Goal: Task Accomplishment & Management: Complete application form

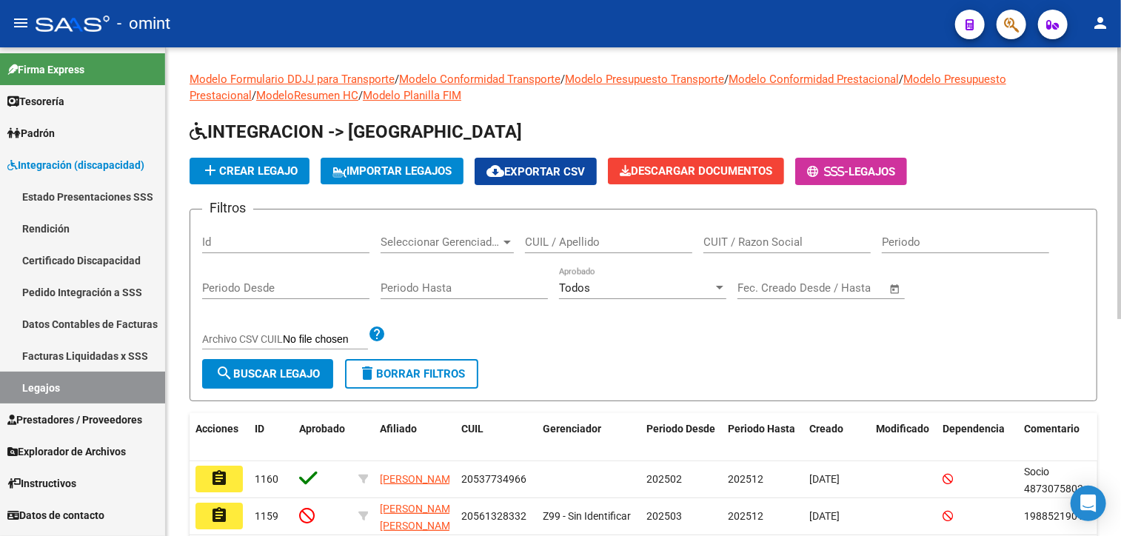
click at [529, 227] on div "CUIL / Apellido" at bounding box center [608, 237] width 167 height 32
click at [534, 235] on input "CUIL / Apellido" at bounding box center [608, 241] width 167 height 13
paste input "MOSCATELLI"
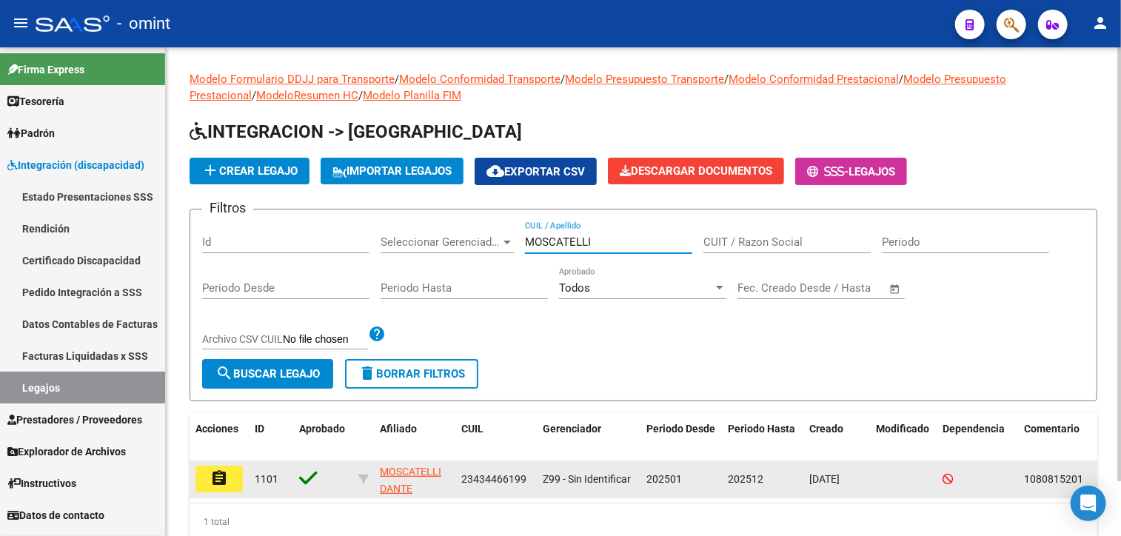
type input "MOSCATELLI"
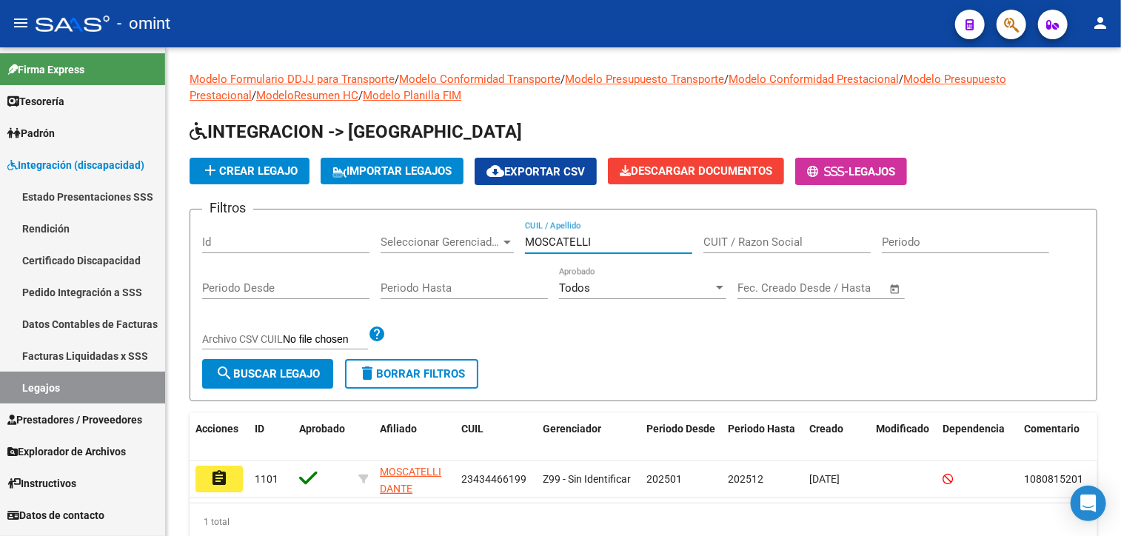
click at [222, 473] on mat-icon "assignment" at bounding box center [219, 478] width 18 height 18
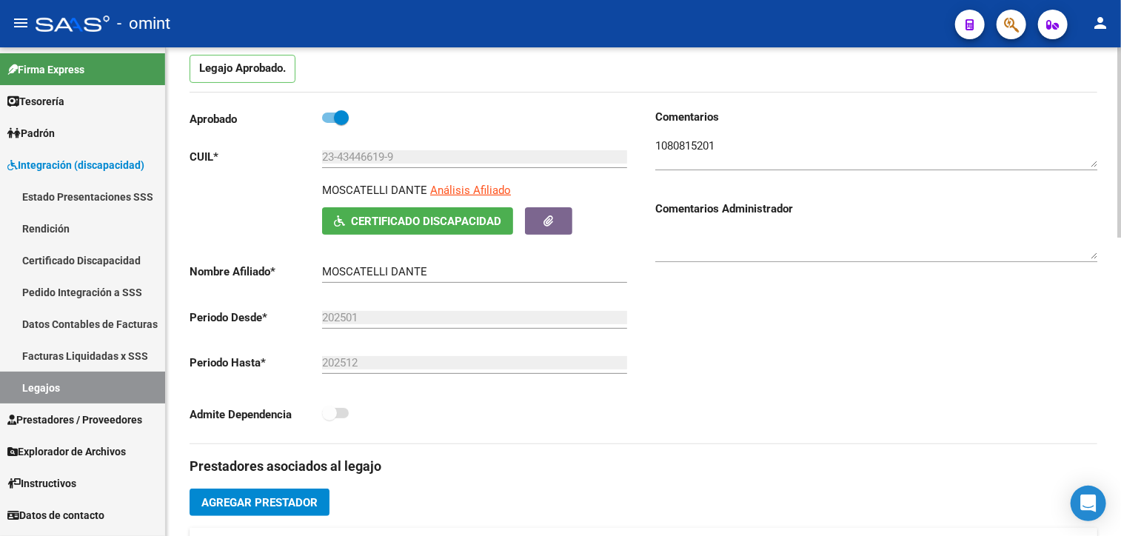
scroll to position [444, 0]
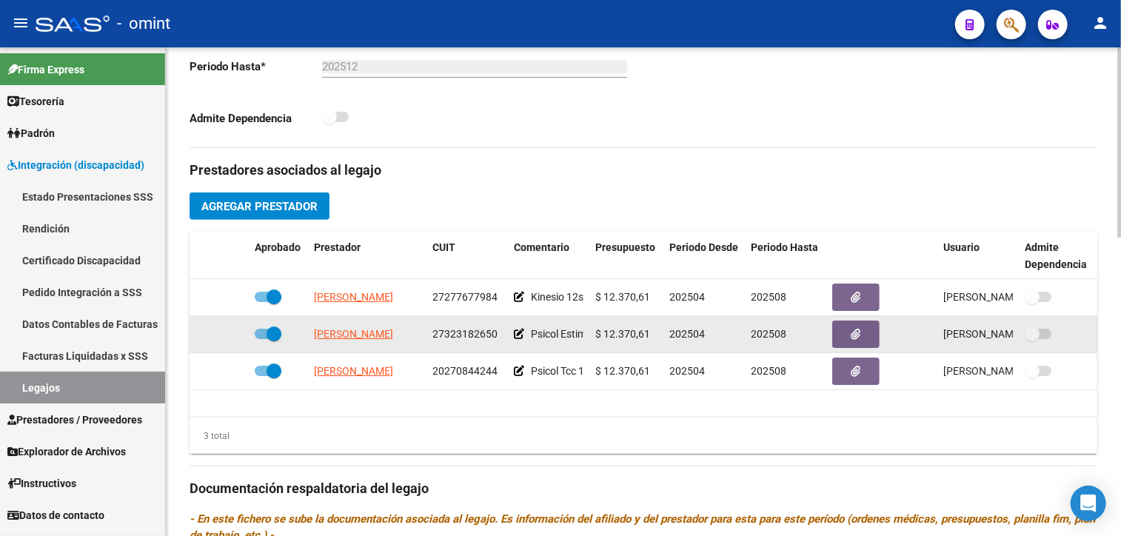
click at [468, 326] on div "27323182650" at bounding box center [467, 334] width 70 height 17
click at [465, 332] on span "27323182650" at bounding box center [464, 334] width 65 height 12
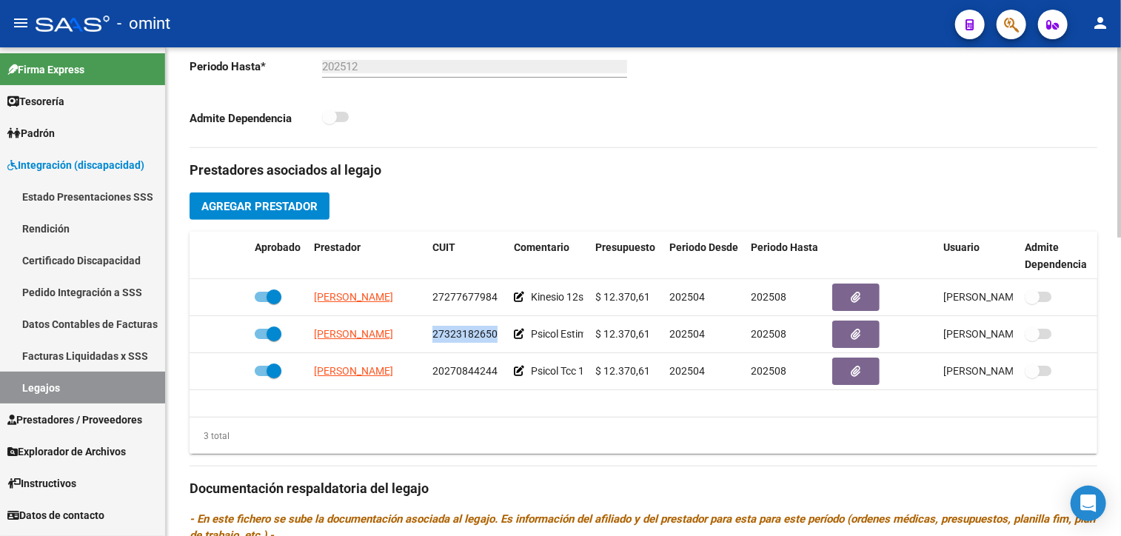
copy span "27323182650"
click at [69, 398] on link "Legajos" at bounding box center [82, 388] width 165 height 32
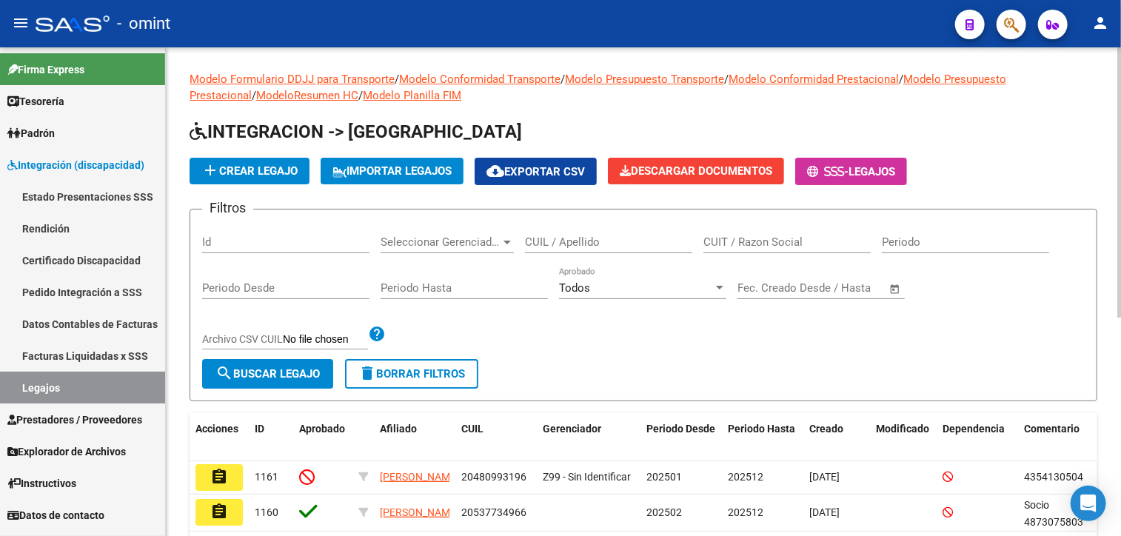
click at [564, 230] on div "CUIL / Apellido" at bounding box center [608, 237] width 167 height 32
paste input "NUÑEZ"
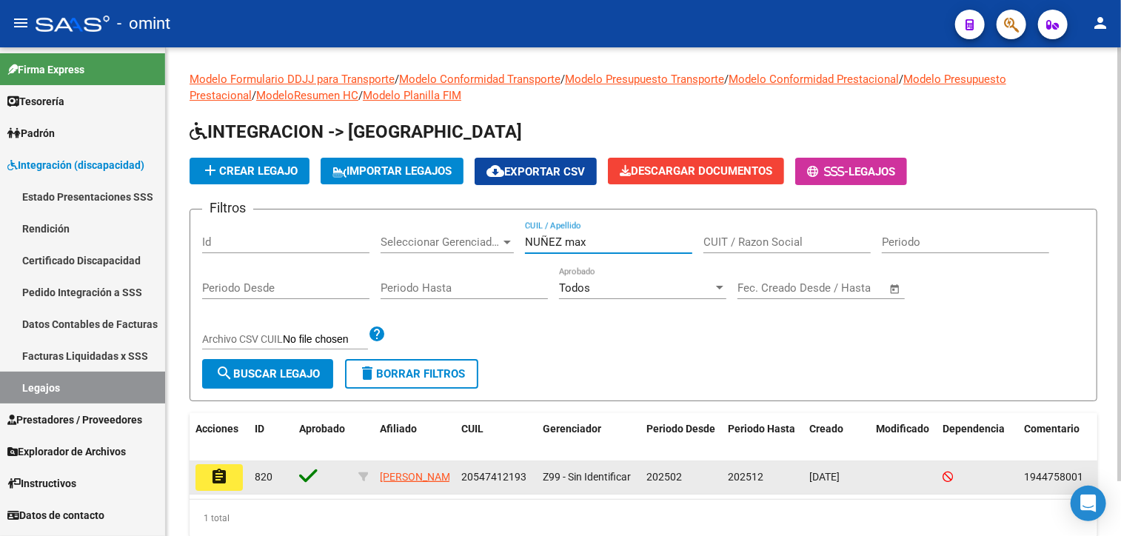
type input "NUÑEZ max"
click at [215, 477] on mat-icon "assignment" at bounding box center [219, 477] width 18 height 18
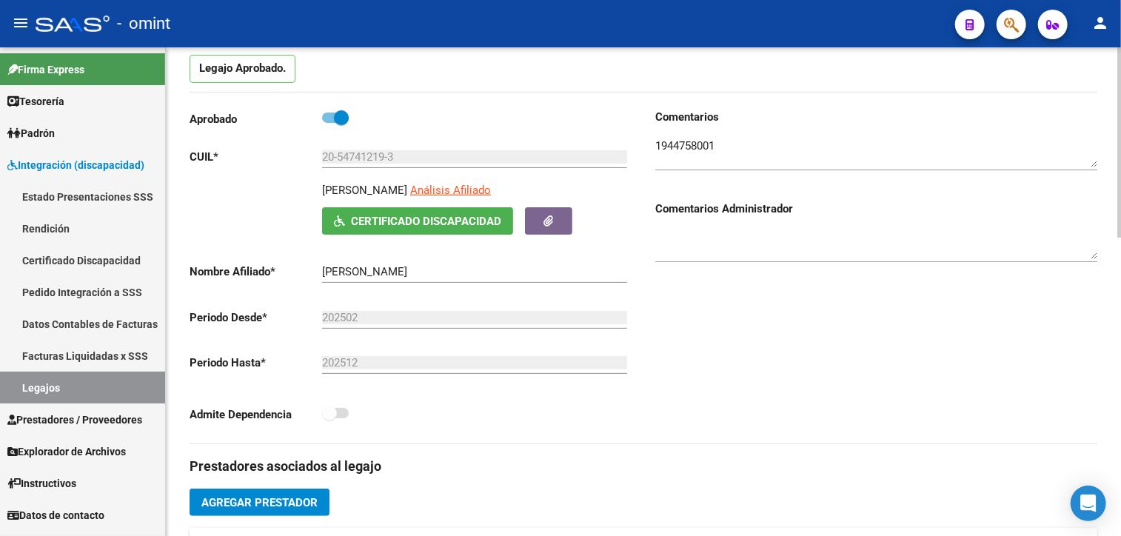
scroll to position [370, 0]
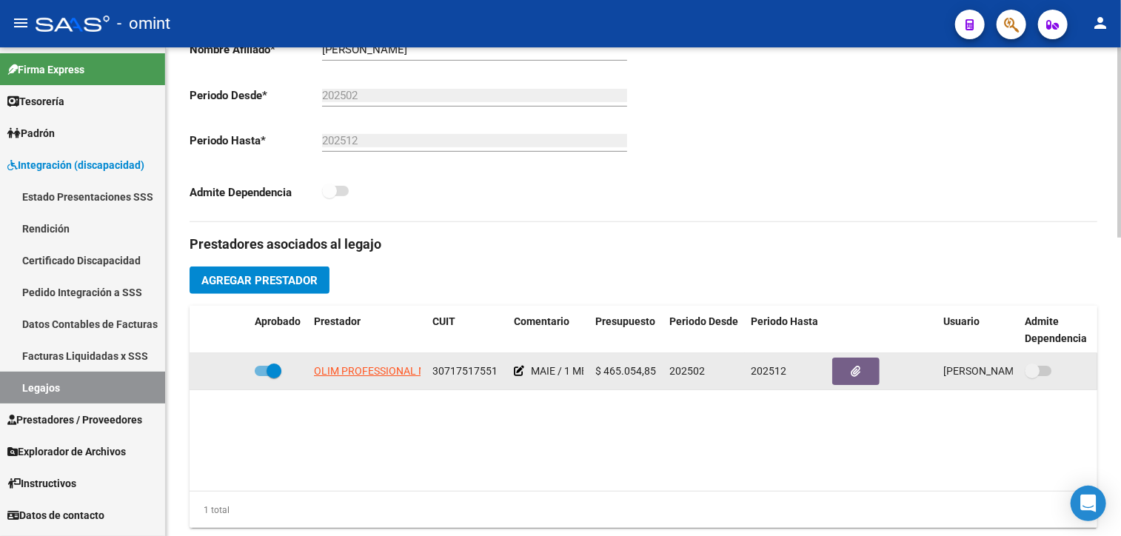
click at [367, 367] on span "OLIM PROFESSIONAL NET S.A.S." at bounding box center [390, 371] width 153 height 12
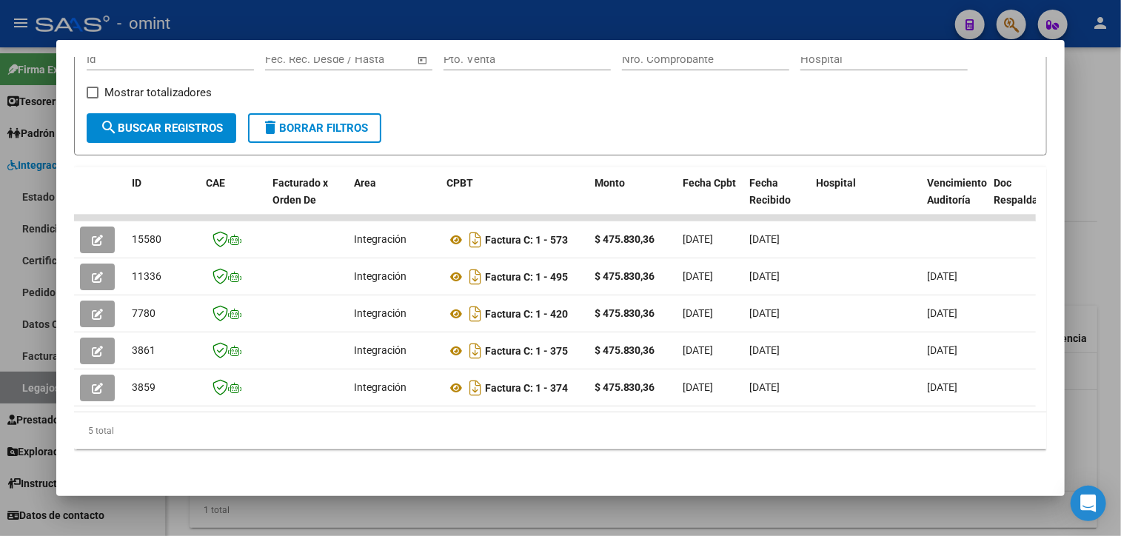
scroll to position [0, 0]
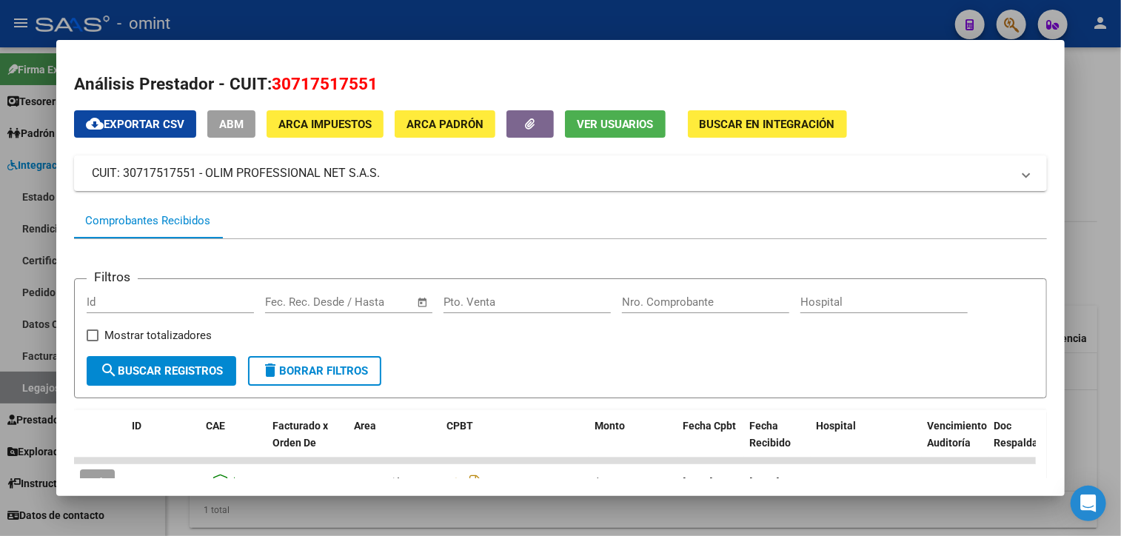
click at [284, 83] on span "30717517551" at bounding box center [325, 83] width 106 height 19
copy span "30717517551"
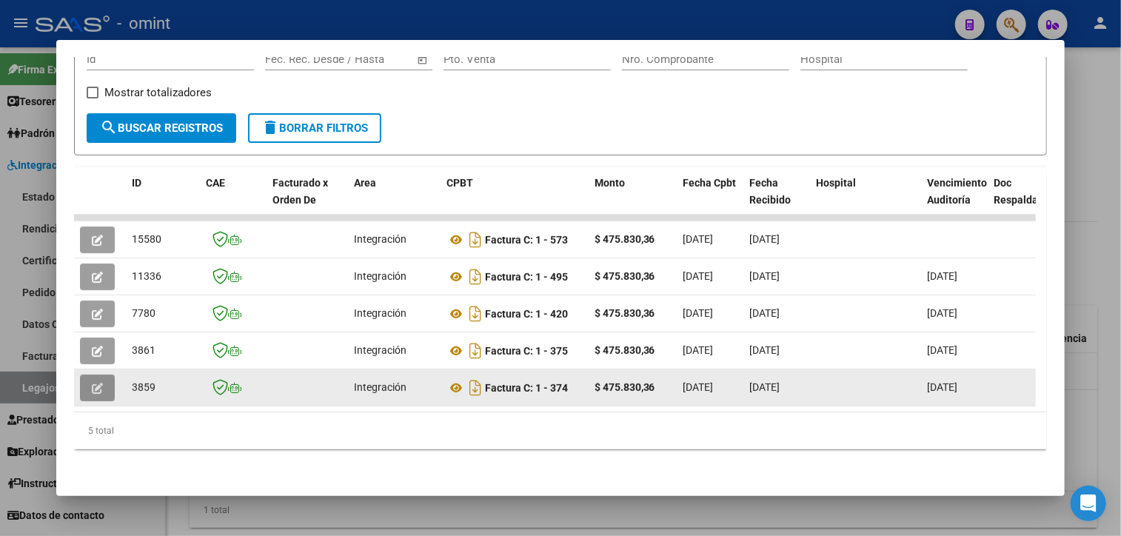
click at [98, 383] on icon "button" at bounding box center [97, 388] width 11 height 11
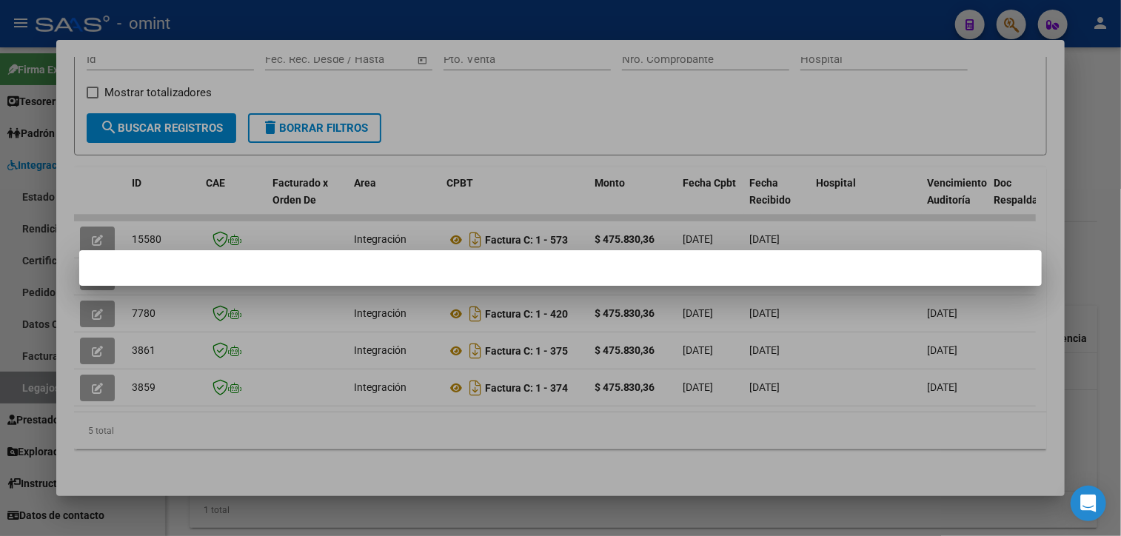
click at [263, 490] on div at bounding box center [560, 268] width 1121 height 536
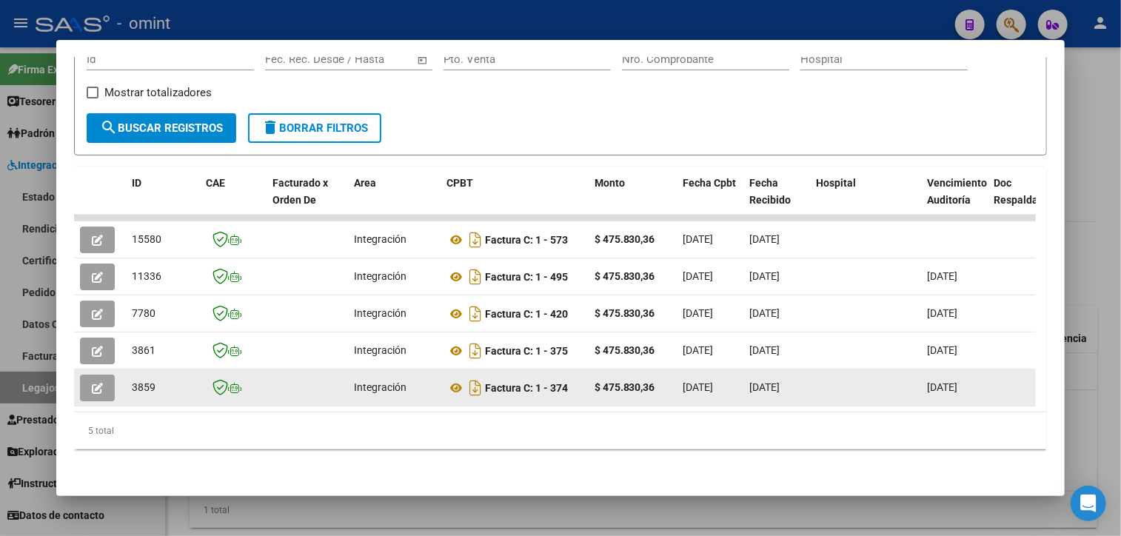
click at [108, 375] on button "button" at bounding box center [97, 388] width 35 height 27
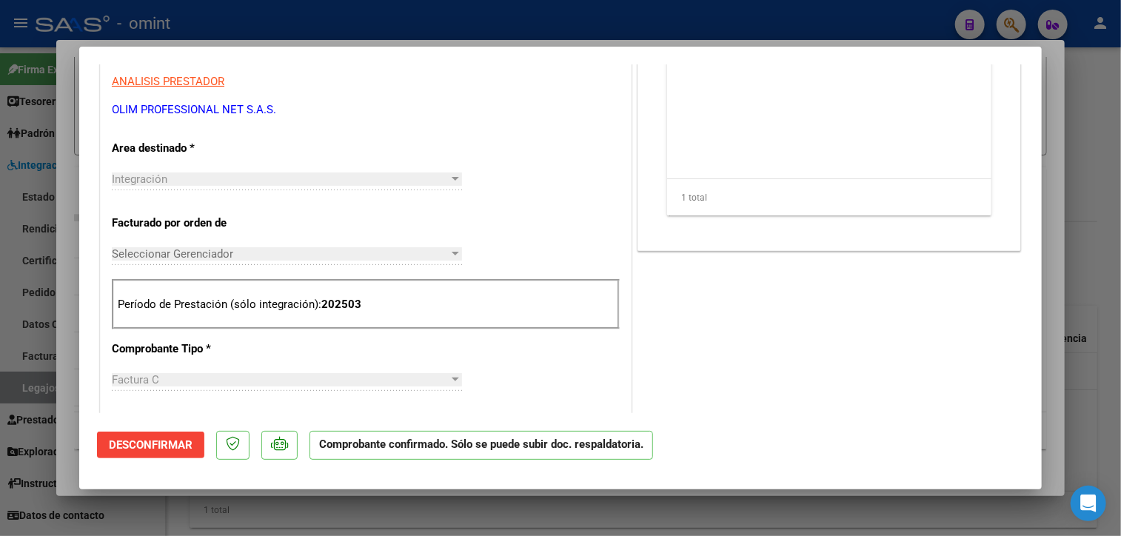
scroll to position [26, 0]
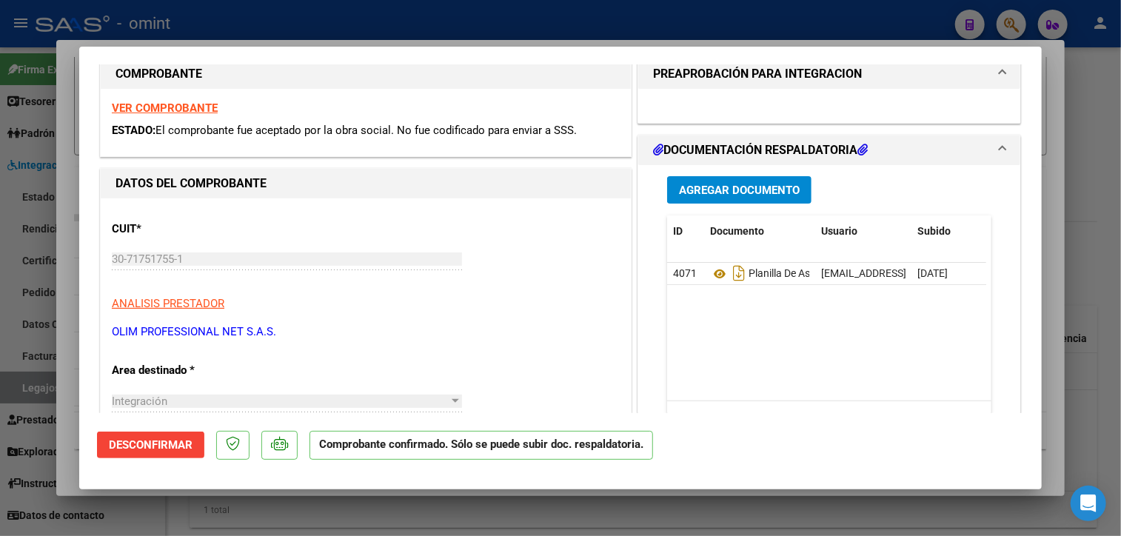
click at [1088, 113] on div at bounding box center [560, 268] width 1121 height 536
type input "$ 0,00"
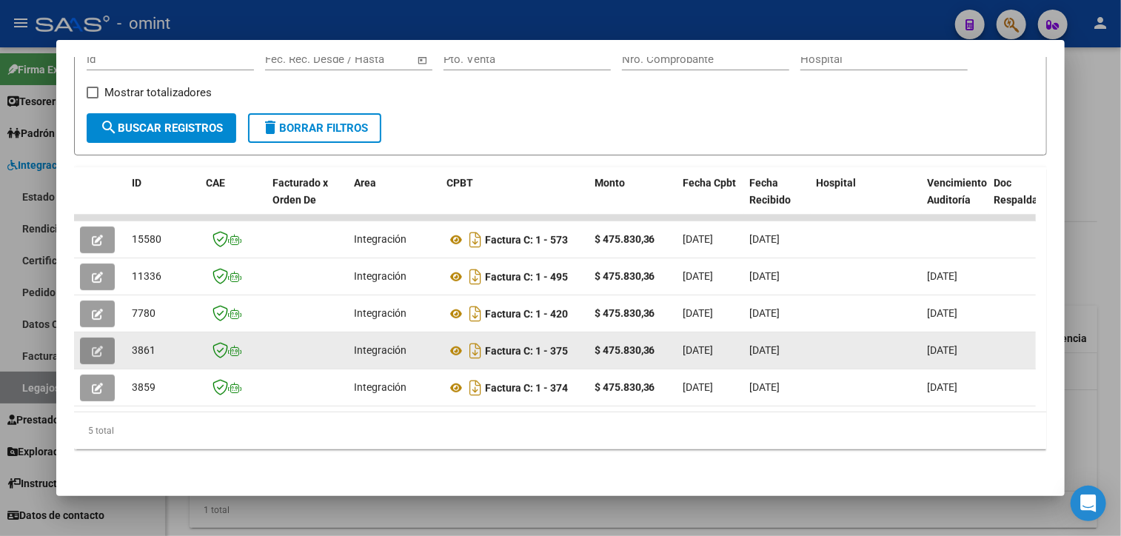
click at [104, 344] on button "button" at bounding box center [97, 351] width 35 height 27
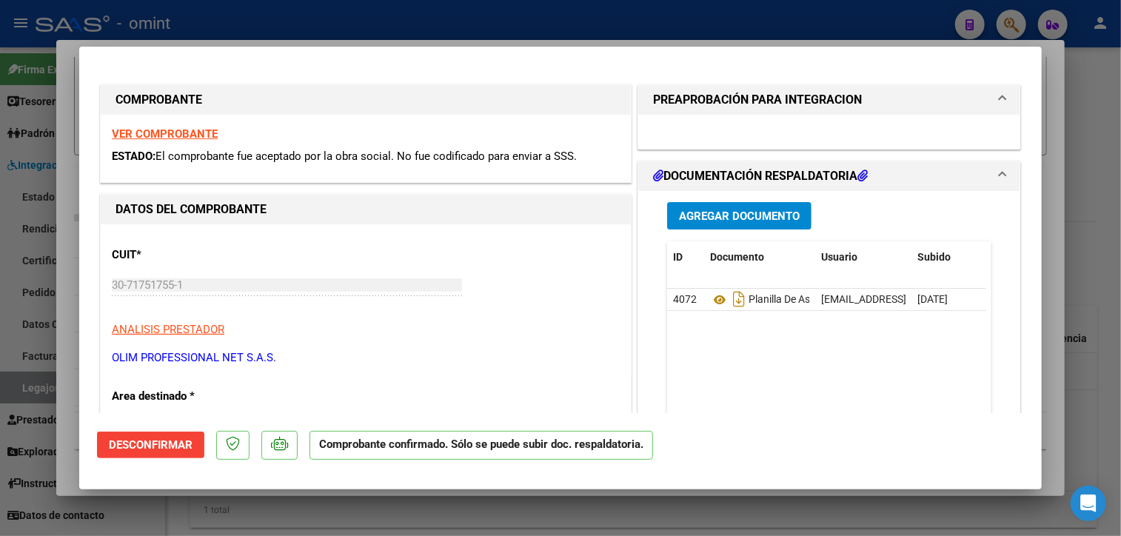
click at [214, 512] on div at bounding box center [560, 268] width 1121 height 536
type input "$ 0,00"
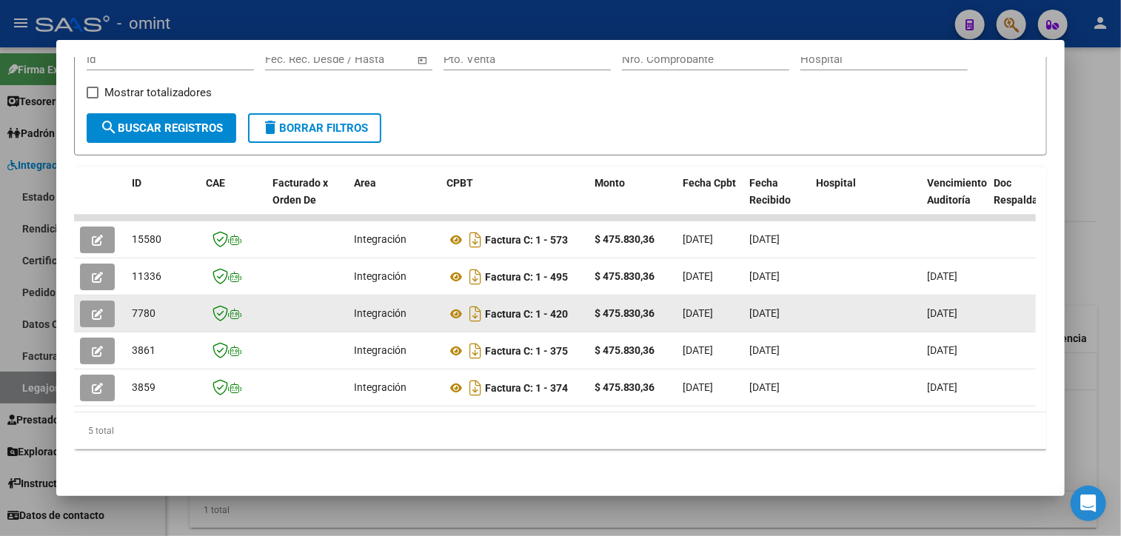
click at [95, 309] on icon "button" at bounding box center [97, 314] width 11 height 11
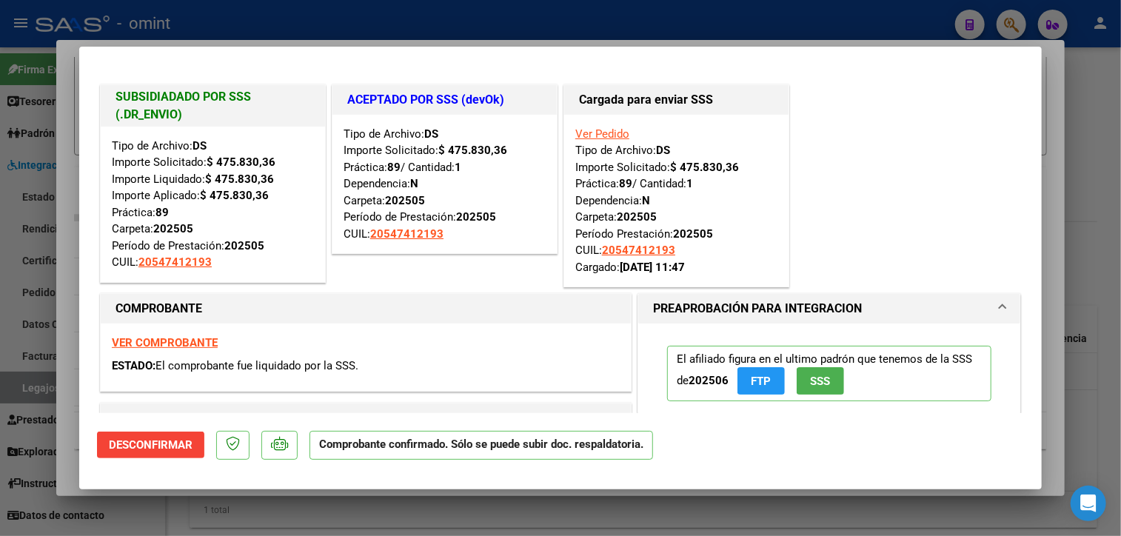
click at [243, 504] on div at bounding box center [560, 268] width 1121 height 536
type input "$ 0,00"
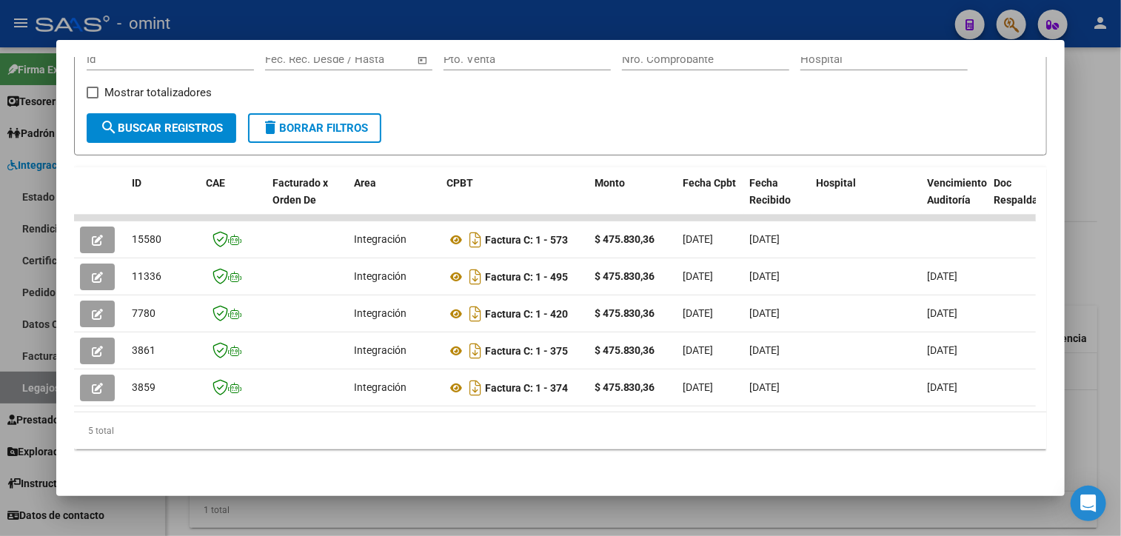
drag, startPoint x: 308, startPoint y: 399, endPoint x: 492, endPoint y: 405, distance: 183.7
click at [511, 404] on datatable-body "15580 Integración Factura C: 1 - 573 $ 475.830,36 [DATE] [DATE] - [DATE] OLIM P…" at bounding box center [555, 313] width 962 height 197
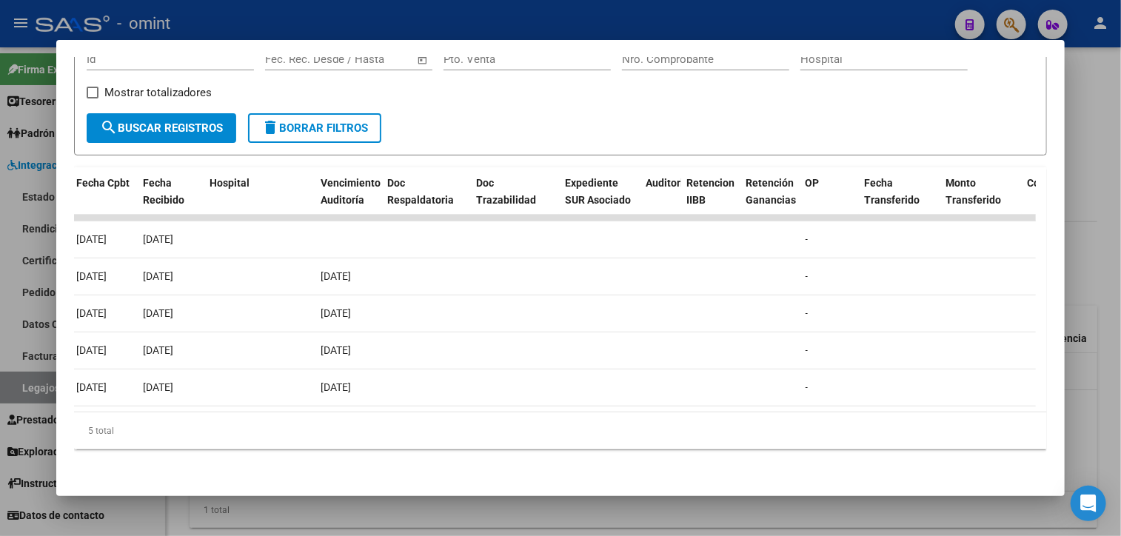
scroll to position [0, 0]
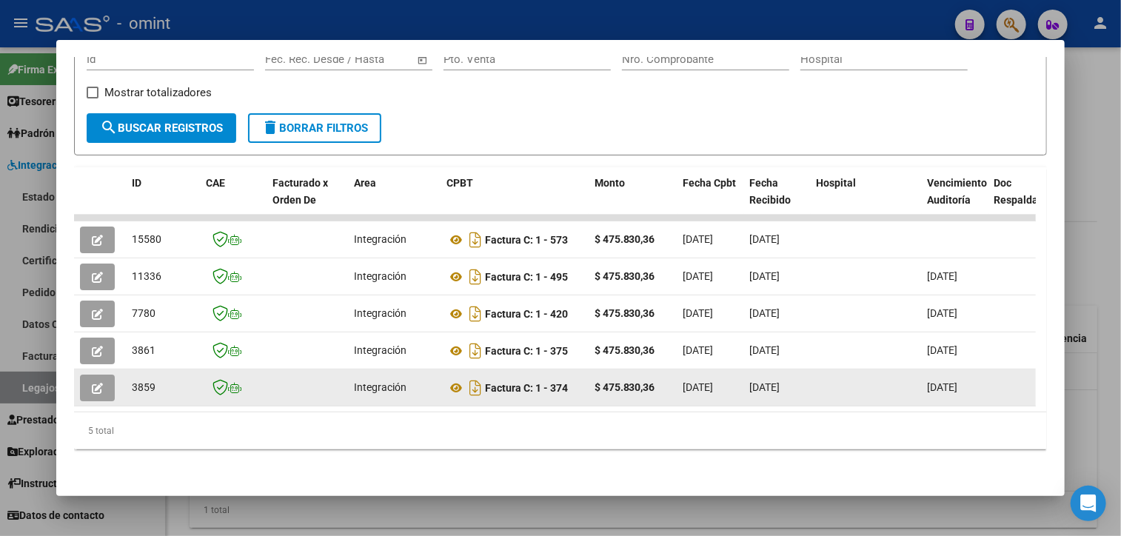
click at [104, 380] on button "button" at bounding box center [97, 388] width 35 height 27
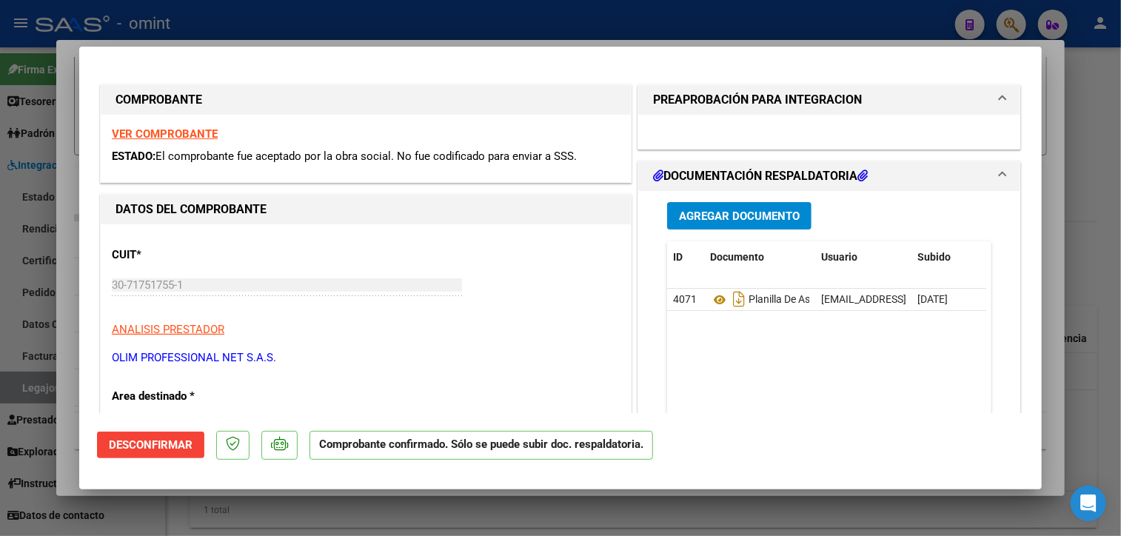
click at [1069, 147] on div at bounding box center [560, 268] width 1121 height 536
type input "$ 0,00"
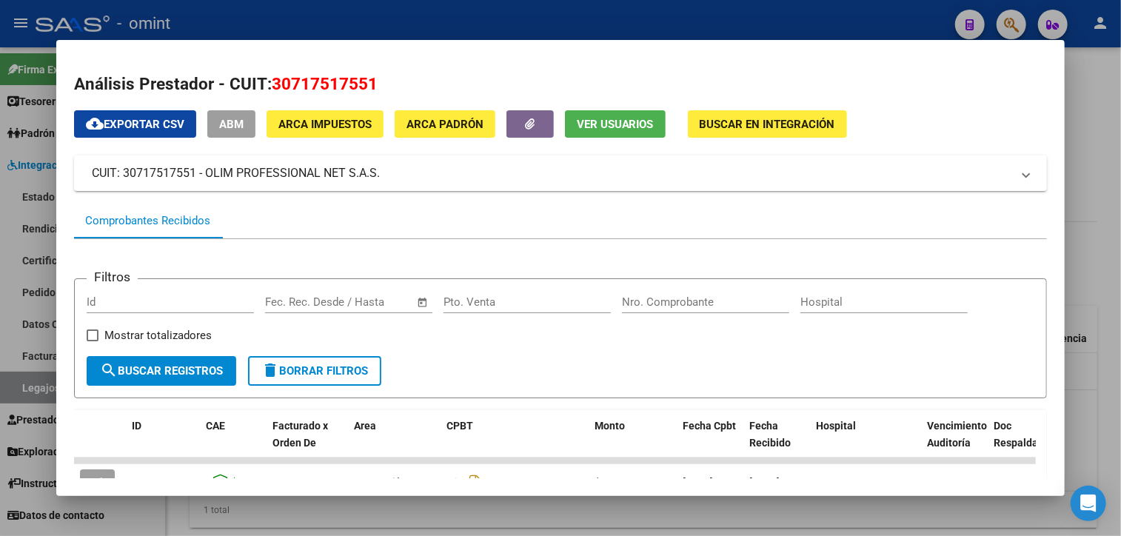
click at [309, 81] on span "30717517551" at bounding box center [325, 83] width 106 height 19
copy span "30717517551"
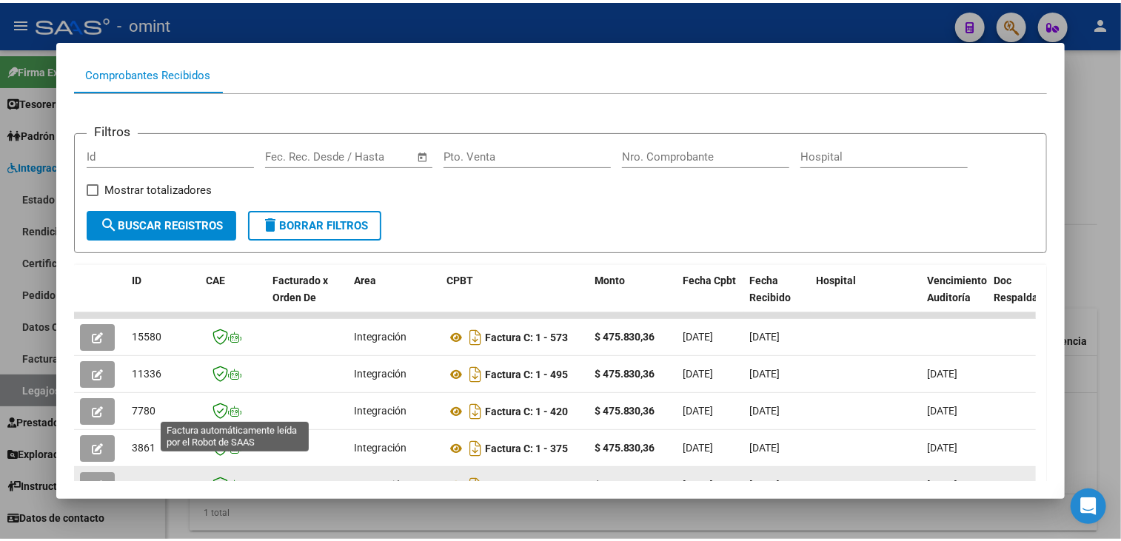
scroll to position [222, 0]
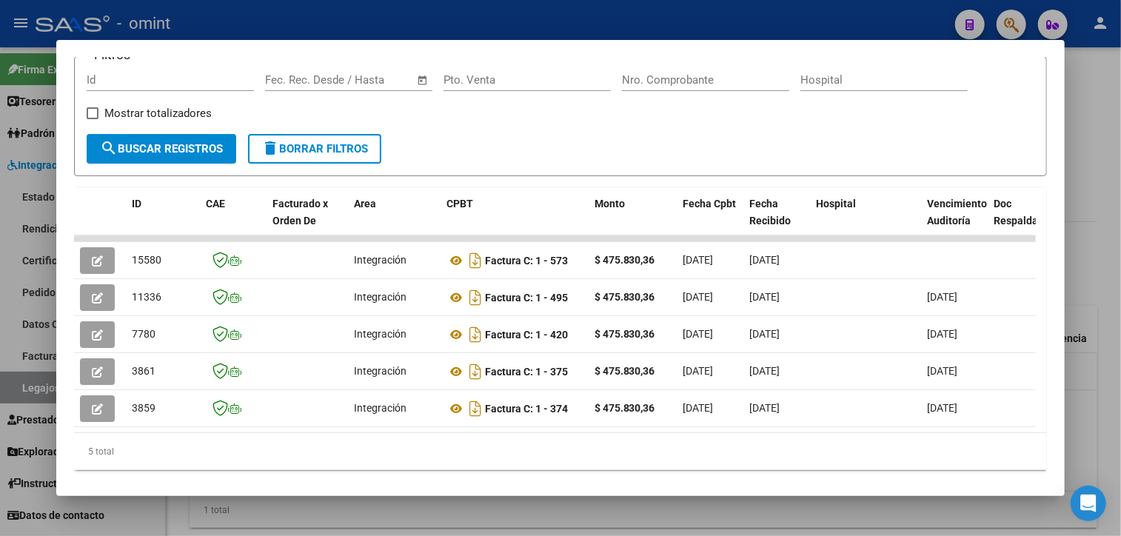
drag, startPoint x: 364, startPoint y: 429, endPoint x: 840, endPoint y: 429, distance: 476.0
click at [840, 429] on datatable-body "15580 Integración Factura C: 1 - 573 $ 475.830,36 [DATE] [DATE] - [DATE] OLIM P…" at bounding box center [555, 333] width 962 height 197
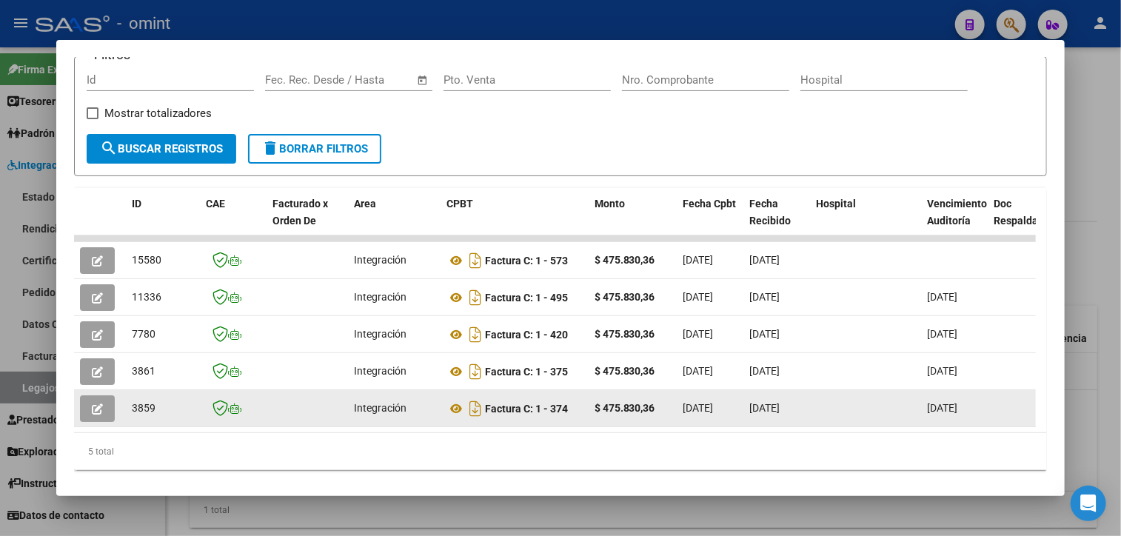
click at [97, 404] on icon "button" at bounding box center [97, 408] width 11 height 11
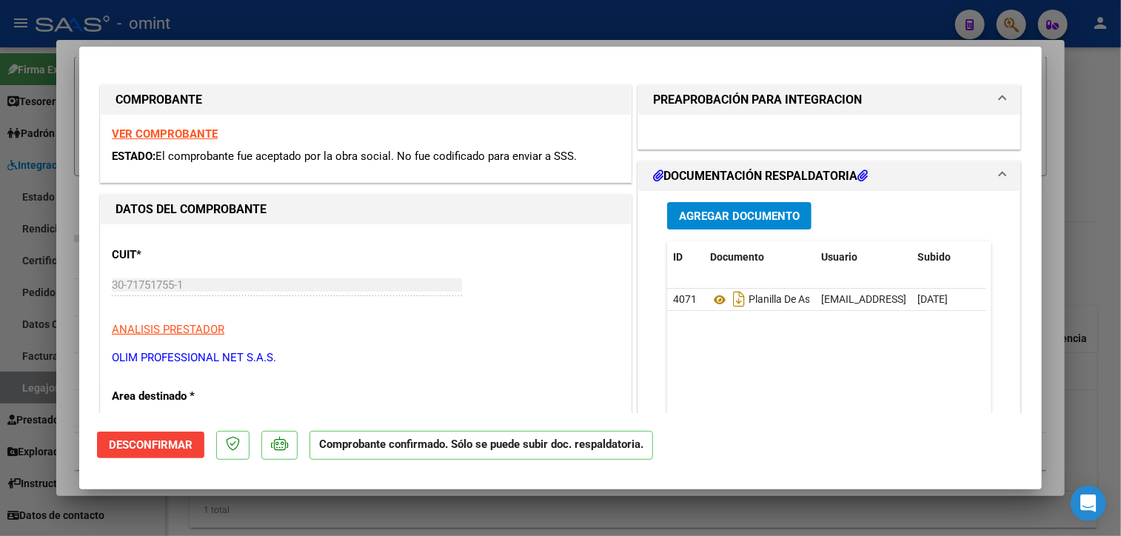
click at [191, 133] on strong "VER COMPROBANTE" at bounding box center [165, 133] width 106 height 13
click at [172, 135] on strong "VER COMPROBANTE" at bounding box center [165, 133] width 106 height 13
click at [1068, 164] on div at bounding box center [560, 268] width 1121 height 536
type input "$ 0,00"
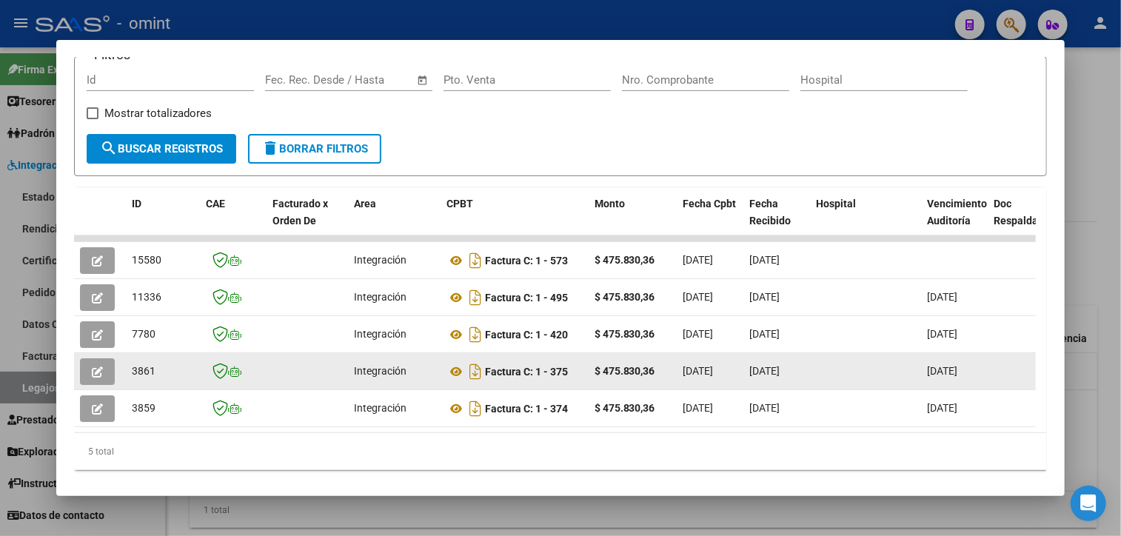
click at [92, 373] on icon "button" at bounding box center [97, 371] width 11 height 11
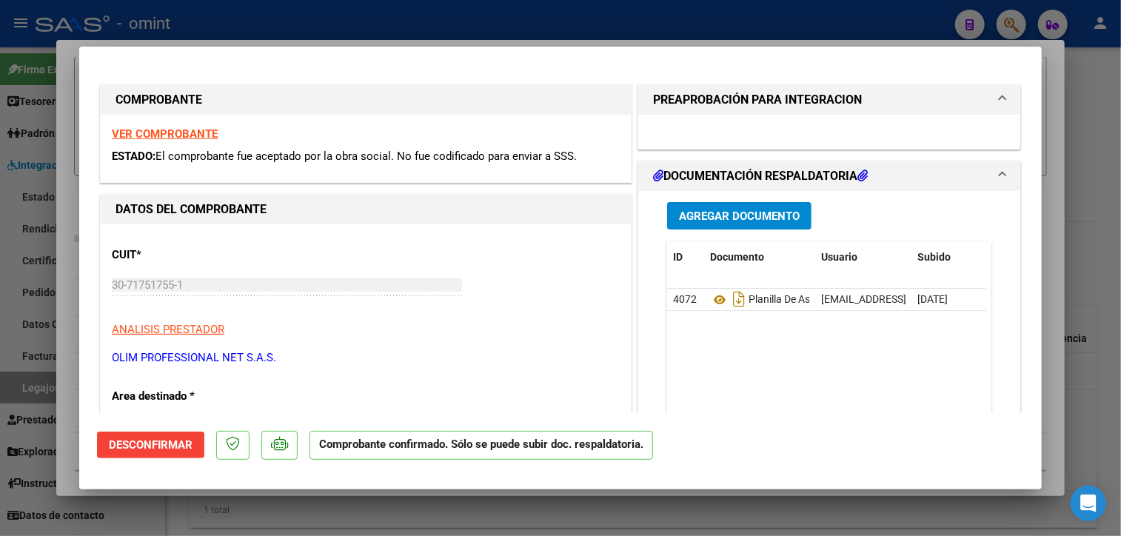
click at [171, 133] on strong "VER COMPROBANTE" at bounding box center [165, 133] width 106 height 13
click at [810, 10] on div at bounding box center [560, 268] width 1121 height 536
type input "$ 0,00"
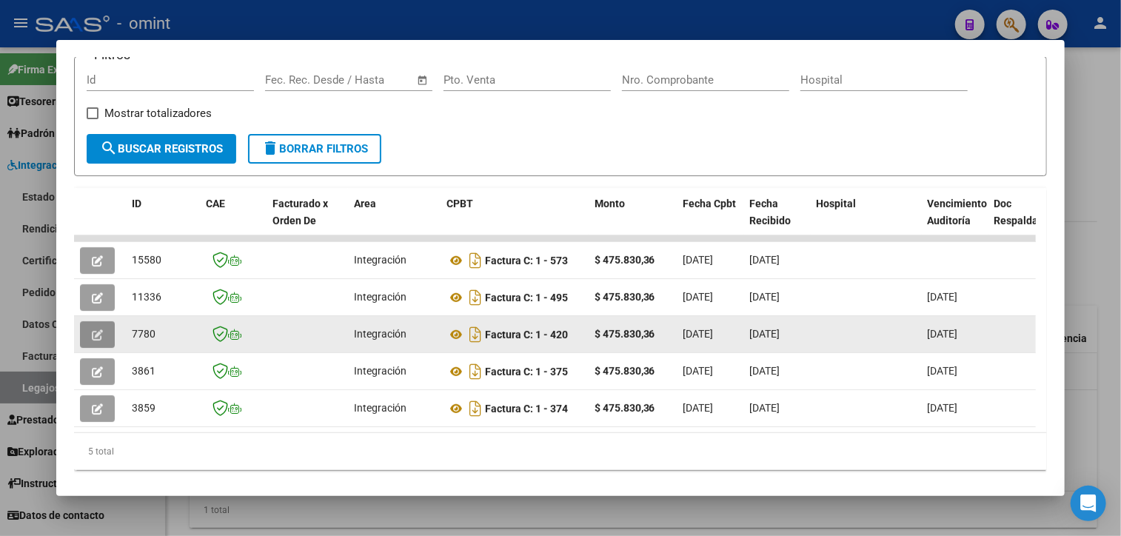
click at [89, 328] on button "button" at bounding box center [97, 334] width 35 height 27
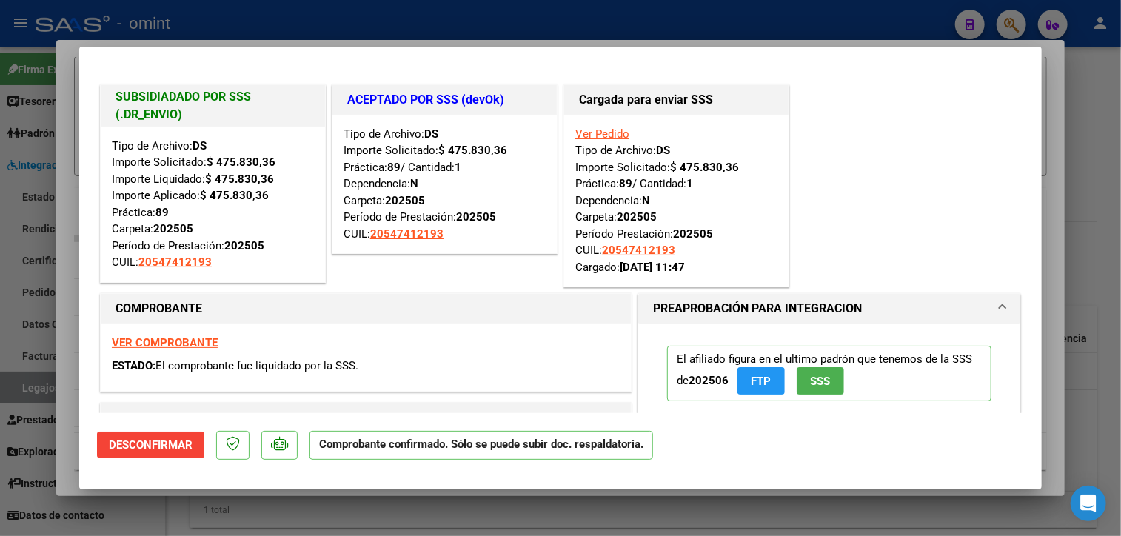
click at [309, 517] on div at bounding box center [560, 268] width 1121 height 536
type input "$ 0,00"
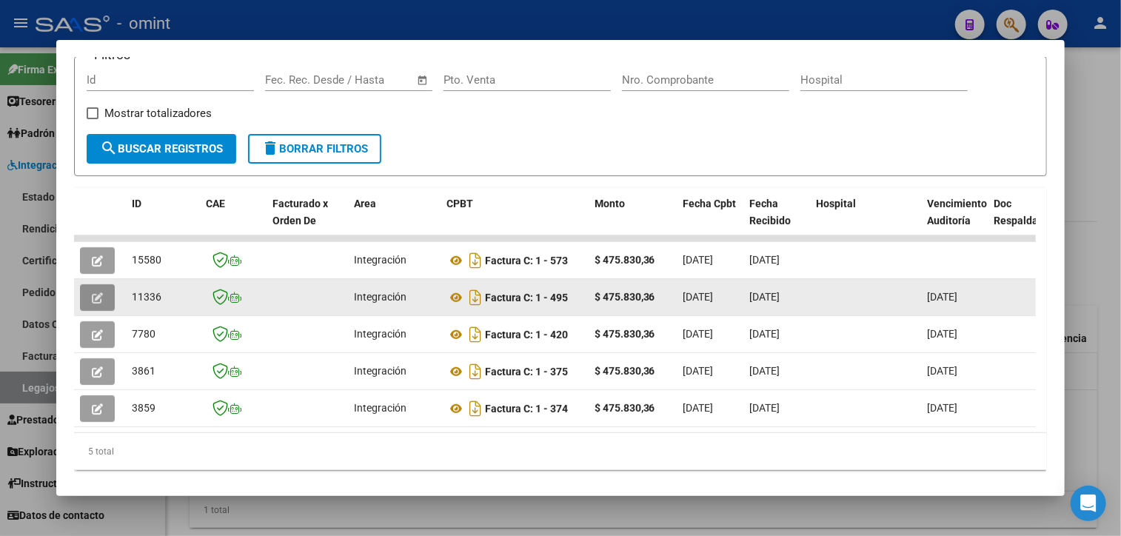
click at [84, 291] on button "button" at bounding box center [97, 297] width 35 height 27
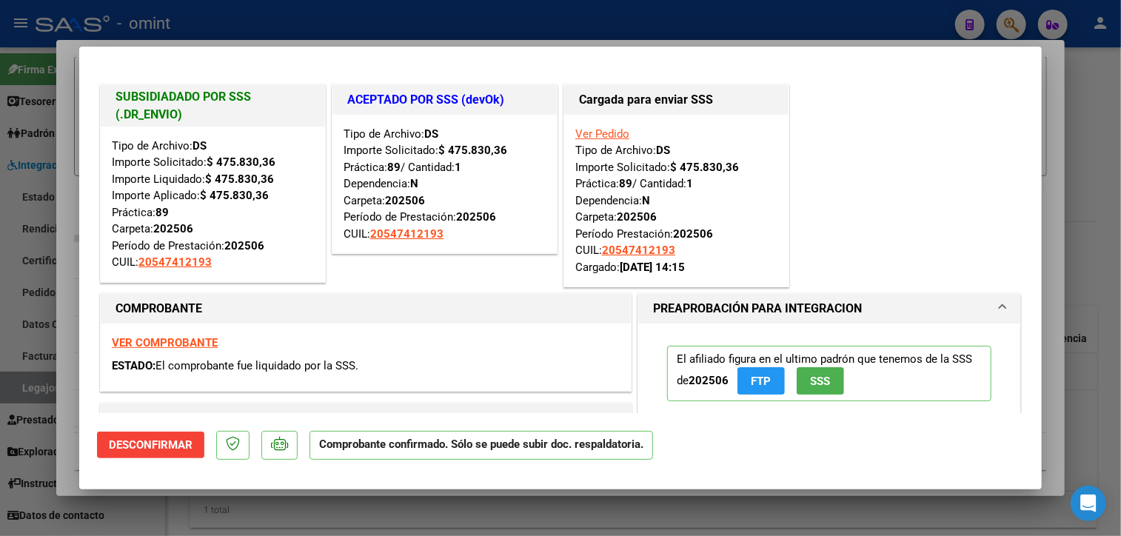
click at [249, 500] on div at bounding box center [560, 268] width 1121 height 536
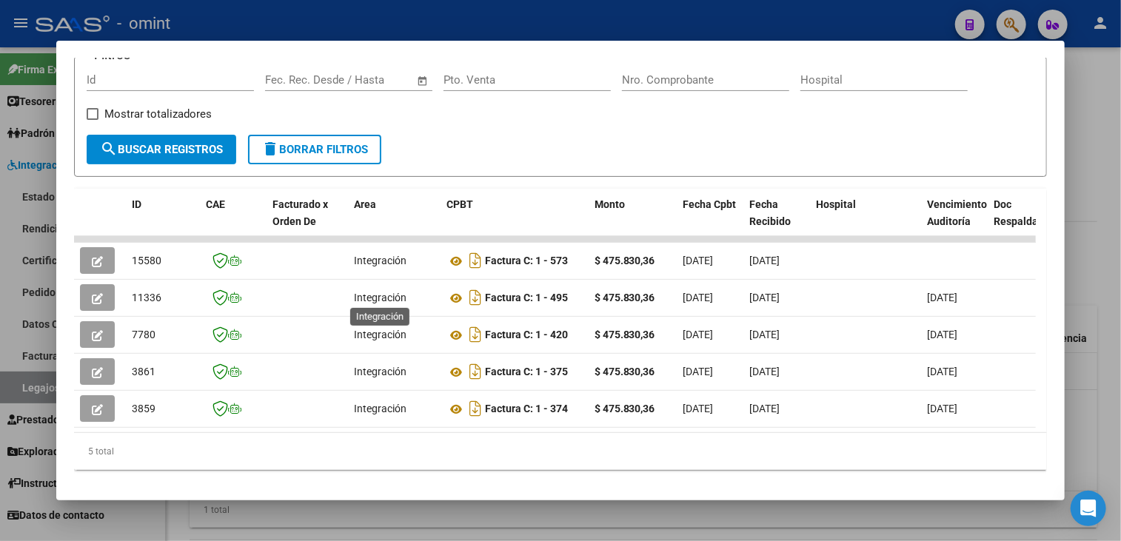
scroll to position [0, 0]
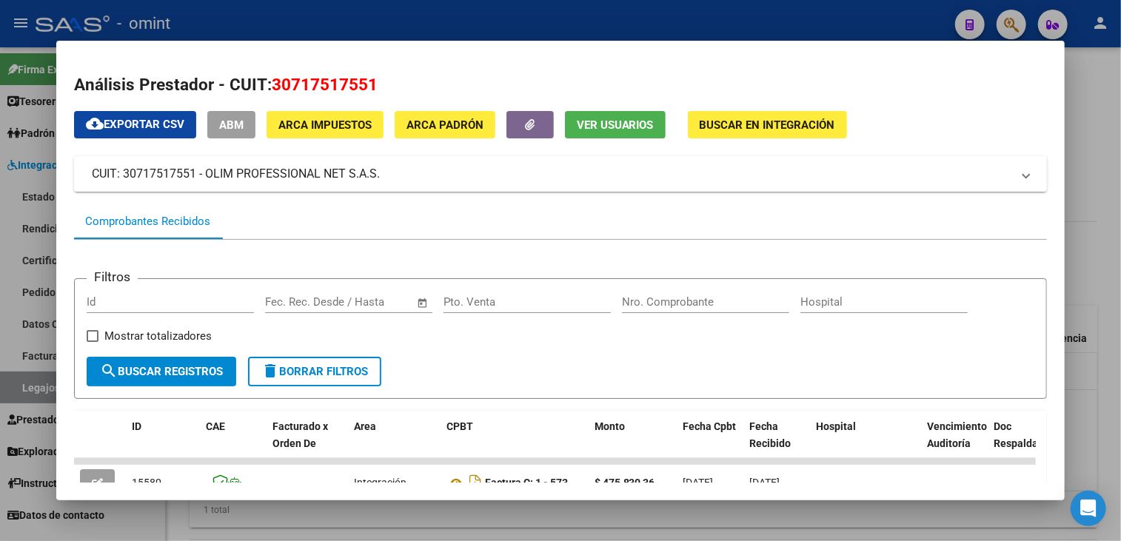
click at [1081, 131] on div at bounding box center [560, 270] width 1121 height 541
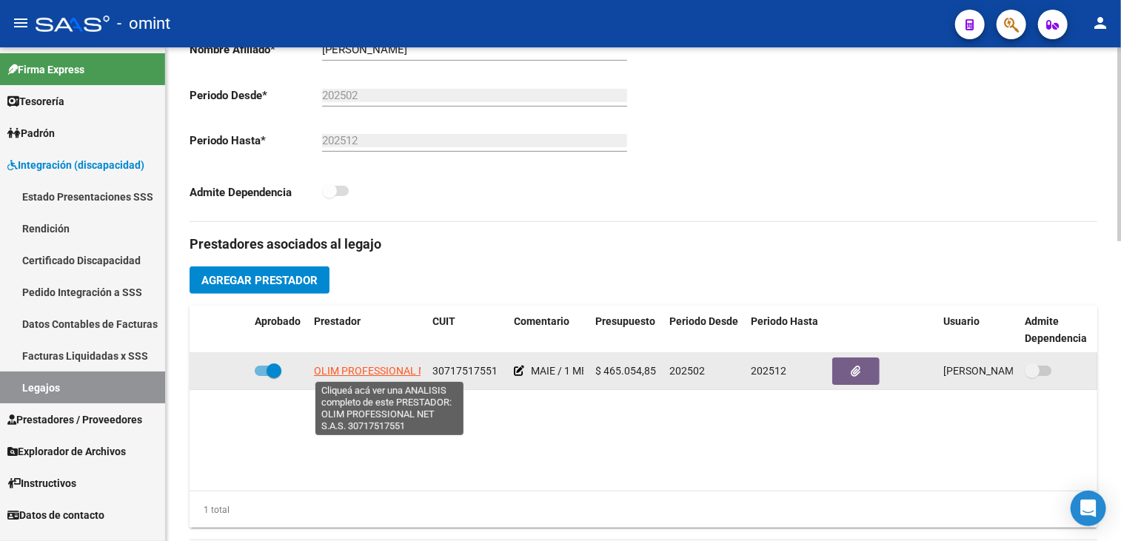
click at [376, 369] on span "OLIM PROFESSIONAL NET S.A.S." at bounding box center [390, 371] width 153 height 12
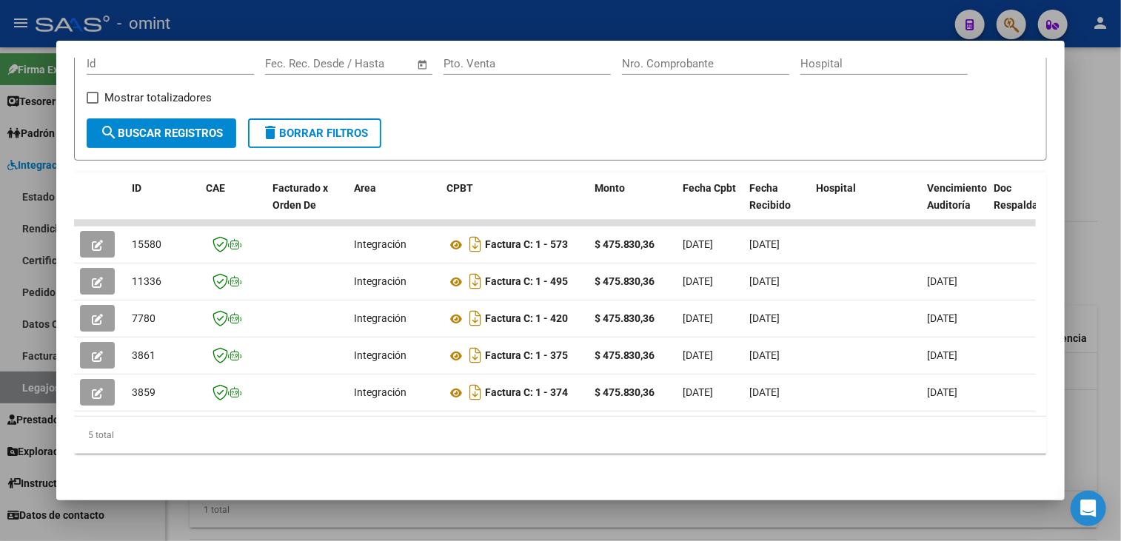
click at [1073, 124] on div at bounding box center [560, 270] width 1121 height 541
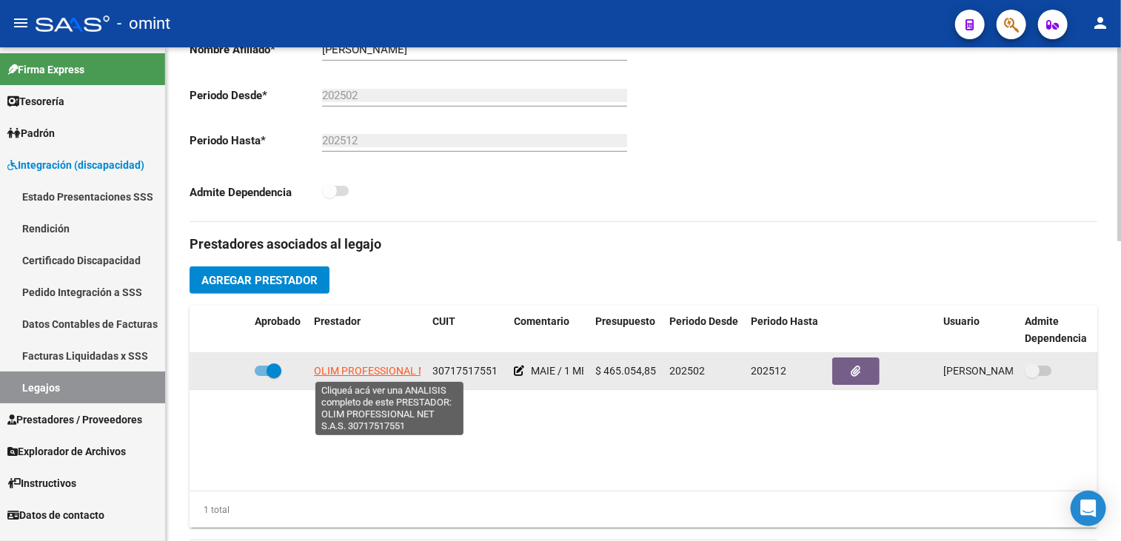
click at [361, 375] on span "OLIM PROFESSIONAL NET S.A.S." at bounding box center [390, 371] width 153 height 12
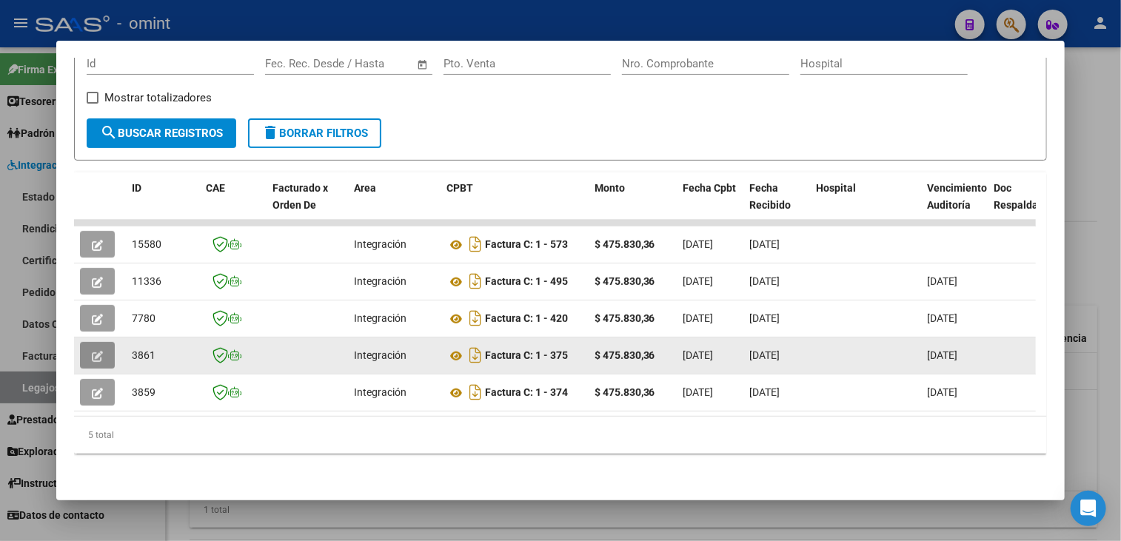
click at [96, 351] on icon "button" at bounding box center [97, 356] width 11 height 11
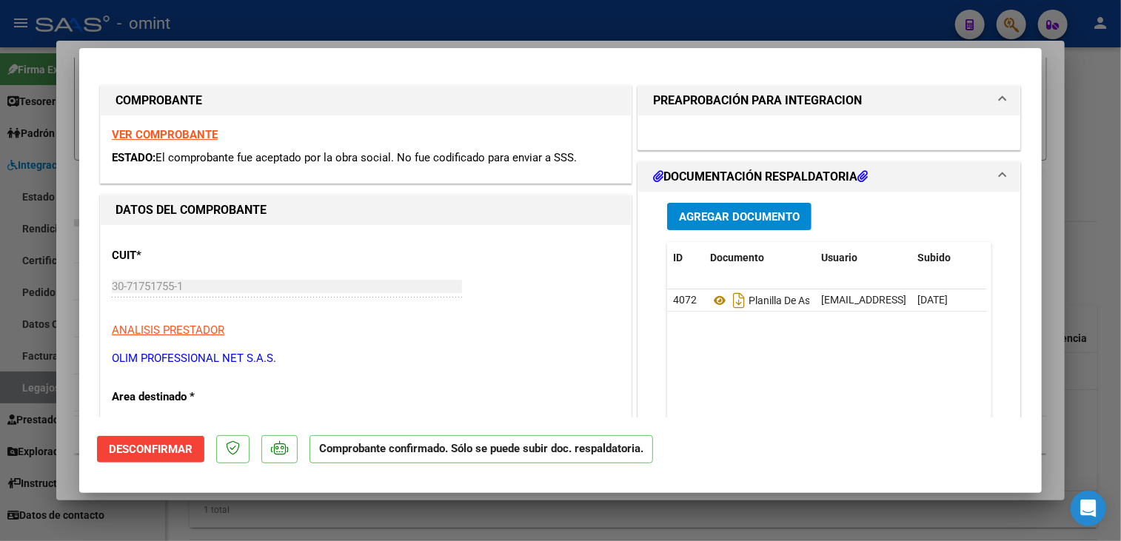
click at [1088, 168] on div at bounding box center [560, 270] width 1121 height 541
type input "$ 0,00"
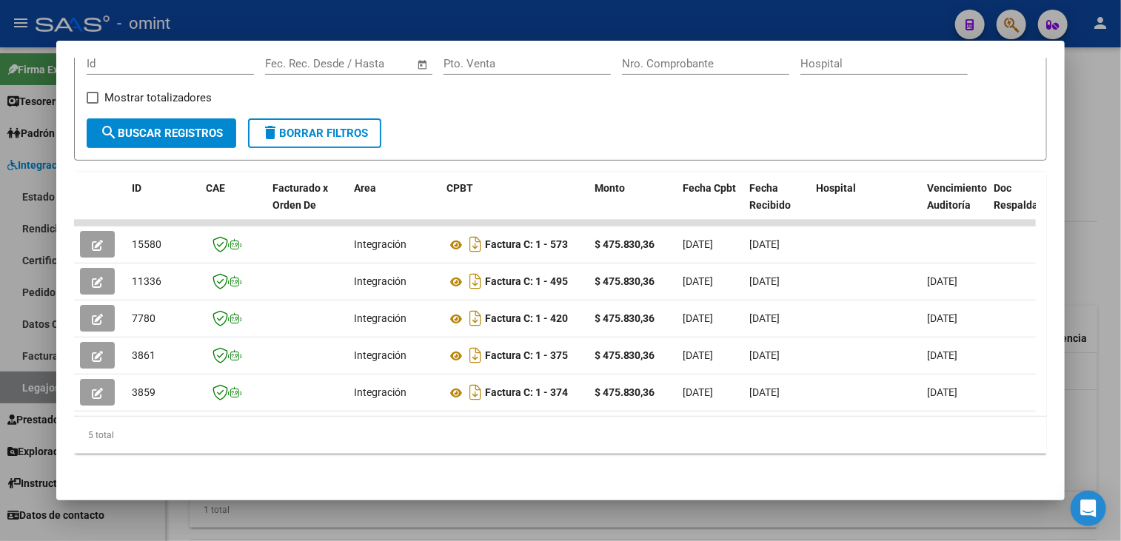
click at [1106, 96] on div at bounding box center [560, 270] width 1121 height 541
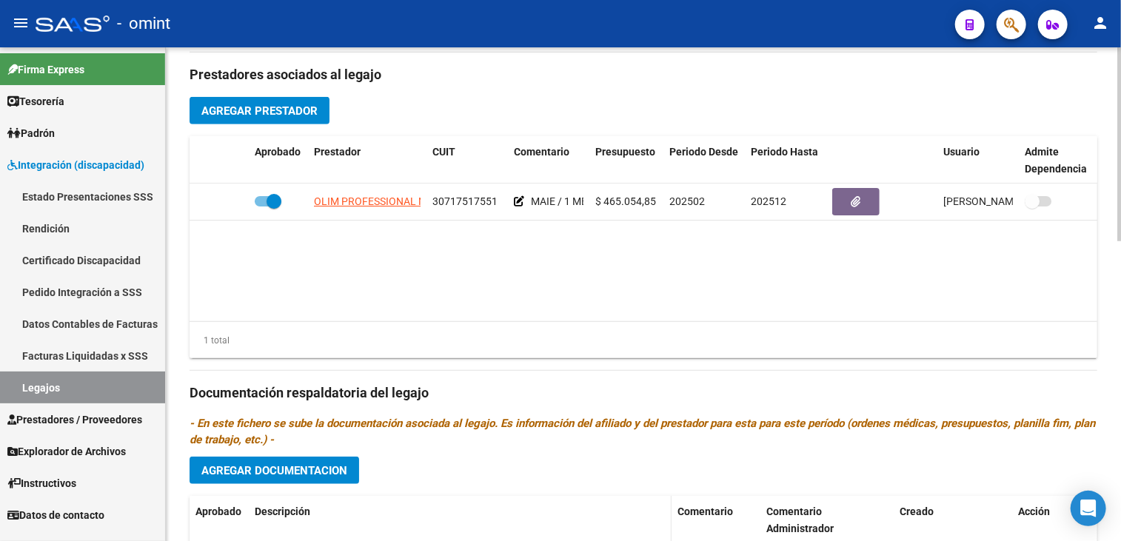
scroll to position [318, 0]
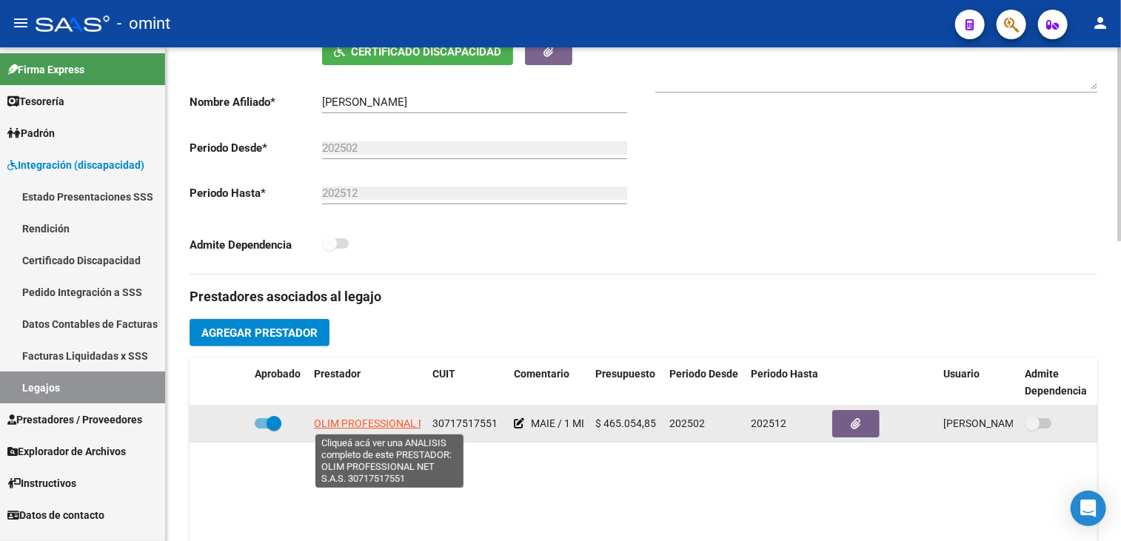
click at [361, 418] on span "OLIM PROFESSIONAL NET S.A.S." at bounding box center [390, 424] width 153 height 12
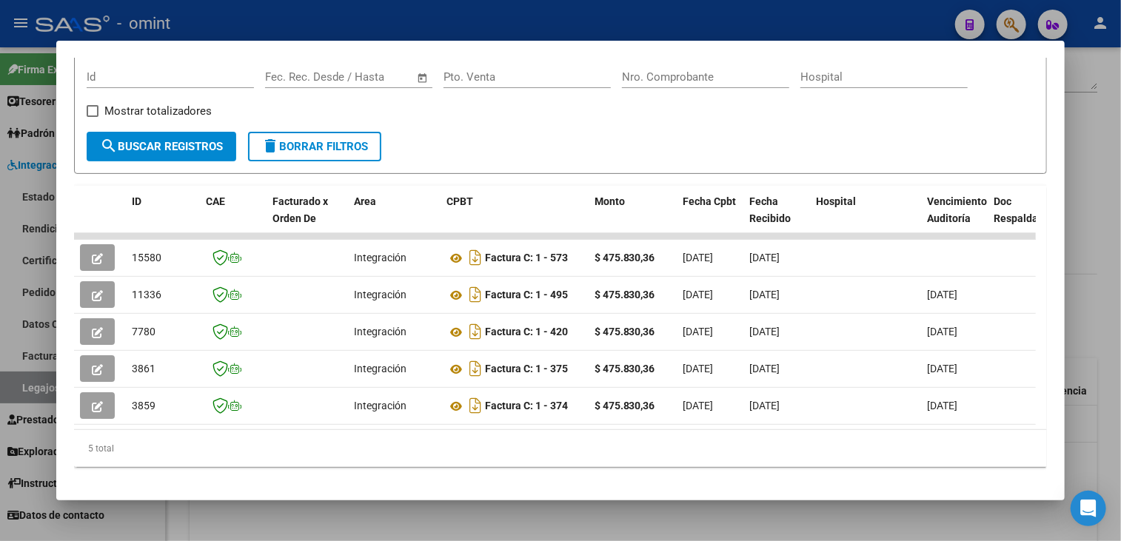
scroll to position [247, 0]
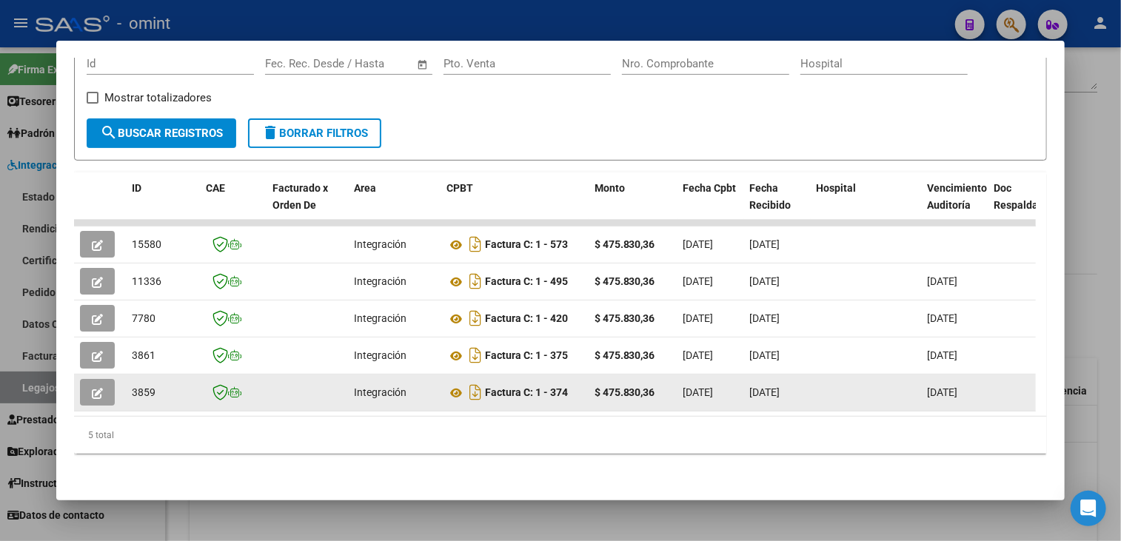
click at [101, 388] on icon "button" at bounding box center [97, 393] width 11 height 11
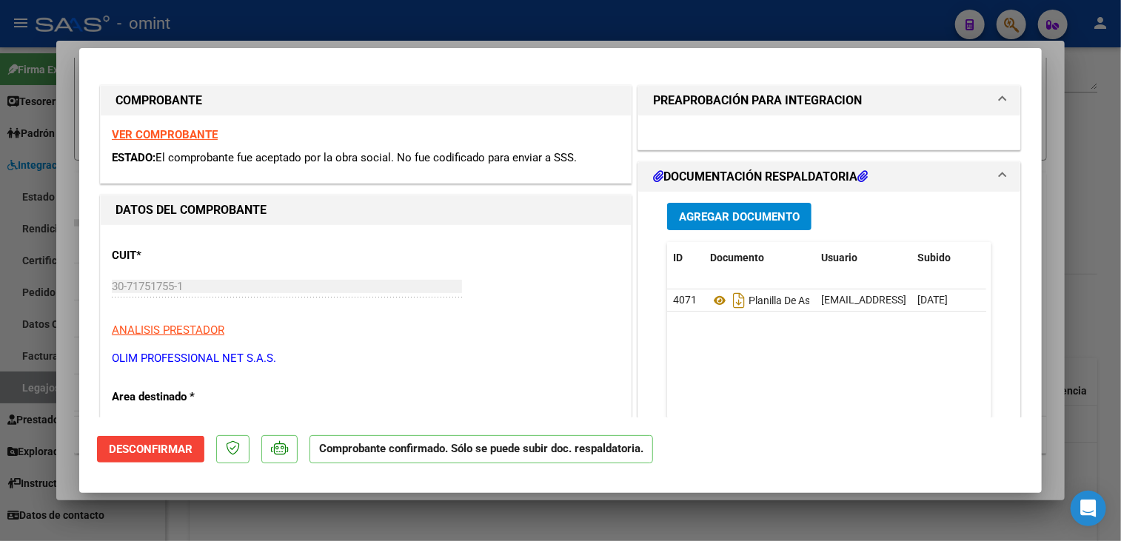
click at [203, 129] on strong "VER COMPROBANTE" at bounding box center [165, 134] width 106 height 13
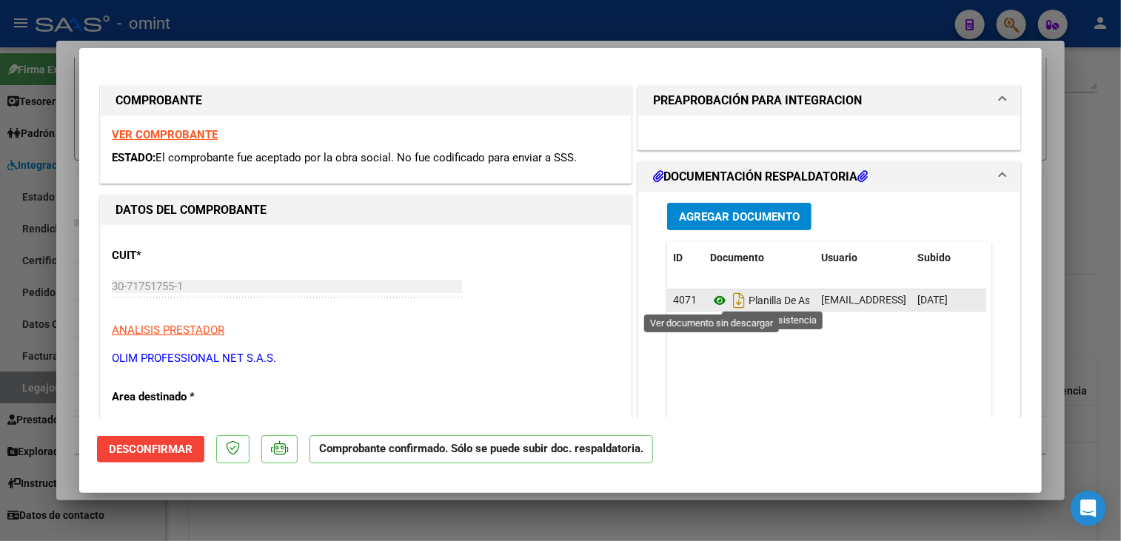
click at [714, 295] on icon at bounding box center [719, 301] width 19 height 18
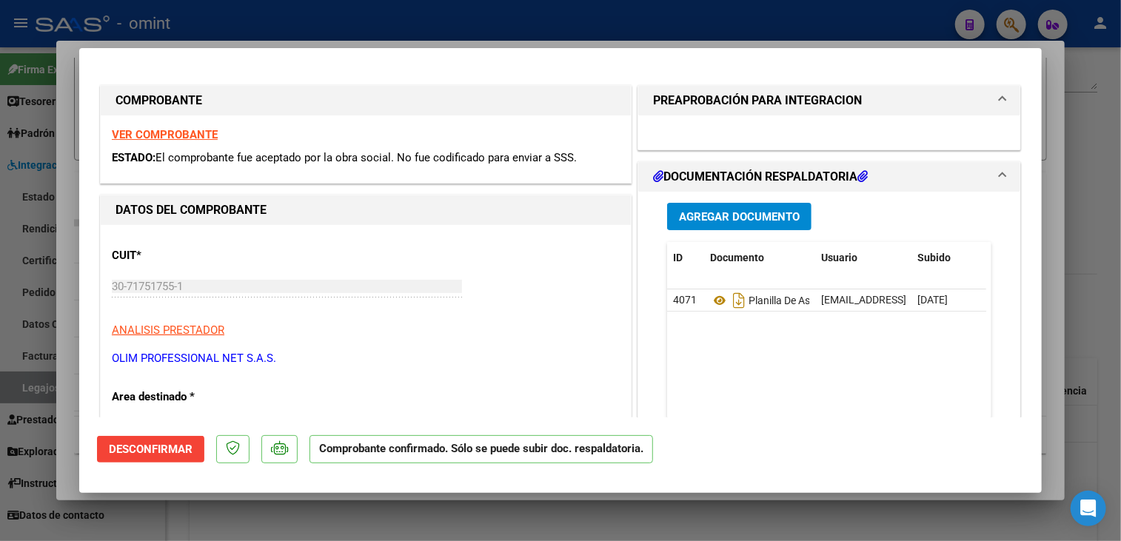
click at [459, 517] on div at bounding box center [560, 270] width 1121 height 541
type input "$ 0,00"
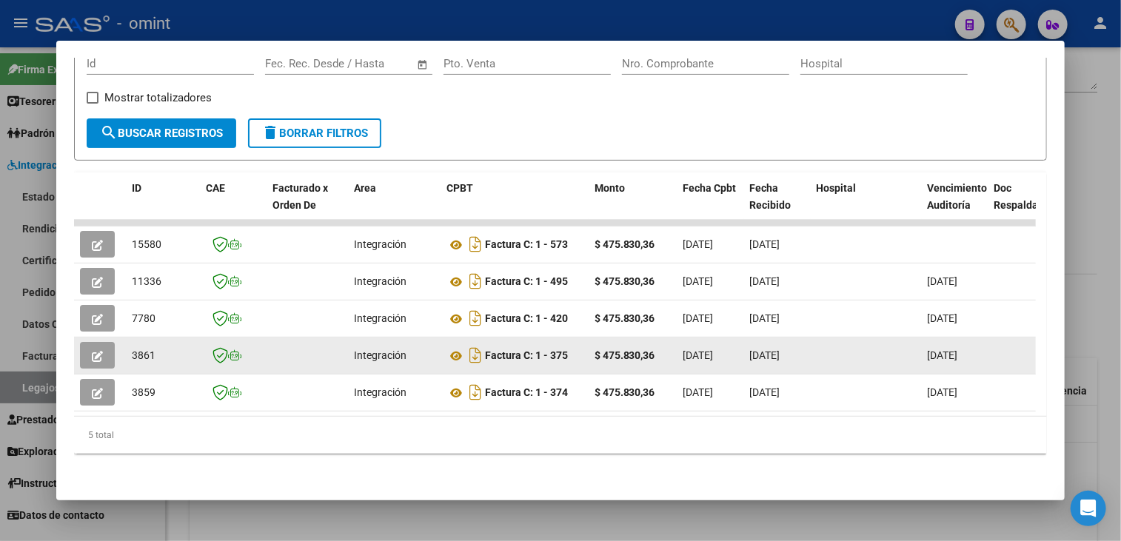
click at [104, 352] on button "button" at bounding box center [97, 355] width 35 height 27
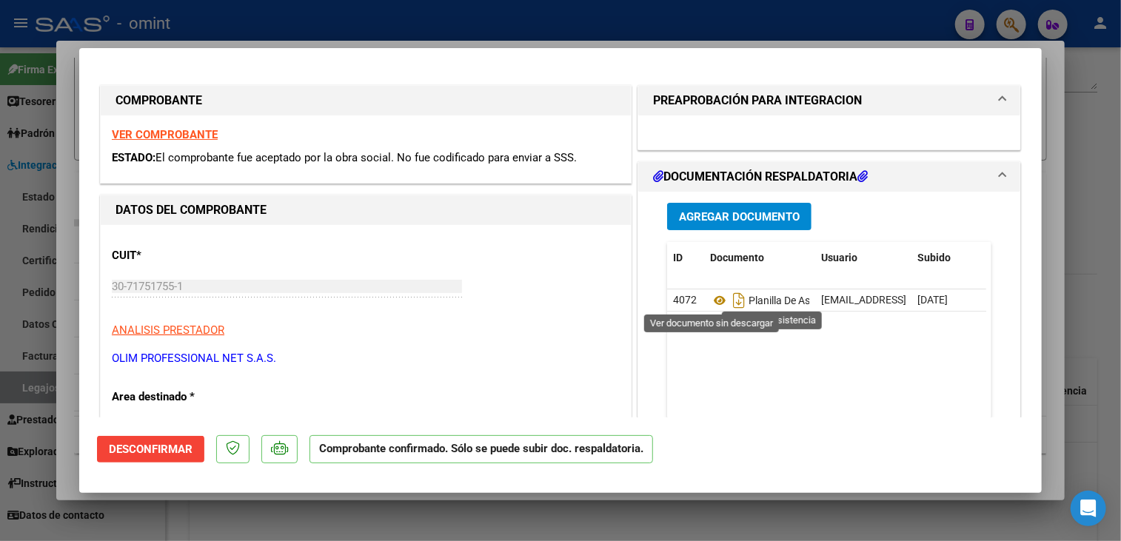
click at [164, 133] on strong "VER COMPROBANTE" at bounding box center [165, 134] width 106 height 13
click at [719, 298] on icon at bounding box center [719, 301] width 19 height 18
click at [415, 502] on div at bounding box center [560, 270] width 1121 height 541
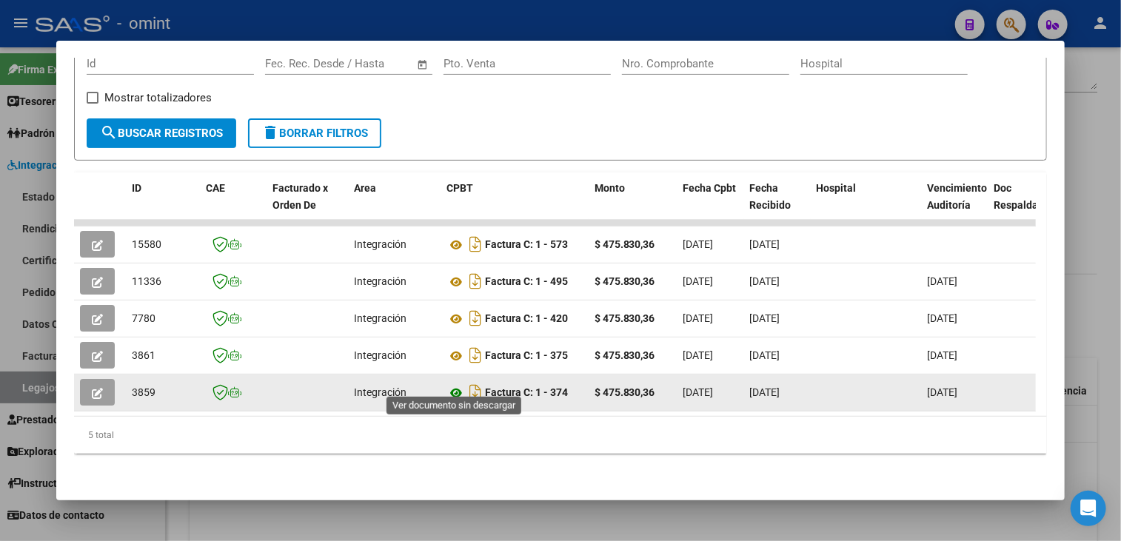
click at [457, 384] on icon at bounding box center [455, 393] width 19 height 18
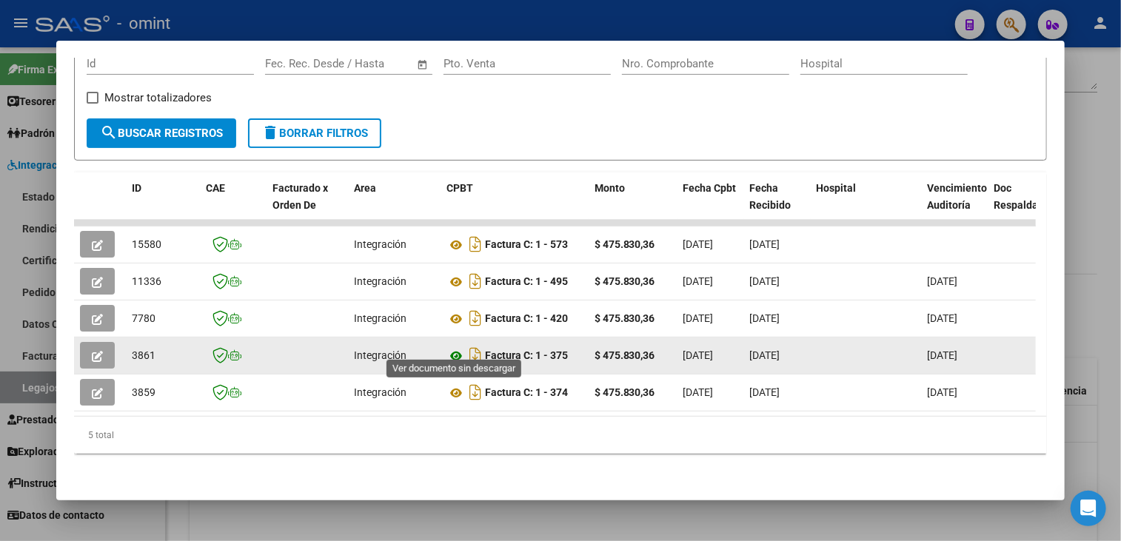
click at [454, 347] on icon at bounding box center [455, 356] width 19 height 18
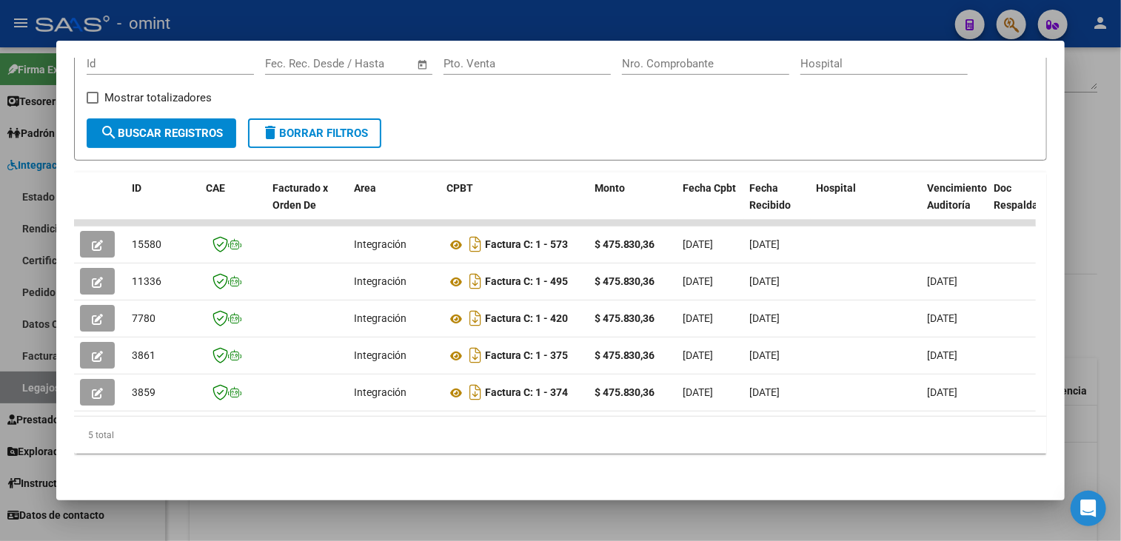
click at [521, 486] on mat-dialog-container "Análisis Prestador - CUIT: 30717517551 cloud_download Exportar CSV ABM ARCA Imp…" at bounding box center [560, 271] width 1009 height 460
click at [417, 512] on div at bounding box center [560, 270] width 1121 height 541
click at [417, 512] on datatable-body "OLIM PROFESSIONAL NET S.A.S. 30717517551 MAIE / 1 MES $ 465.054,85 202502 [GEOG…" at bounding box center [644, 475] width 908 height 138
click at [426, 517] on datatable-body "OLIM PROFESSIONAL NET S.A.S. 30717517551 MAIE / 1 MES $ 465.054,85 202502 [GEOG…" at bounding box center [644, 475] width 908 height 138
click at [417, 512] on datatable-body "OLIM PROFESSIONAL NET S.A.S. 30717517551 MAIE / 1 MES $ 465.054,85 202502 [GEOG…" at bounding box center [644, 475] width 908 height 138
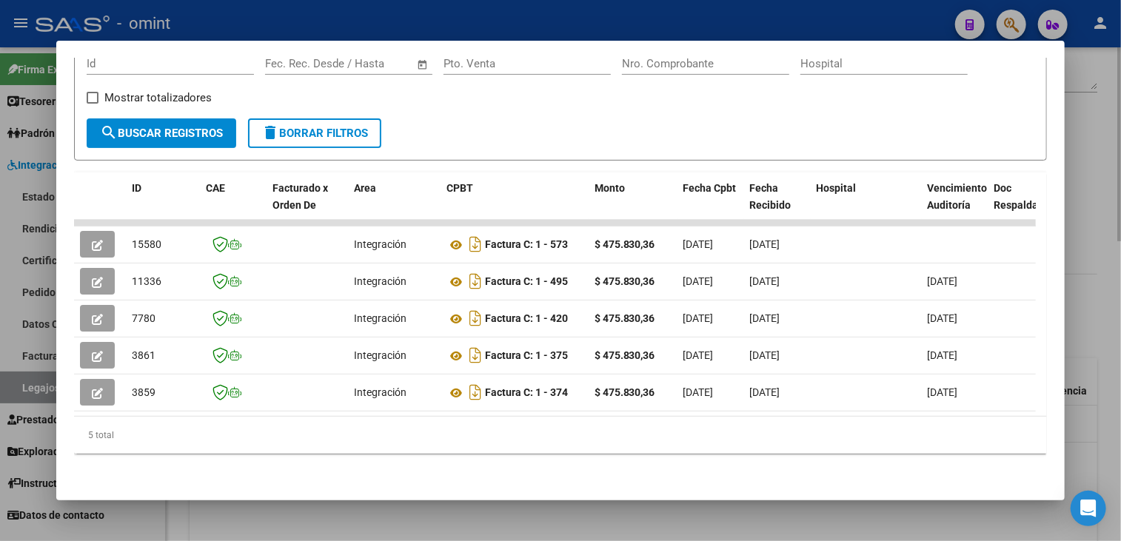
click at [417, 512] on datatable-body "OLIM PROFESSIONAL NET S.A.S. 30717517551 MAIE / 1 MES $ 465.054,85 202502 [GEOG…" at bounding box center [644, 475] width 908 height 138
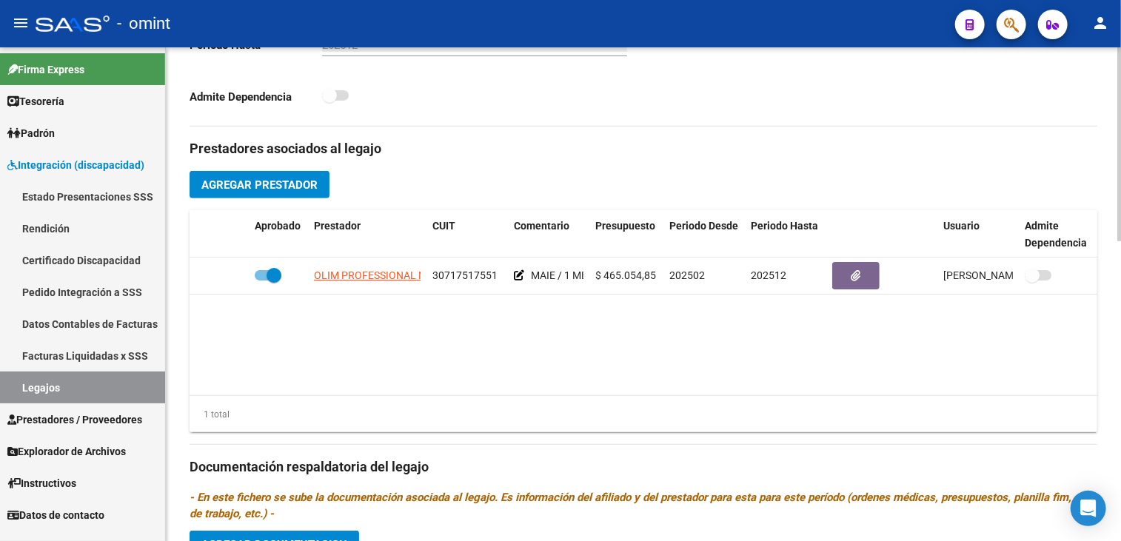
scroll to position [688, 0]
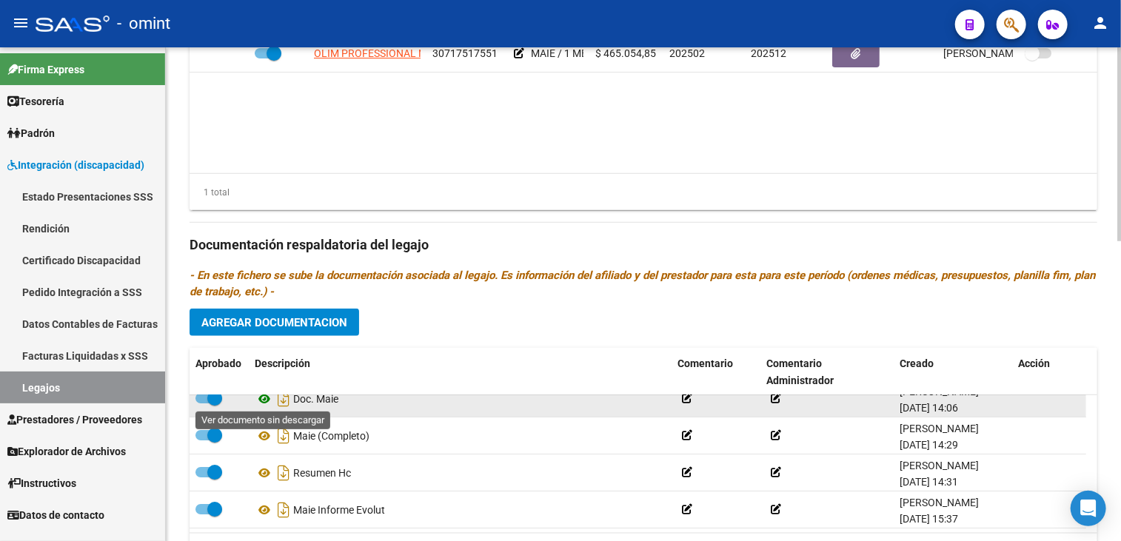
click at [264, 394] on icon at bounding box center [264, 399] width 19 height 18
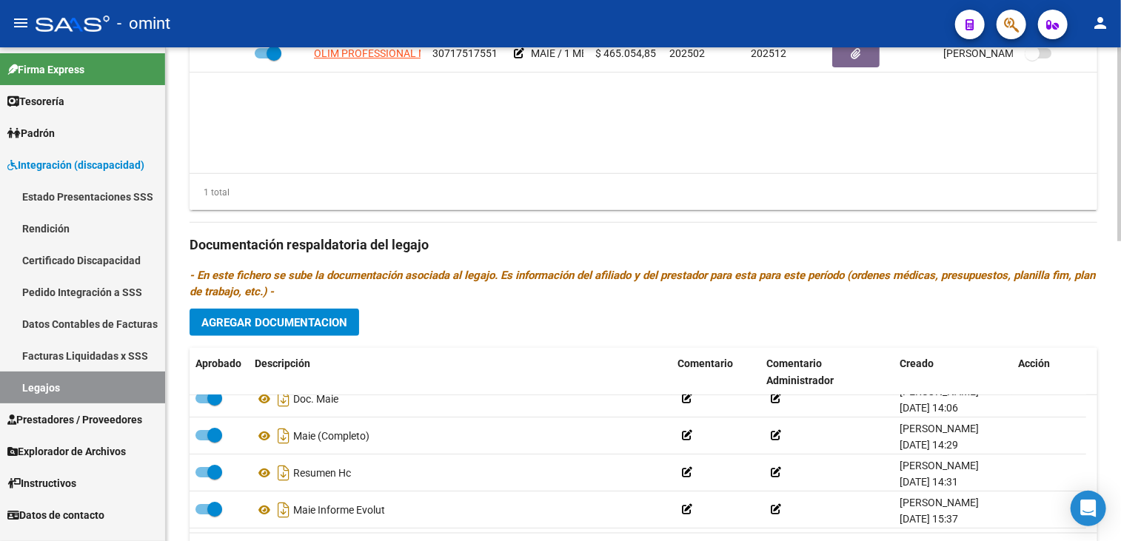
scroll to position [392, 0]
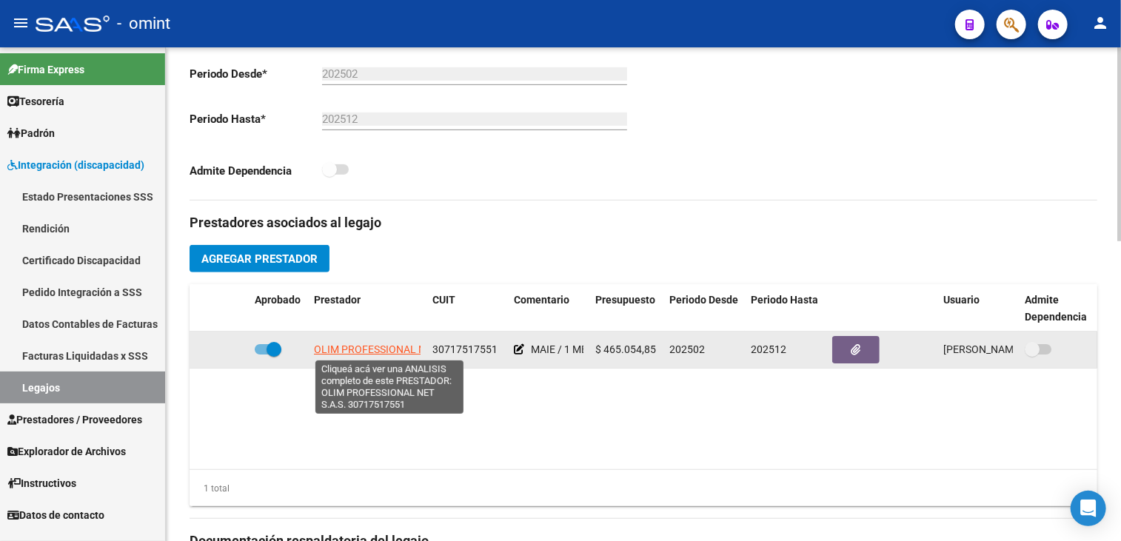
click at [353, 344] on span "OLIM PROFESSIONAL NET S.A.S." at bounding box center [390, 349] width 153 height 12
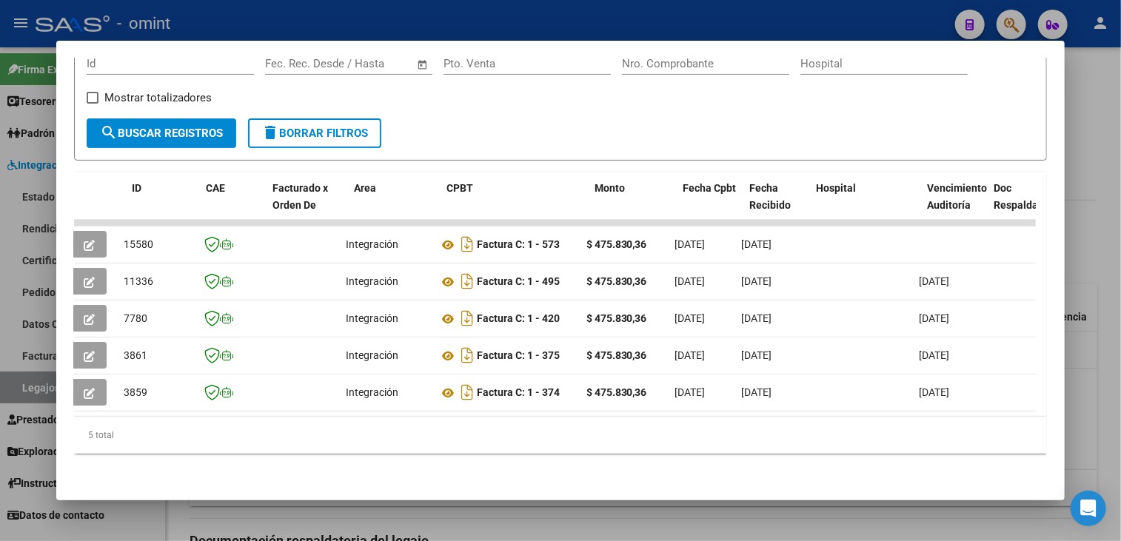
scroll to position [0, 0]
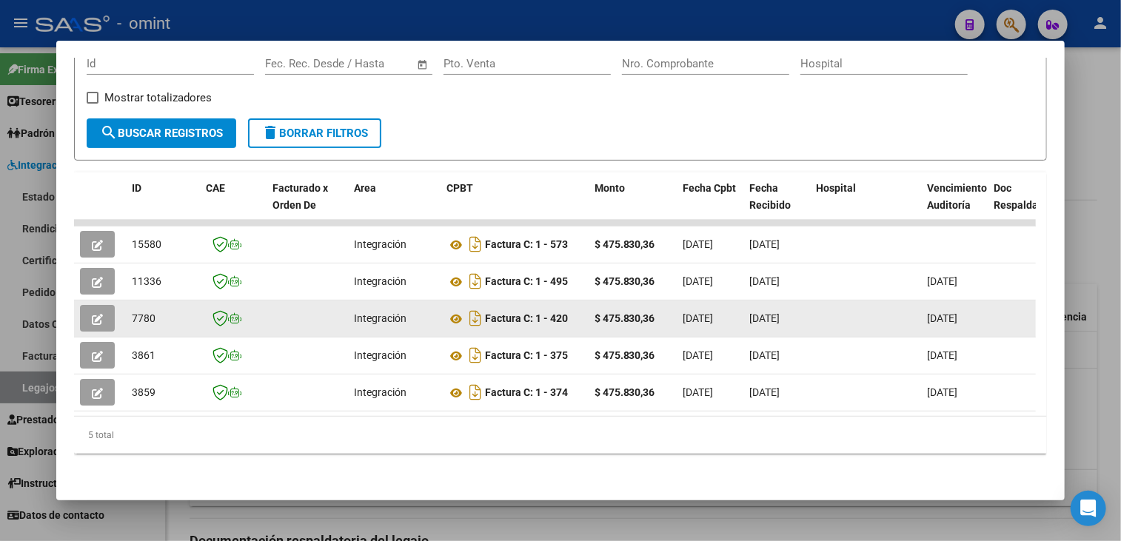
click at [93, 314] on icon "button" at bounding box center [97, 319] width 11 height 11
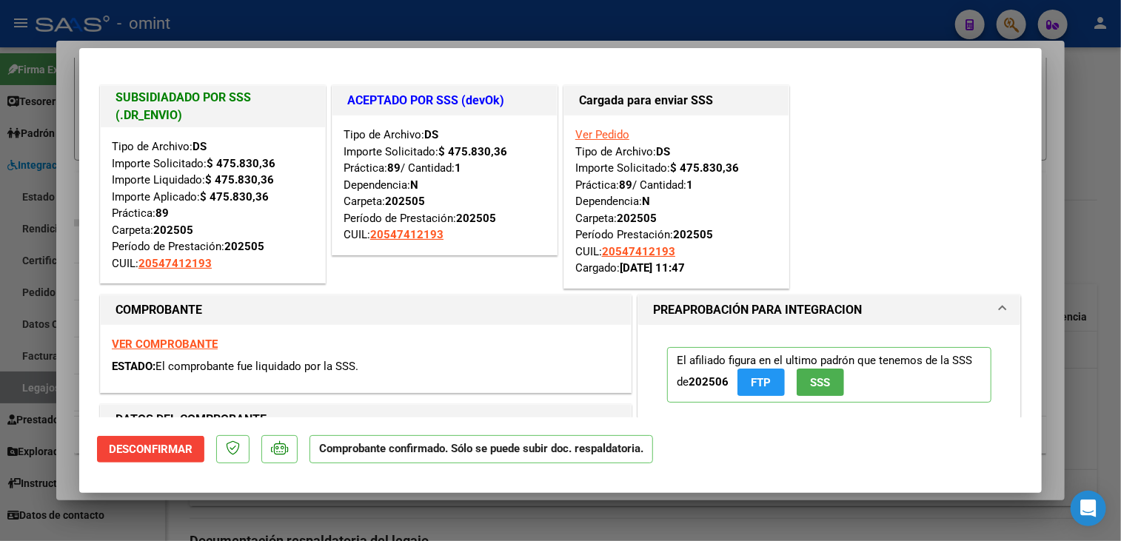
click at [444, 515] on div at bounding box center [560, 270] width 1121 height 541
type input "$ 0,00"
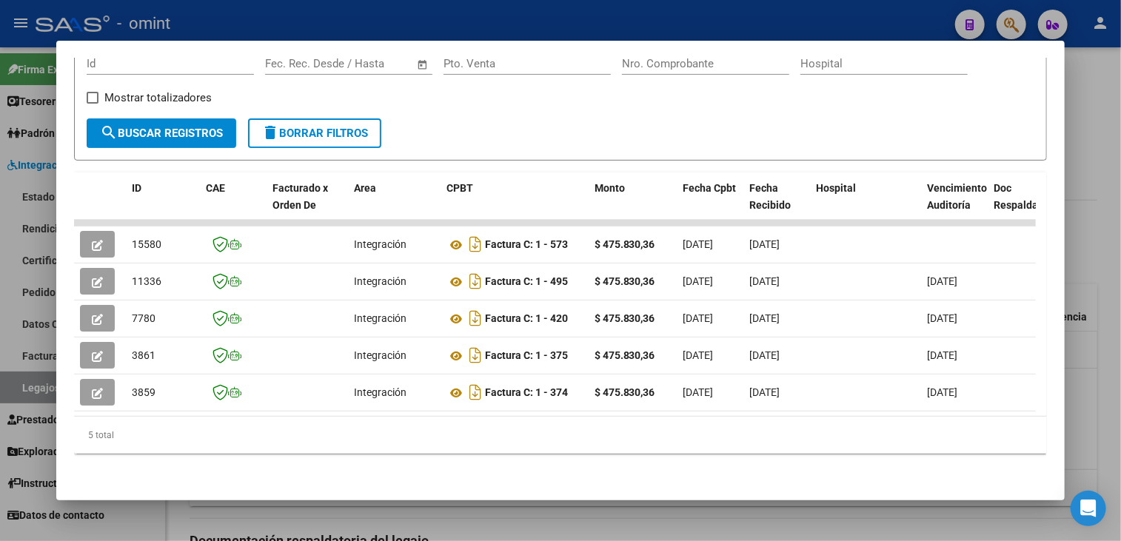
click at [444, 515] on div at bounding box center [560, 270] width 1121 height 541
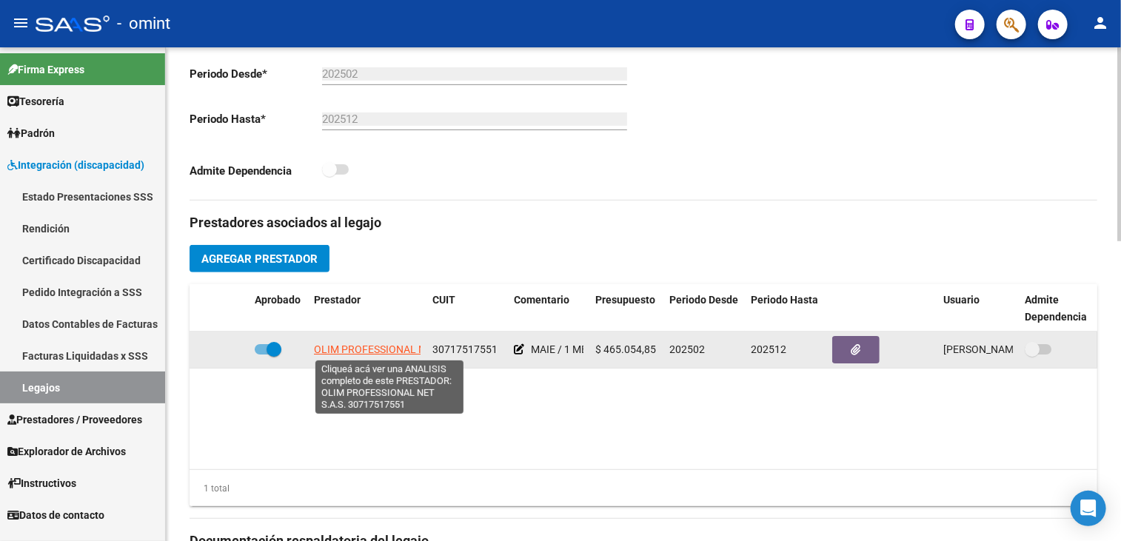
click at [358, 349] on span "OLIM PROFESSIONAL NET S.A.S." at bounding box center [390, 349] width 153 height 12
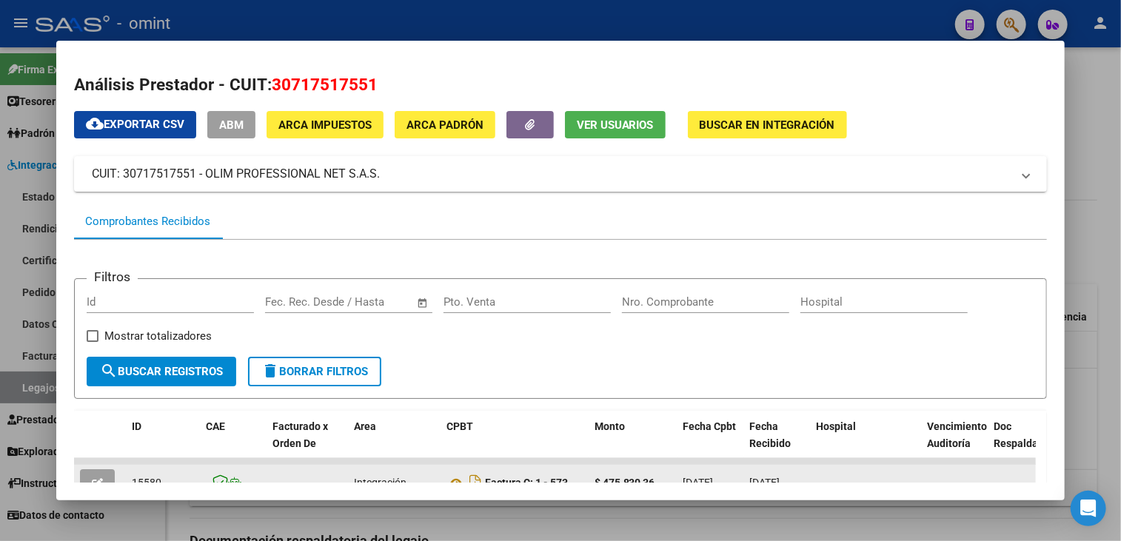
scroll to position [148, 0]
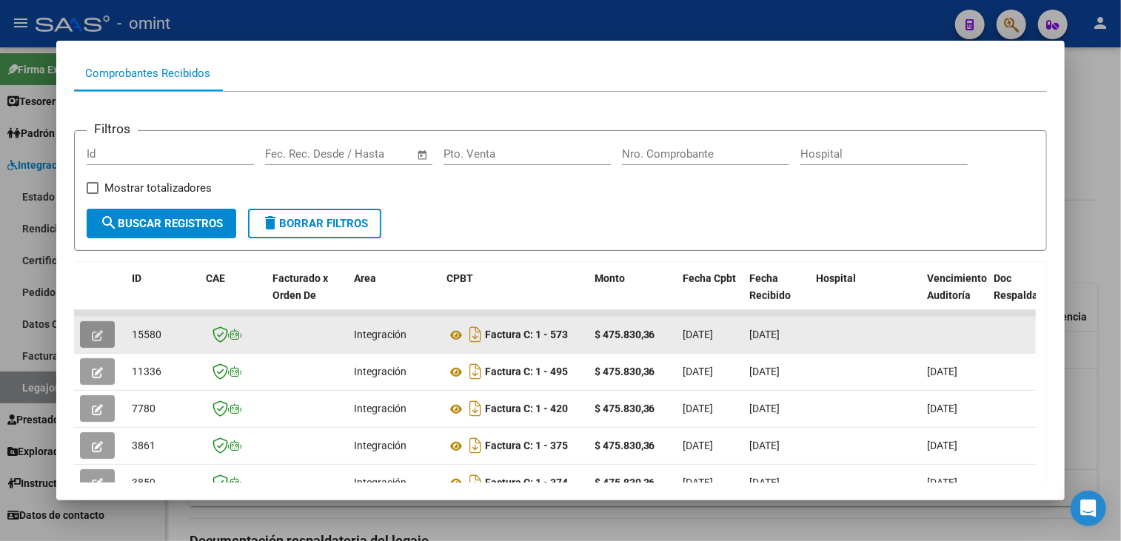
click at [100, 324] on button "button" at bounding box center [97, 334] width 35 height 27
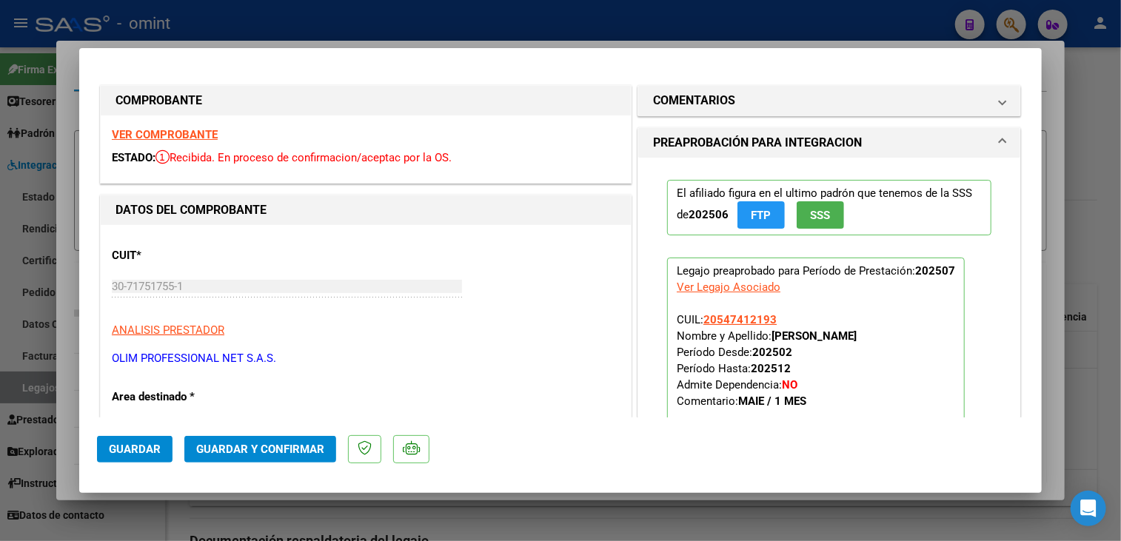
click at [191, 138] on strong "VER COMPROBANTE" at bounding box center [165, 134] width 106 height 13
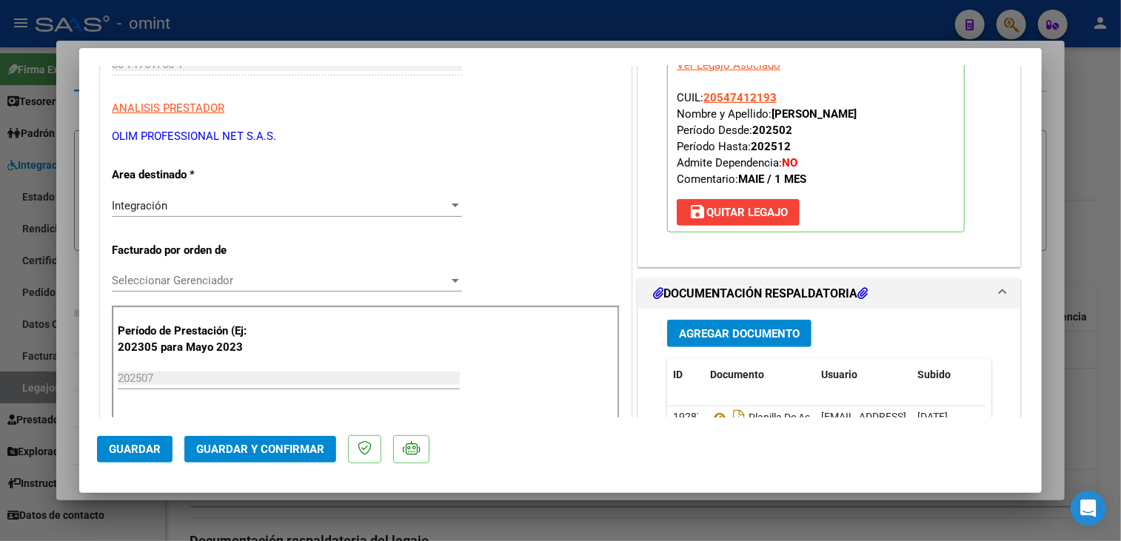
scroll to position [296, 0]
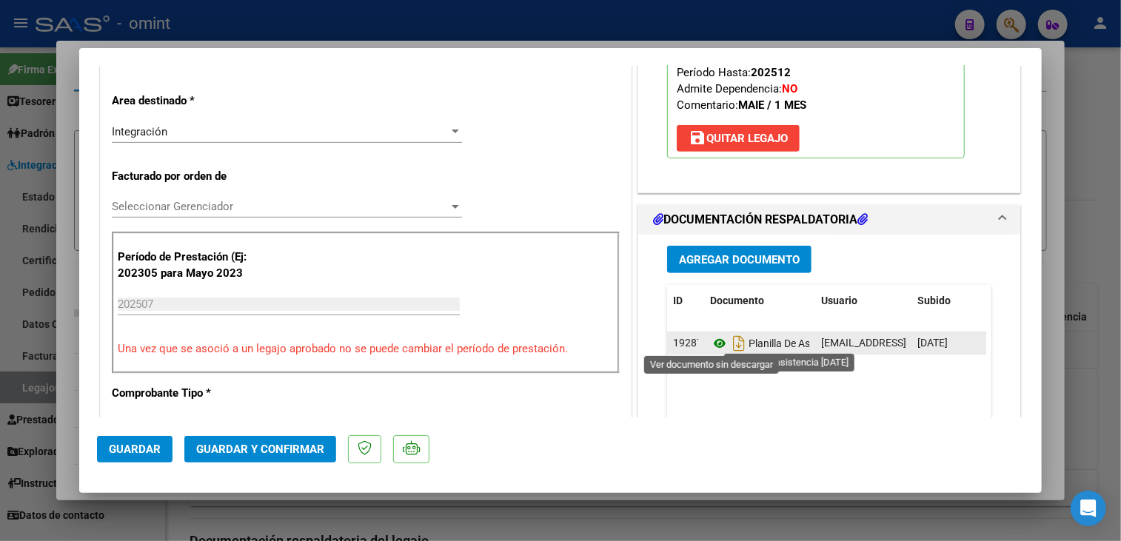
click at [712, 343] on icon at bounding box center [719, 344] width 19 height 18
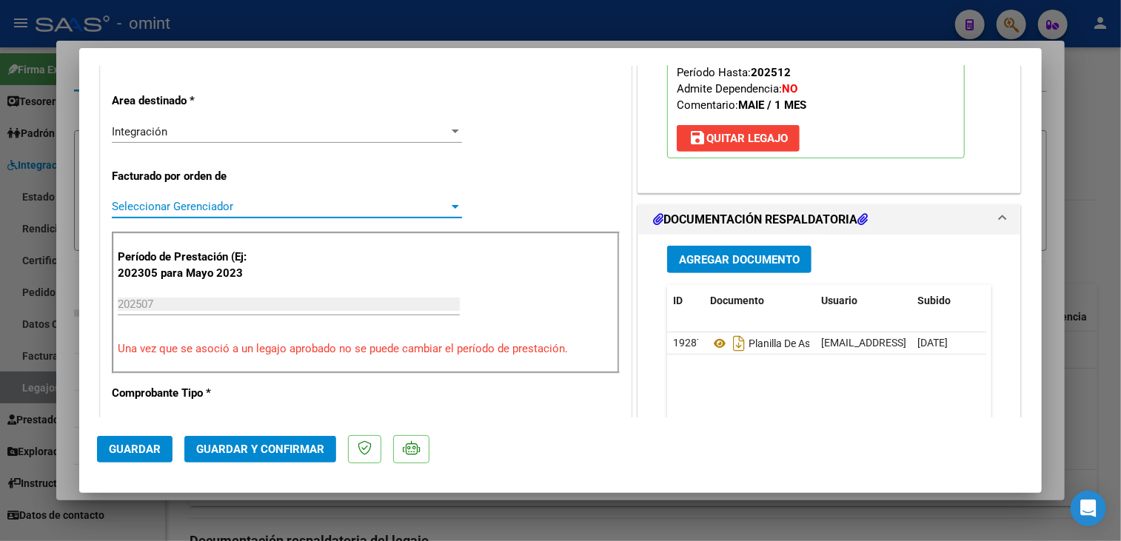
click at [251, 207] on span "Seleccionar Gerenciador" at bounding box center [280, 206] width 337 height 13
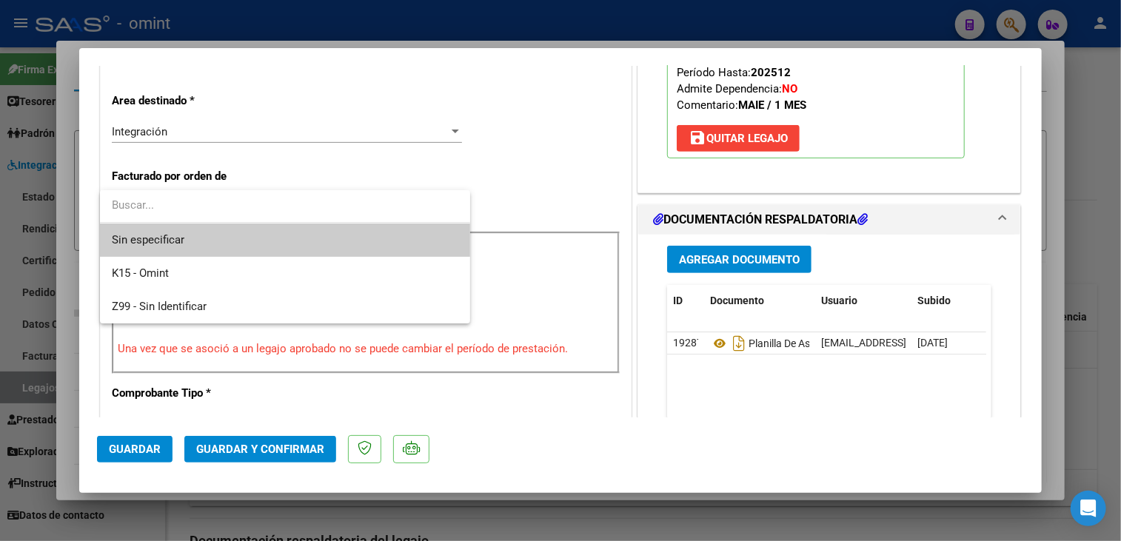
click at [203, 234] on span "Sin especificar" at bounding box center [285, 240] width 346 height 33
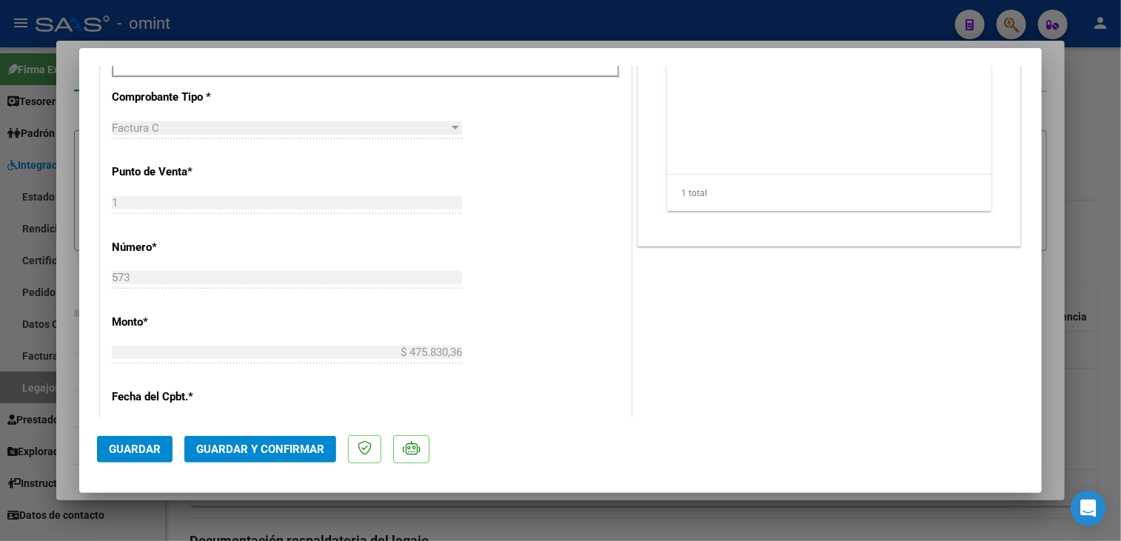
scroll to position [666, 0]
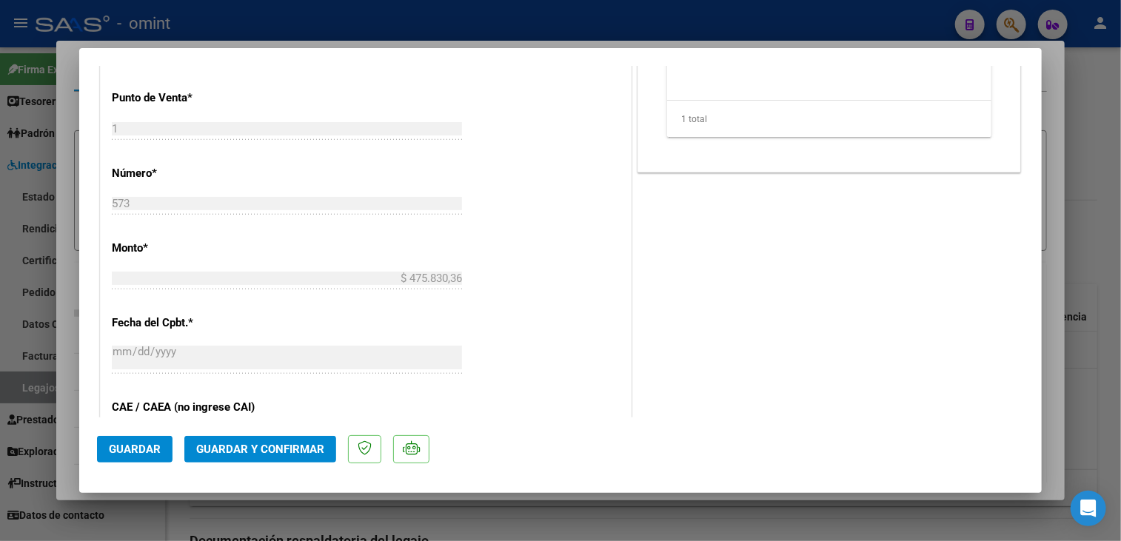
click at [258, 443] on span "Guardar y Confirmar" at bounding box center [260, 449] width 128 height 13
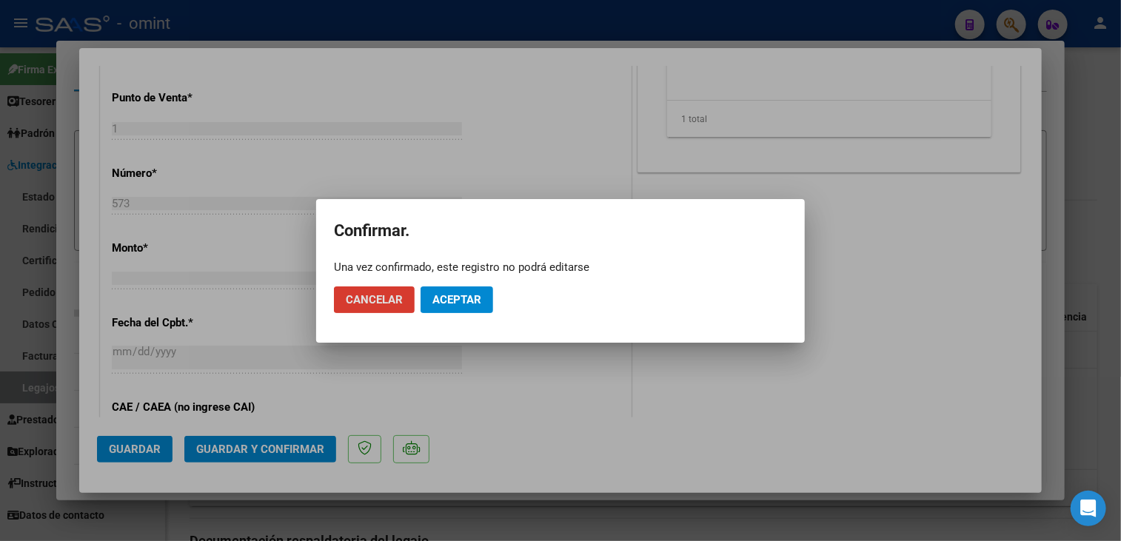
click at [455, 308] on button "Aceptar" at bounding box center [456, 299] width 73 height 27
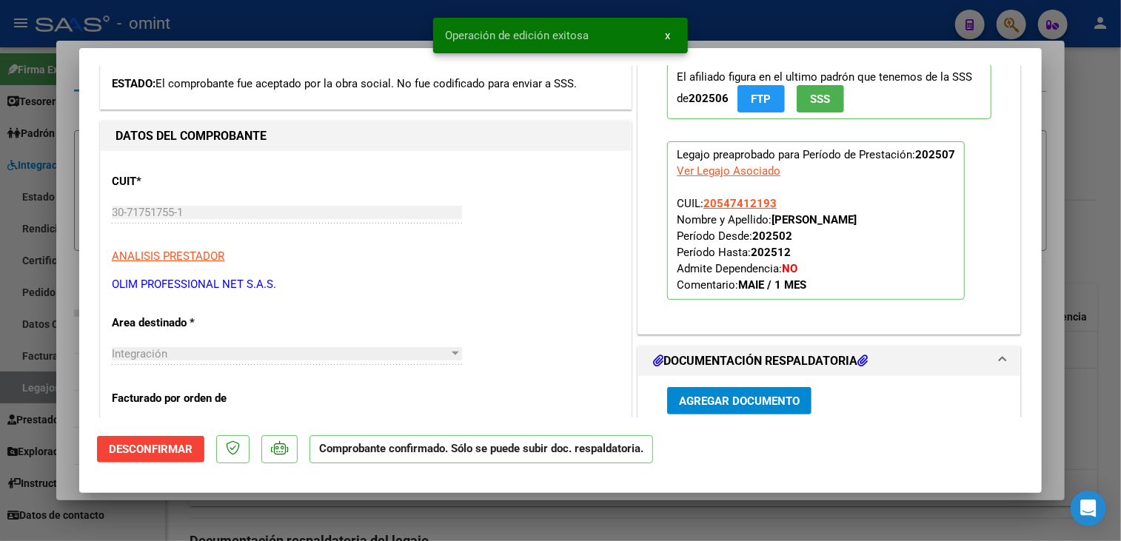
scroll to position [0, 0]
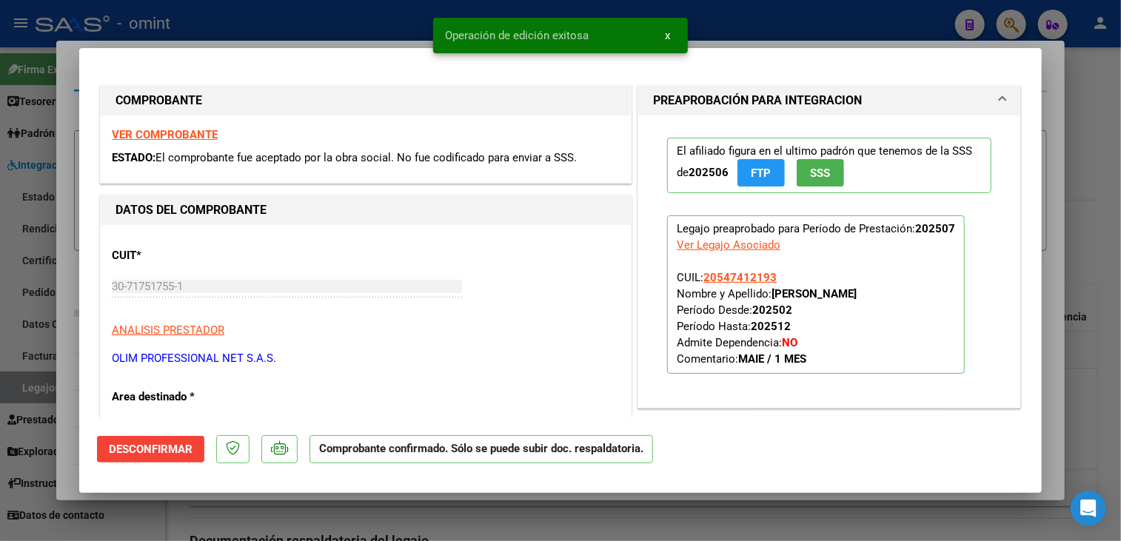
click at [301, 508] on div at bounding box center [560, 270] width 1121 height 541
type input "$ 0,00"
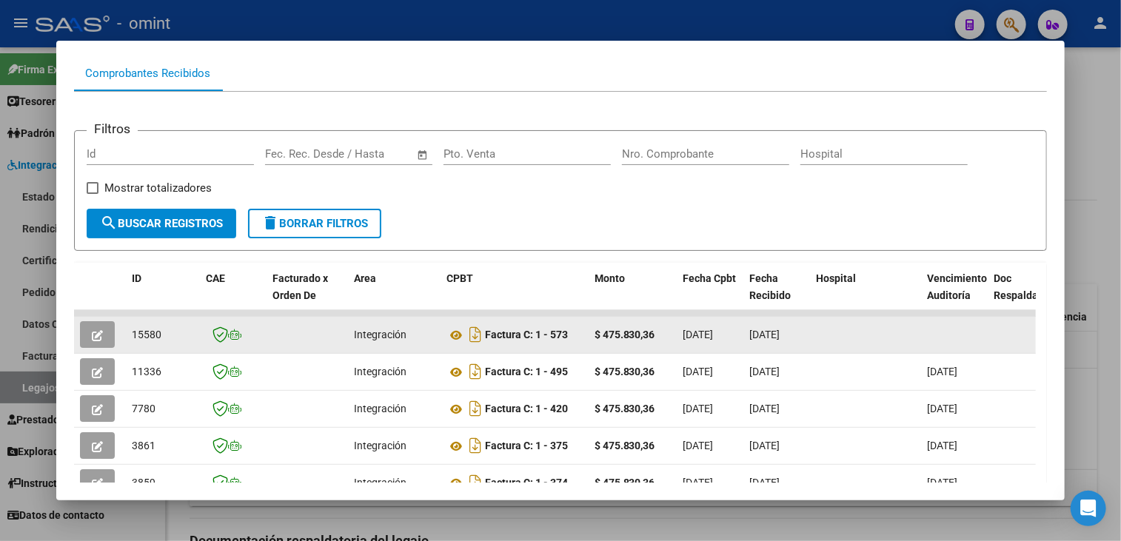
click at [149, 332] on span "15580" at bounding box center [147, 335] width 30 height 12
copy span "15580"
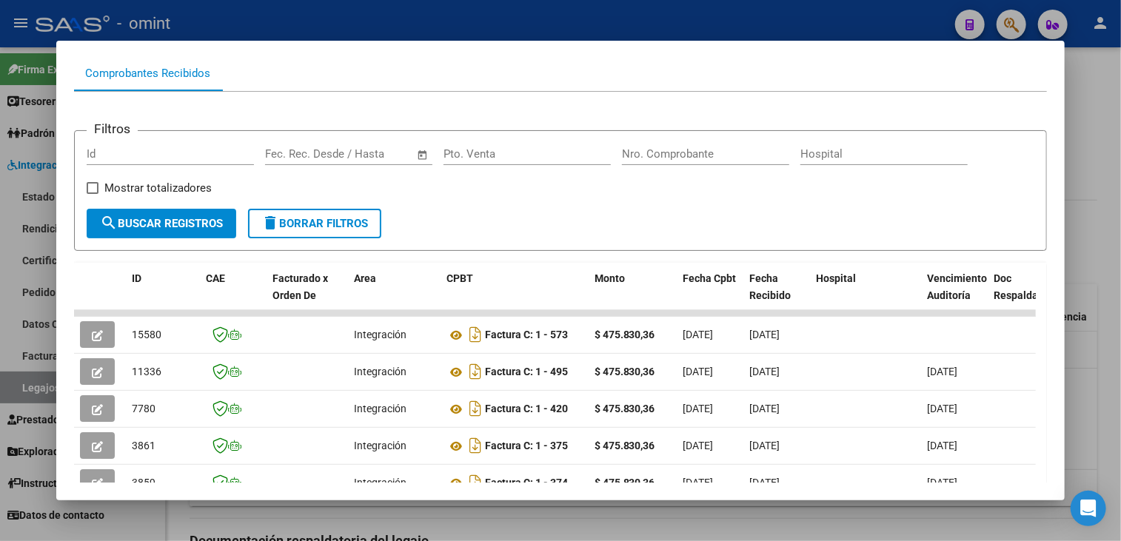
click at [298, 518] on div at bounding box center [560, 270] width 1121 height 541
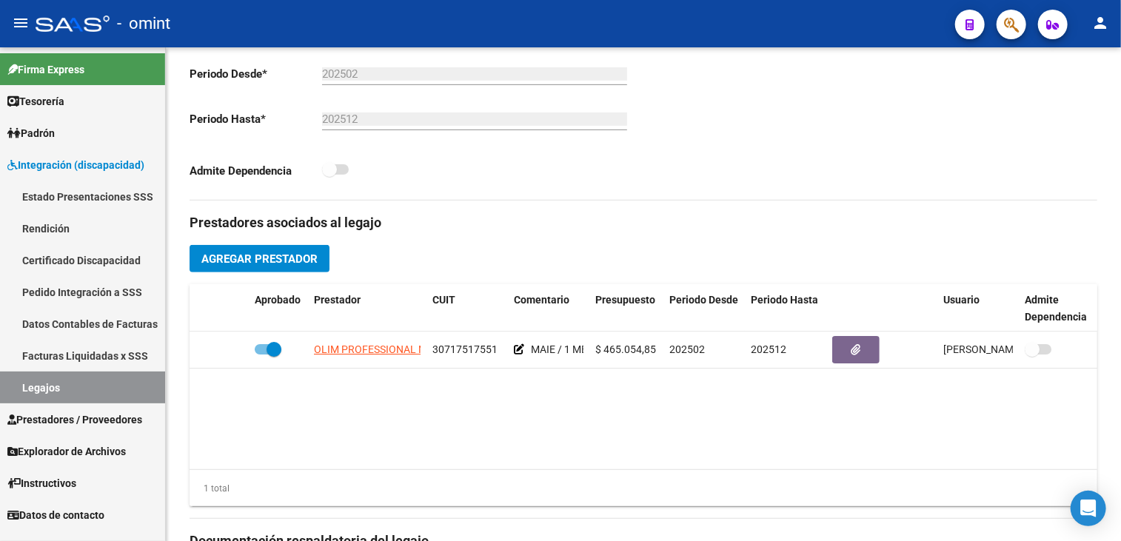
click at [98, 93] on link "Tesorería" at bounding box center [82, 101] width 165 height 32
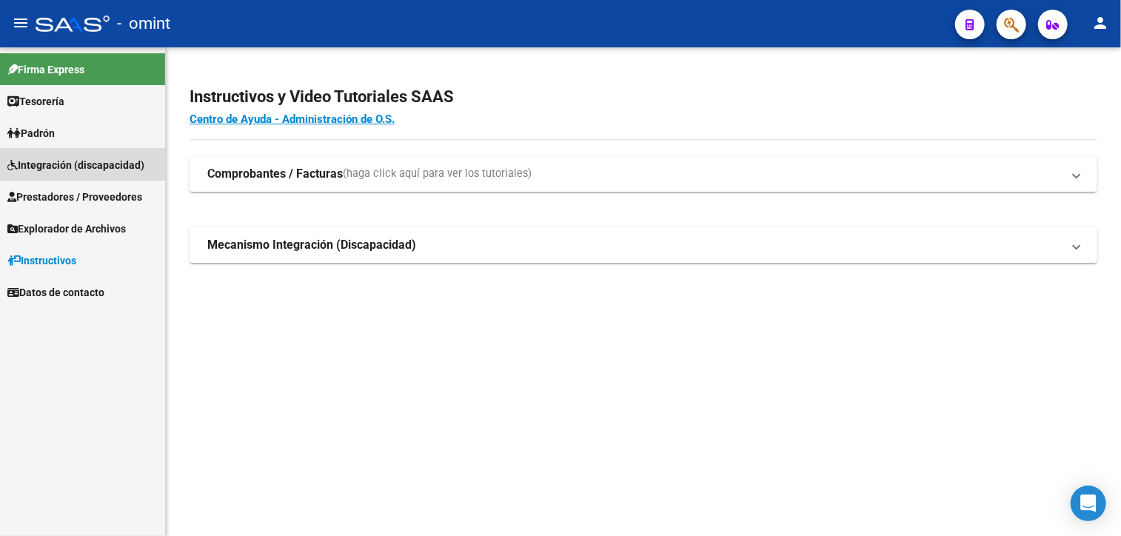
click at [86, 171] on span "Integración (discapacidad)" at bounding box center [75, 165] width 137 height 16
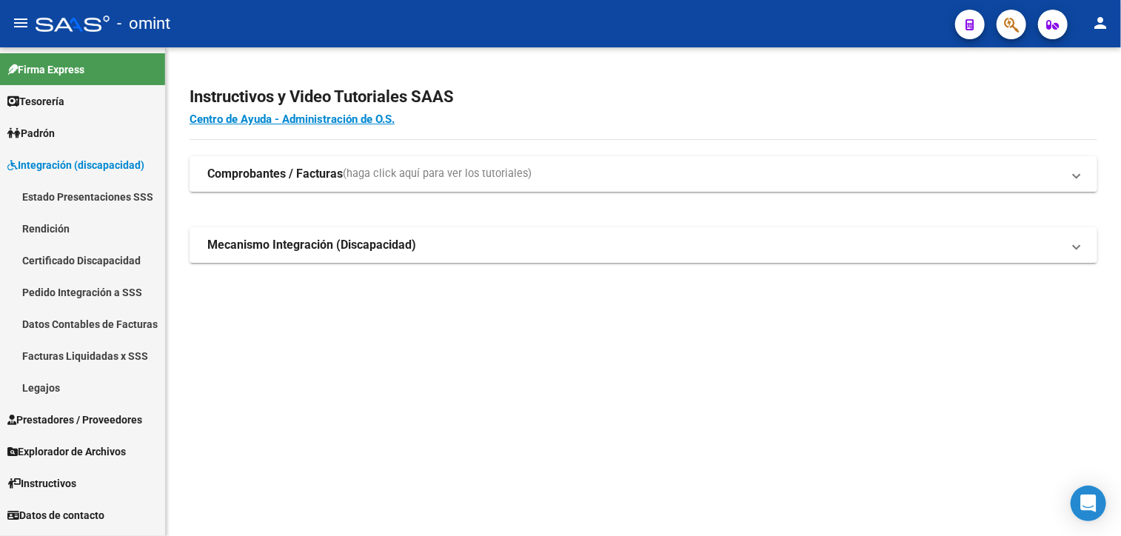
click at [51, 383] on link "Legajos" at bounding box center [82, 388] width 165 height 32
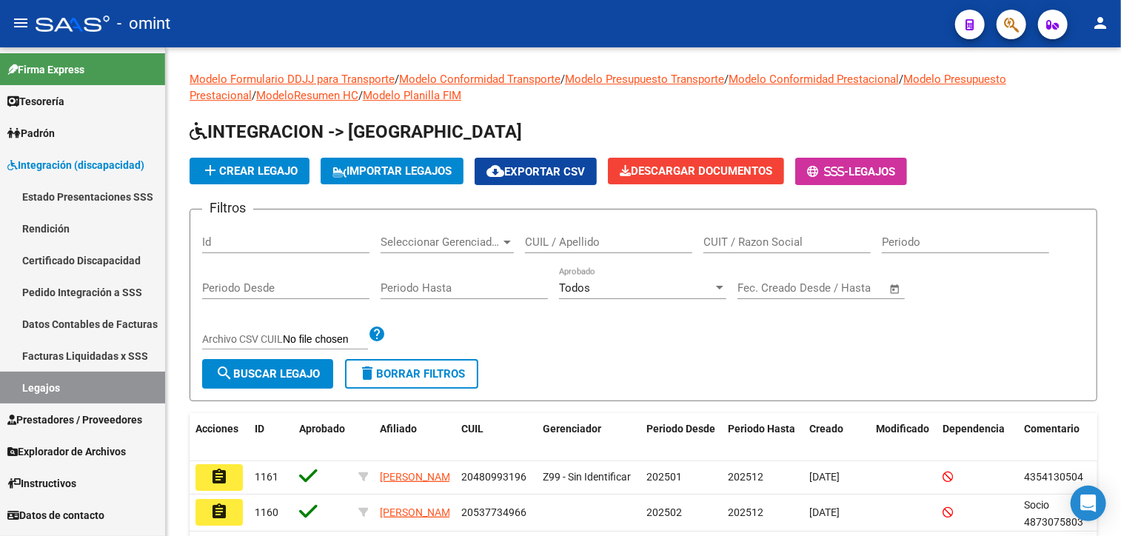
click at [82, 369] on link "Facturas Liquidadas x SSS" at bounding box center [82, 356] width 165 height 32
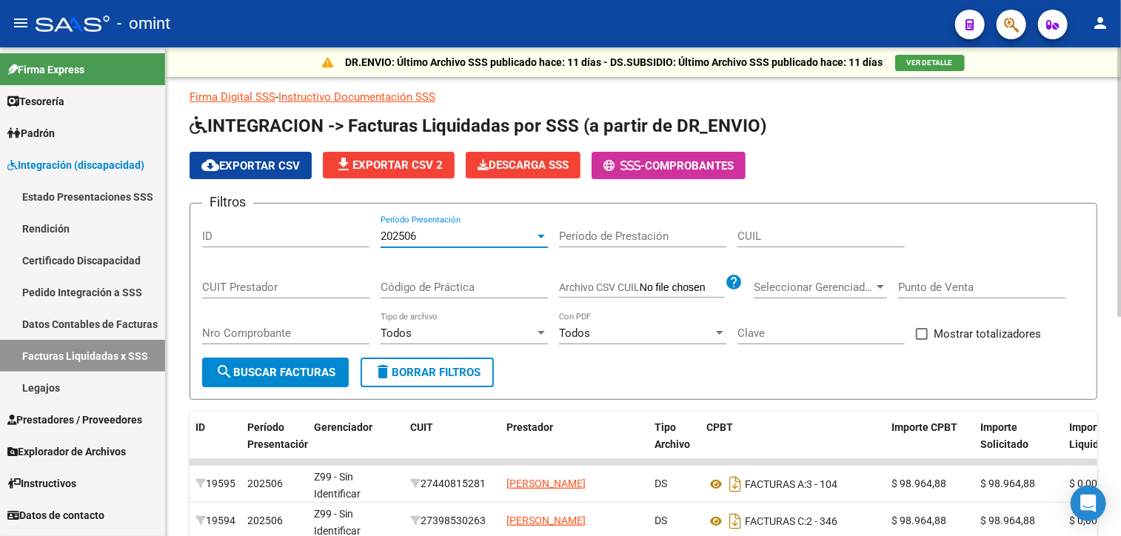
click at [542, 235] on div at bounding box center [540, 237] width 7 height 4
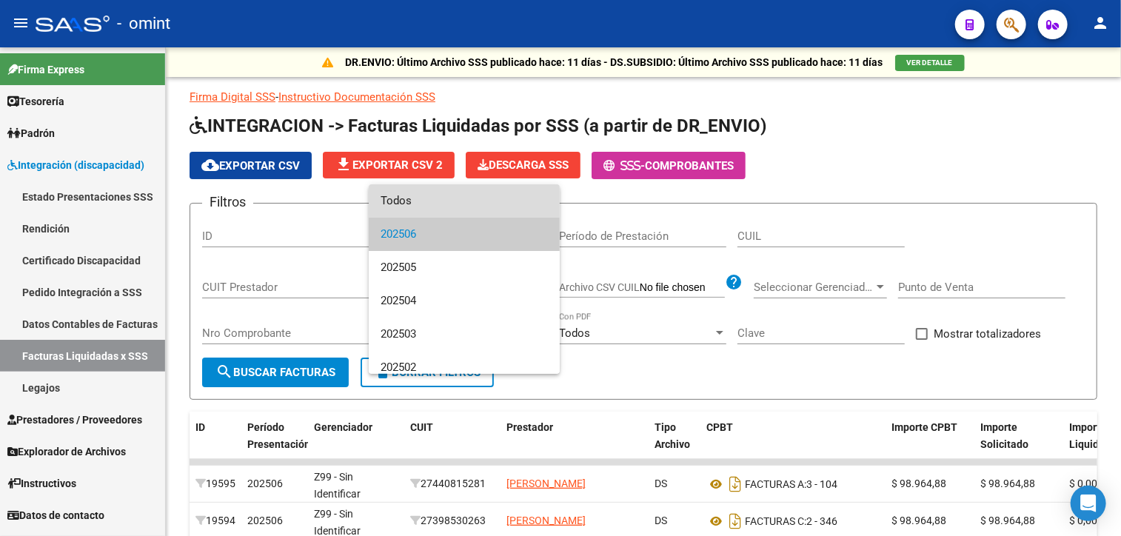
click at [480, 204] on span "Todos" at bounding box center [464, 200] width 167 height 33
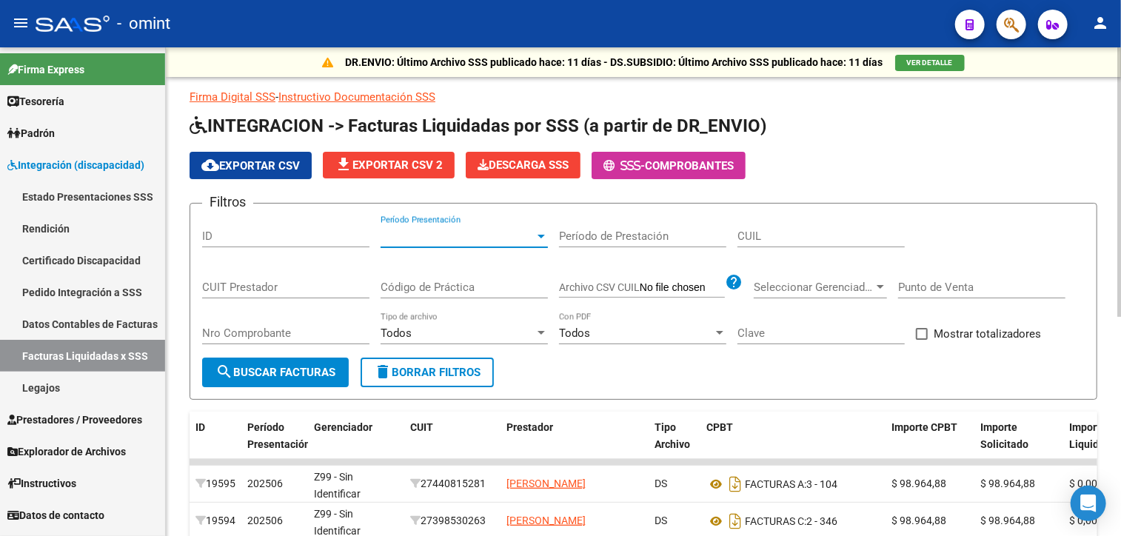
click at [469, 372] on span "delete Borrar Filtros" at bounding box center [427, 372] width 107 height 13
click at [271, 281] on input "CUIT Prestador" at bounding box center [285, 287] width 167 height 13
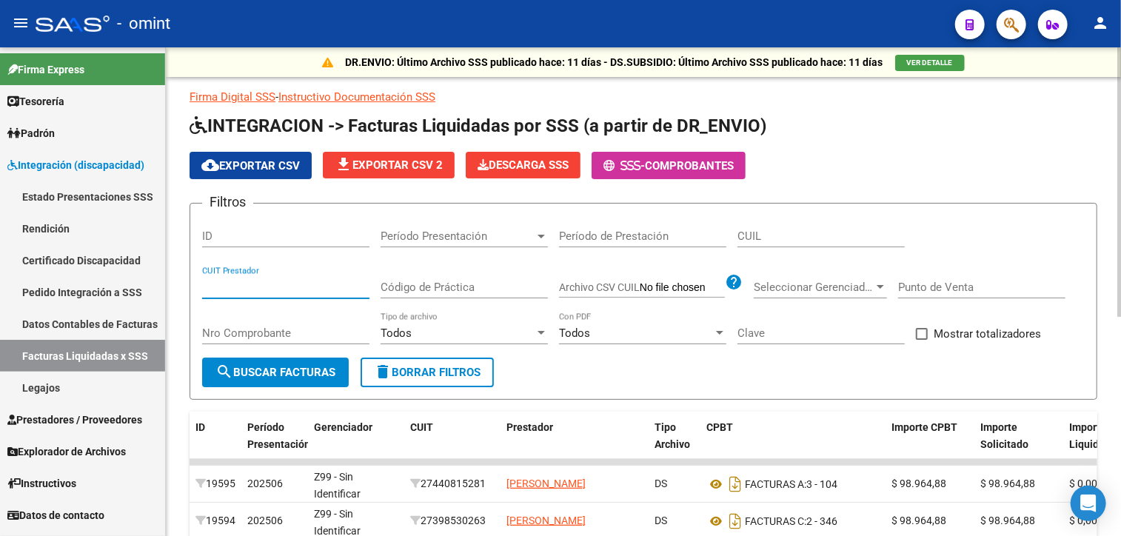
paste input "30-71751755-1"
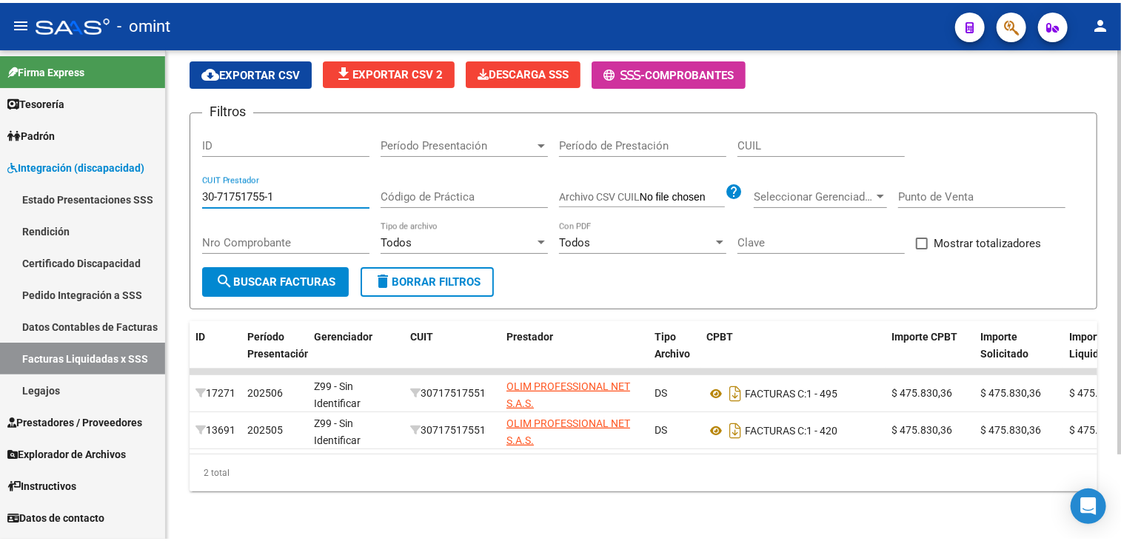
scroll to position [2, 0]
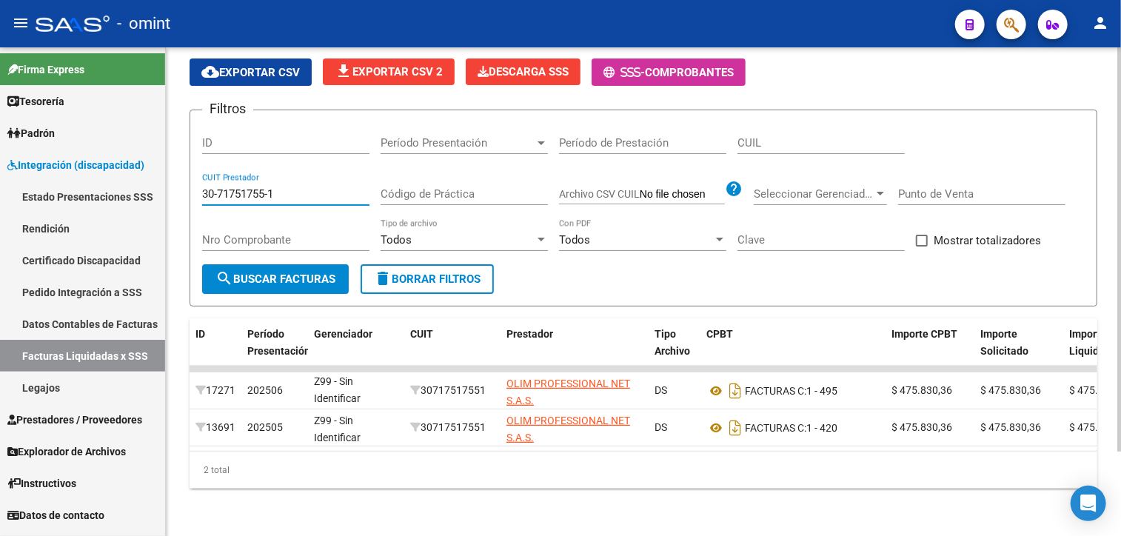
type input "30-71751755-1"
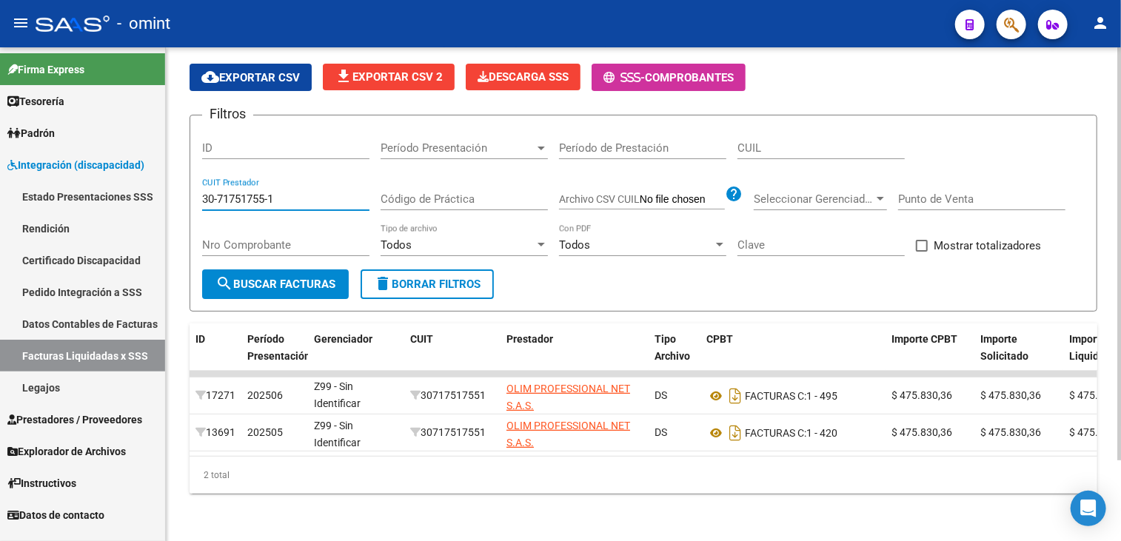
scroll to position [97, 0]
drag, startPoint x: 560, startPoint y: 458, endPoint x: 820, endPoint y: 455, distance: 260.6
click at [820, 455] on div "ID Período Presentación Gerenciador CUIT Prestador Tipo Archivo CPBT Importe CP…" at bounding box center [644, 409] width 908 height 170
click at [627, 480] on div "2 total" at bounding box center [644, 475] width 908 height 37
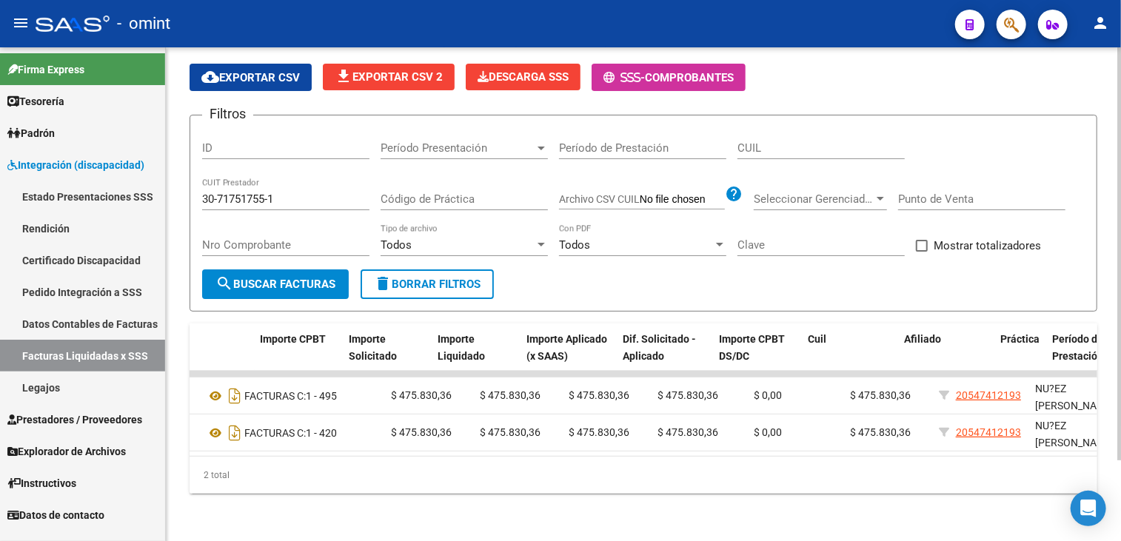
scroll to position [0, 758]
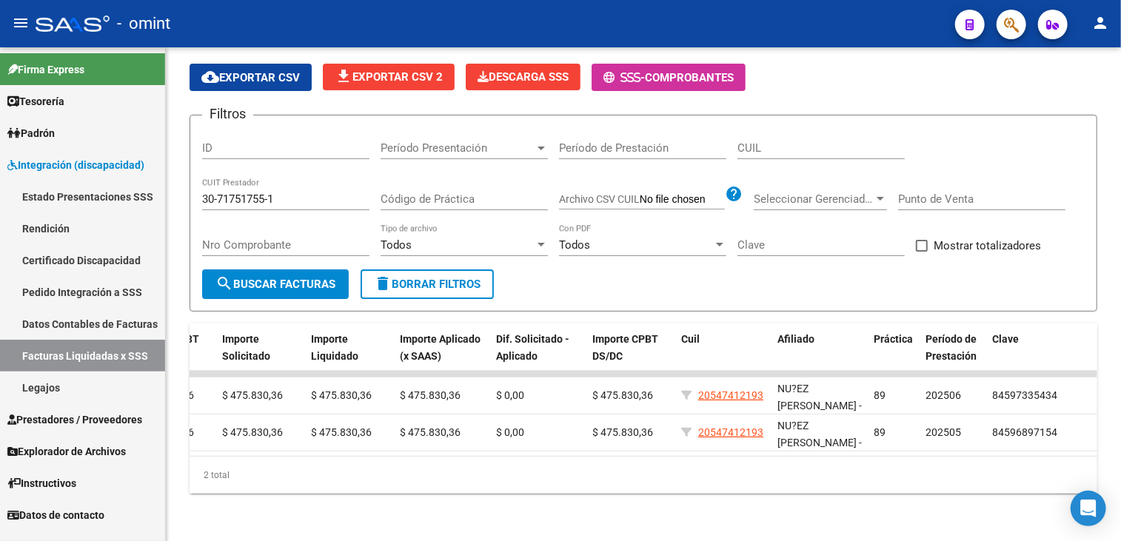
click at [75, 415] on span "Prestadores / Proveedores" at bounding box center [74, 420] width 135 height 16
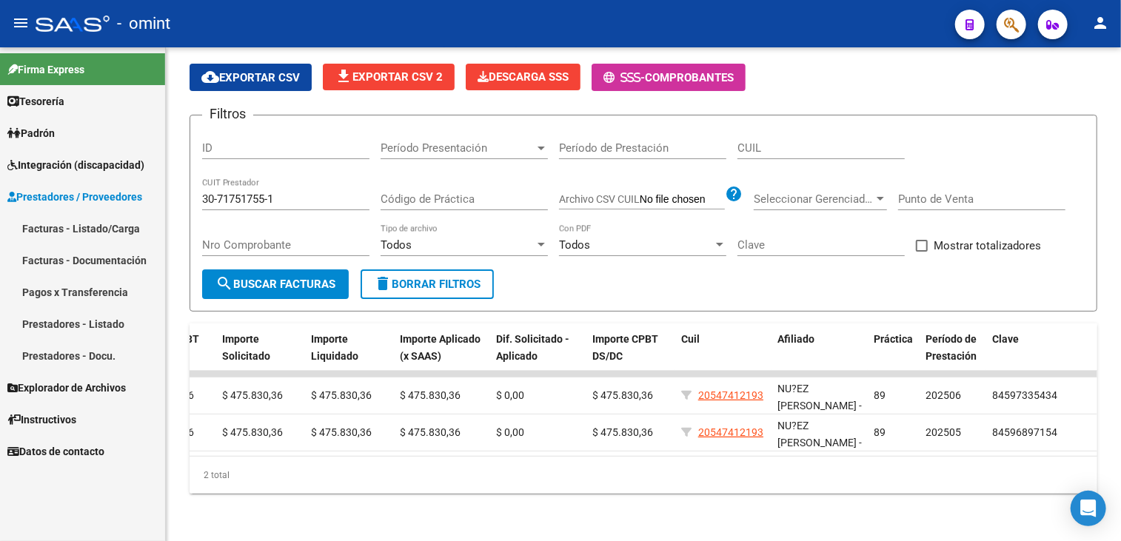
click at [106, 229] on link "Facturas - Listado/Carga" at bounding box center [82, 228] width 165 height 32
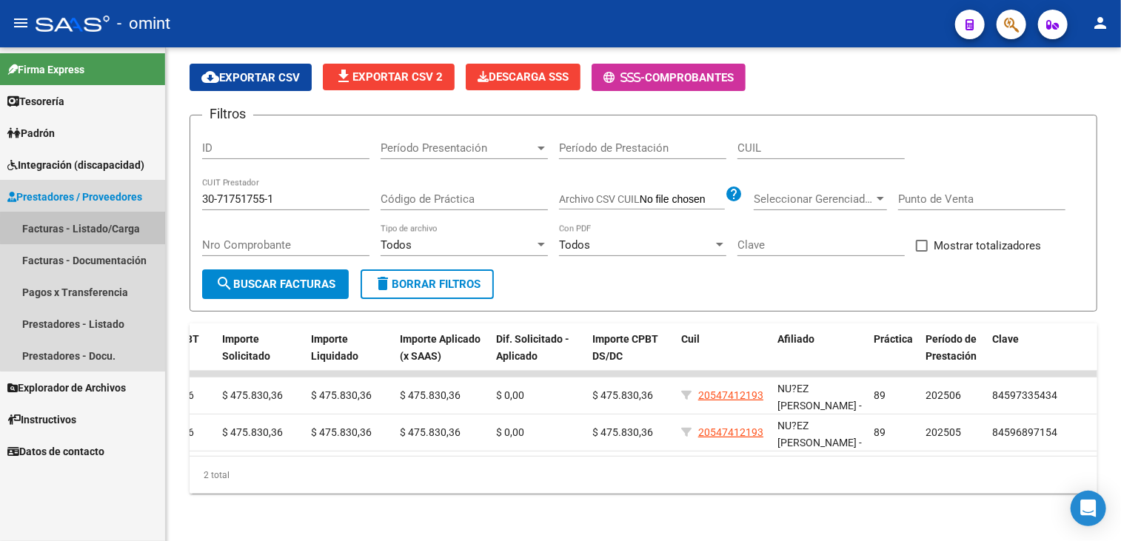
click at [106, 229] on link "Facturas - Listado/Carga" at bounding box center [82, 228] width 165 height 32
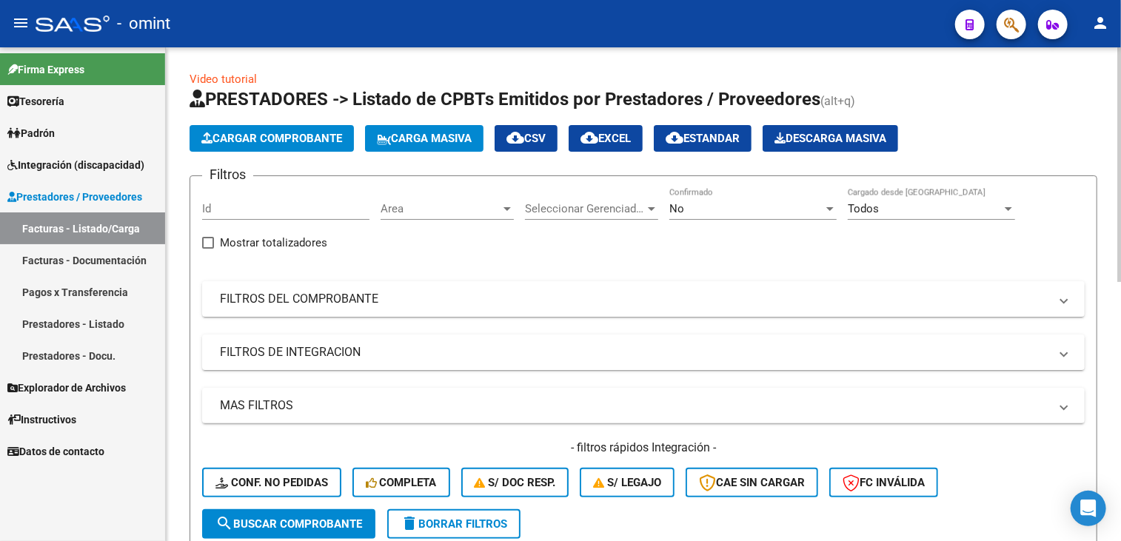
scroll to position [148, 0]
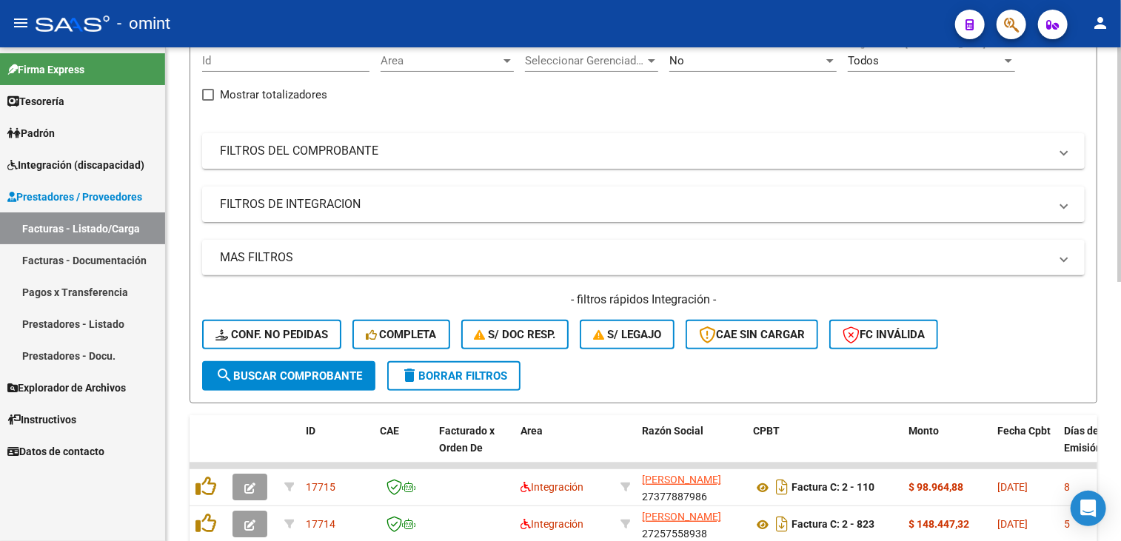
click at [464, 374] on span "delete Borrar Filtros" at bounding box center [454, 375] width 107 height 13
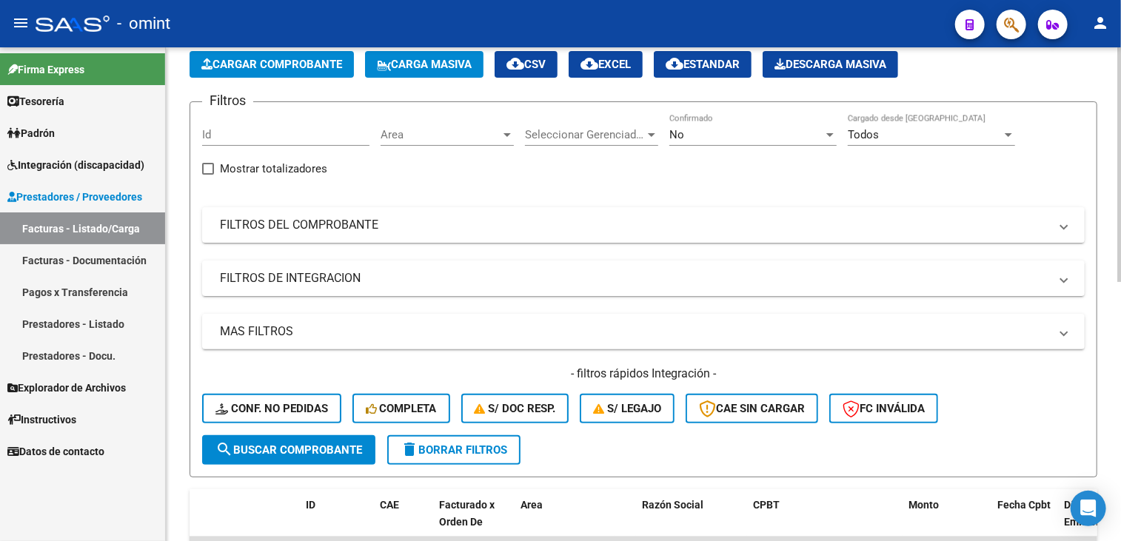
scroll to position [0, 0]
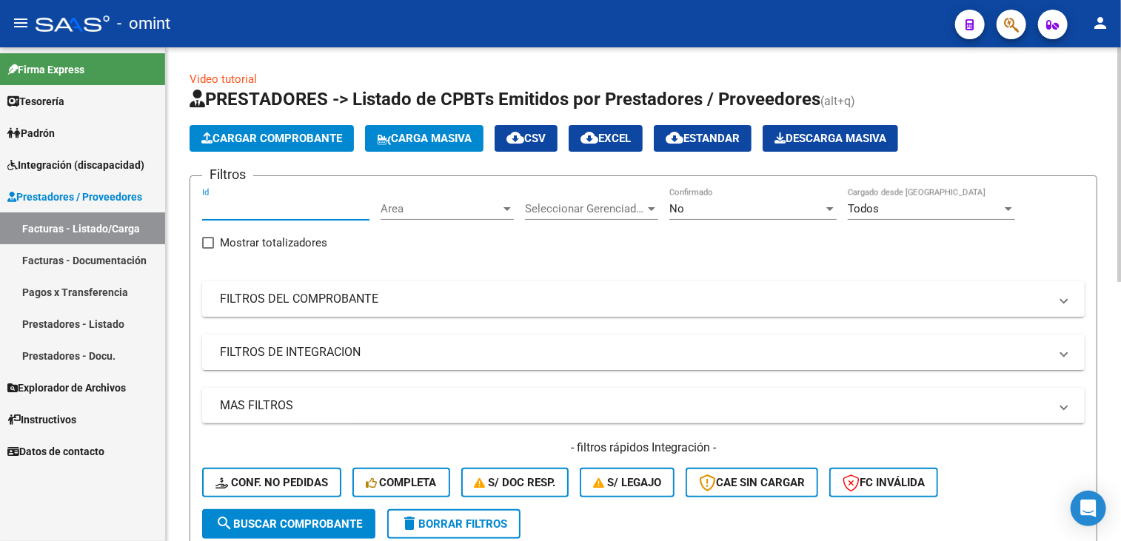
click at [276, 208] on input "Id" at bounding box center [285, 208] width 167 height 13
paste input "15580"
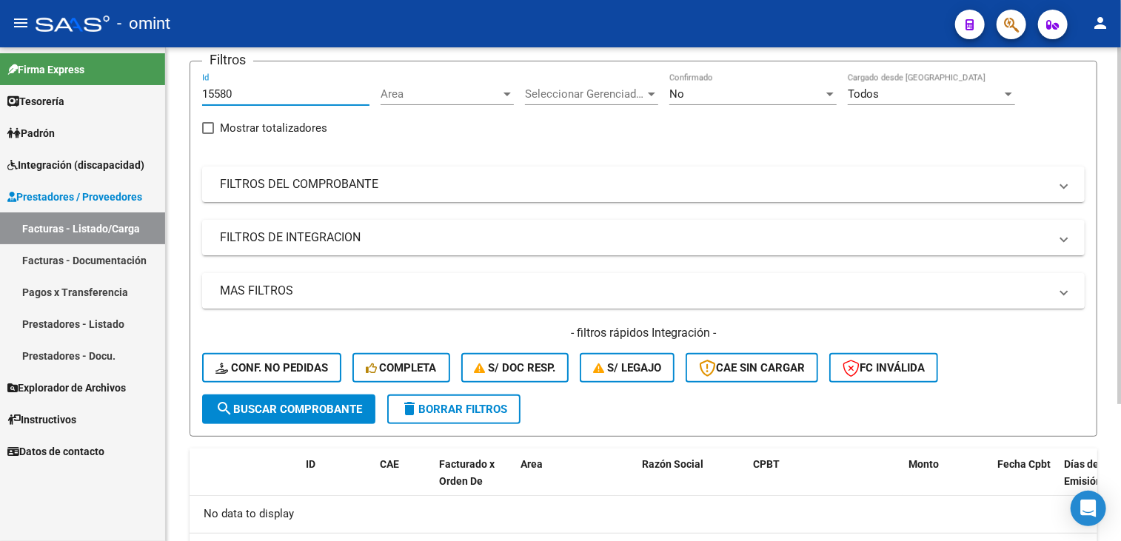
scroll to position [41, 0]
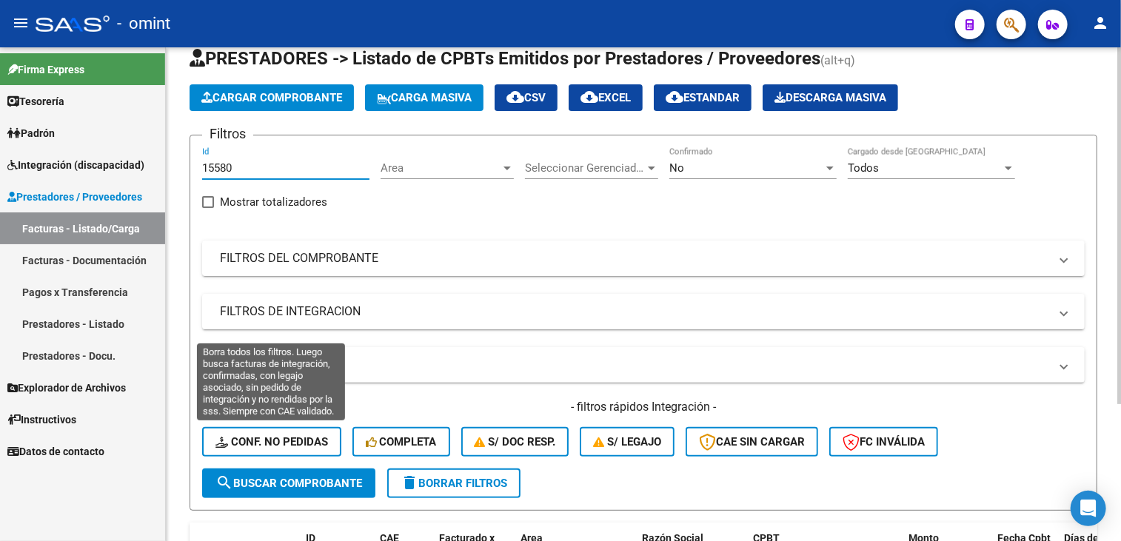
type input "15580"
click at [276, 443] on span "Conf. no pedidas" at bounding box center [271, 441] width 113 height 13
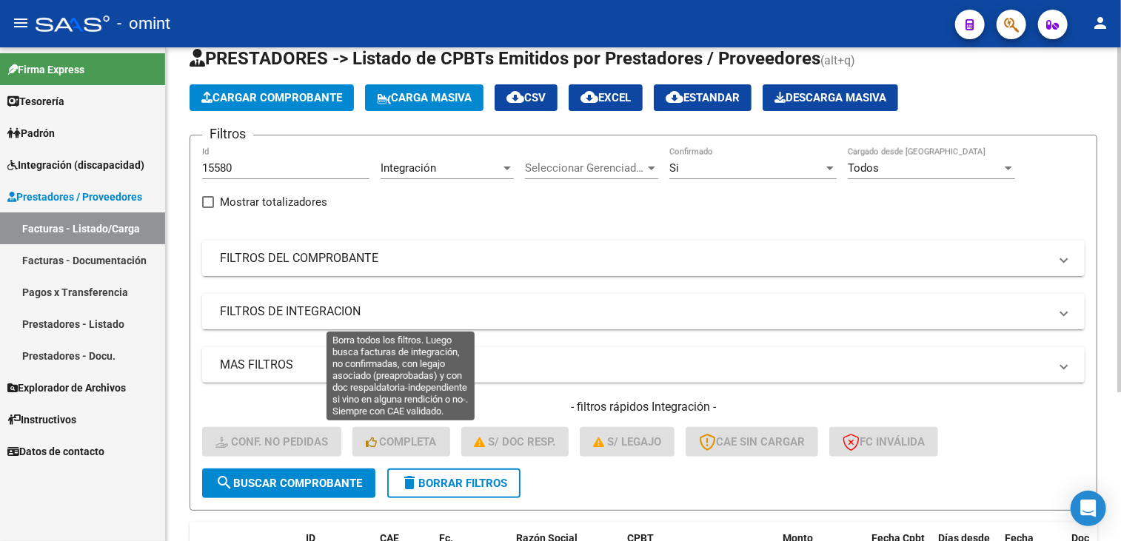
scroll to position [189, 0]
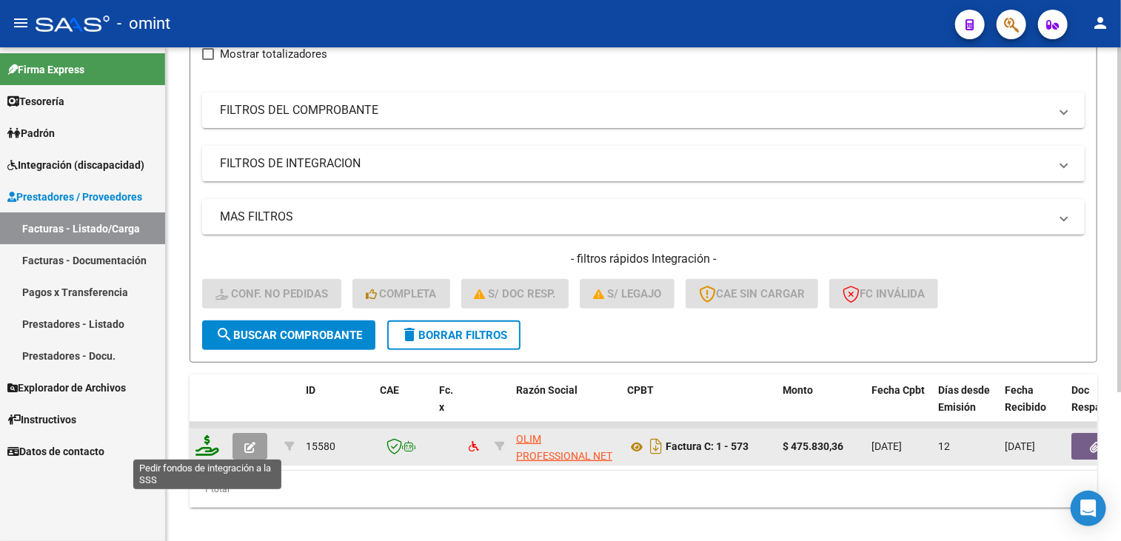
click at [204, 446] on icon at bounding box center [207, 445] width 24 height 21
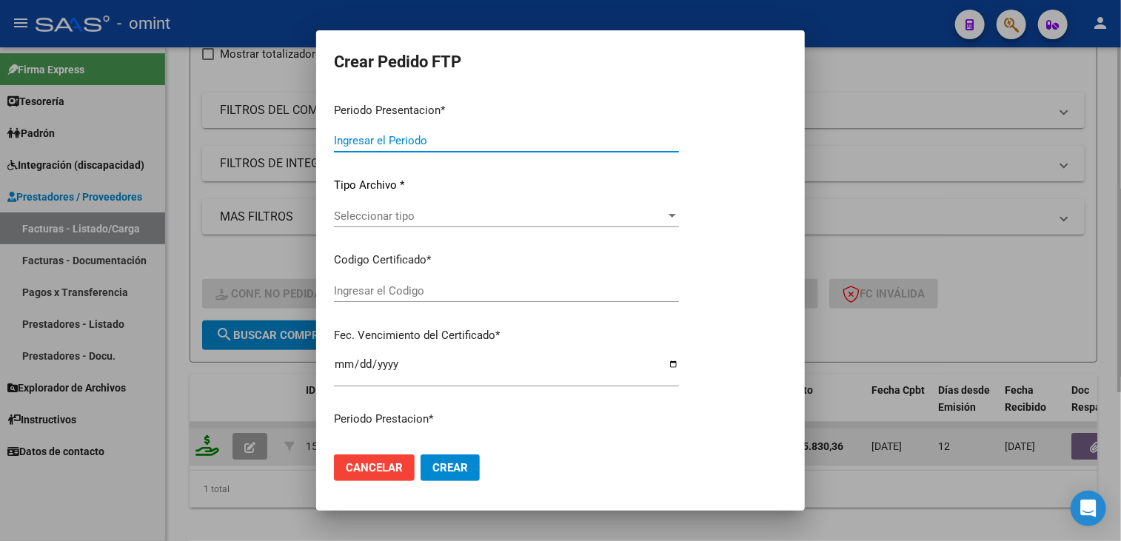
type input "202507"
type input "$ 475.830,36"
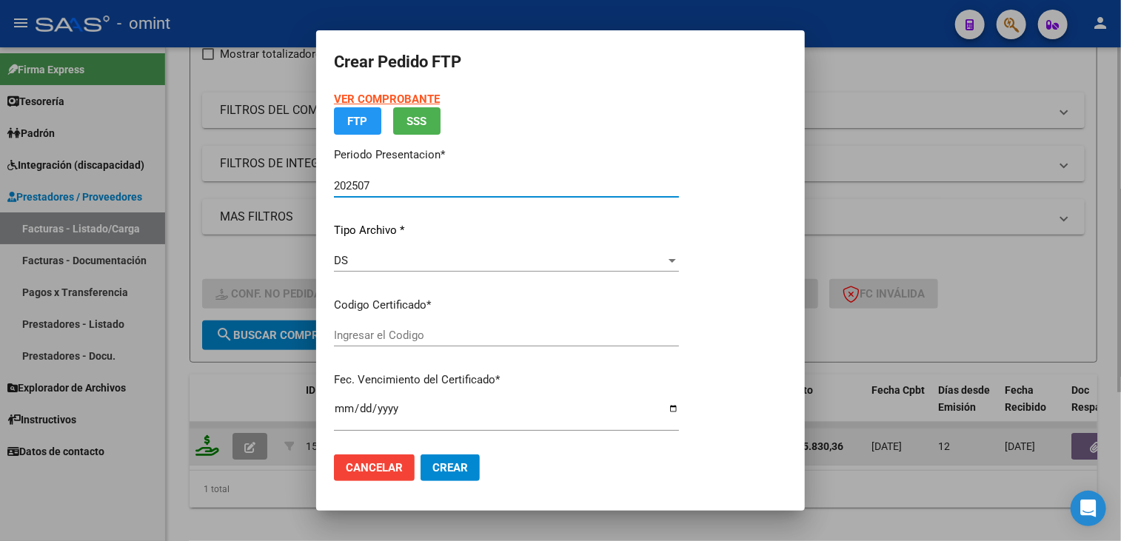
type input "9989136706"
type input "2028-09-01"
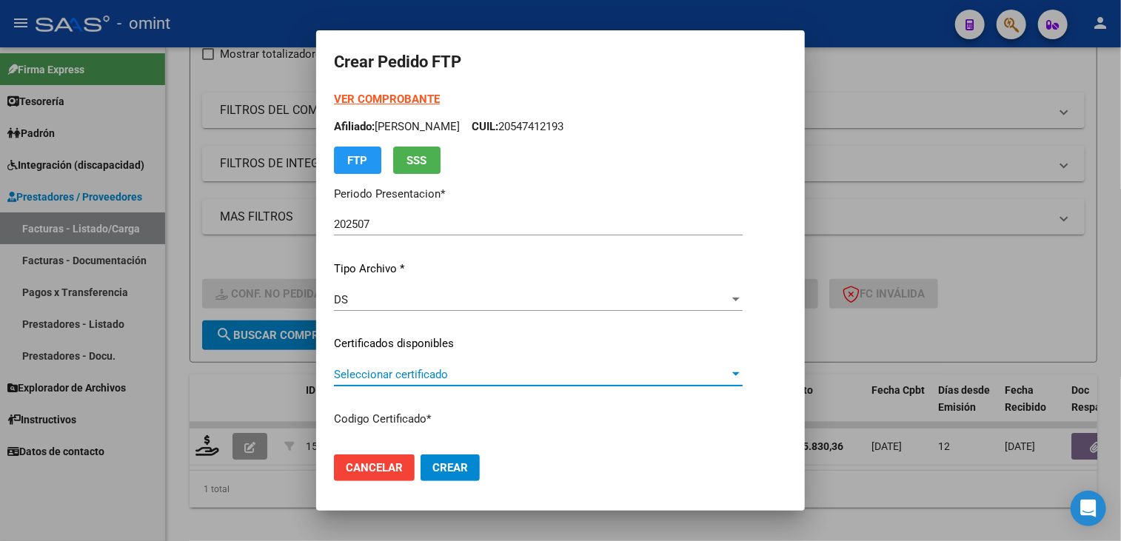
click at [364, 371] on span "Seleccionar certificado" at bounding box center [531, 374] width 395 height 13
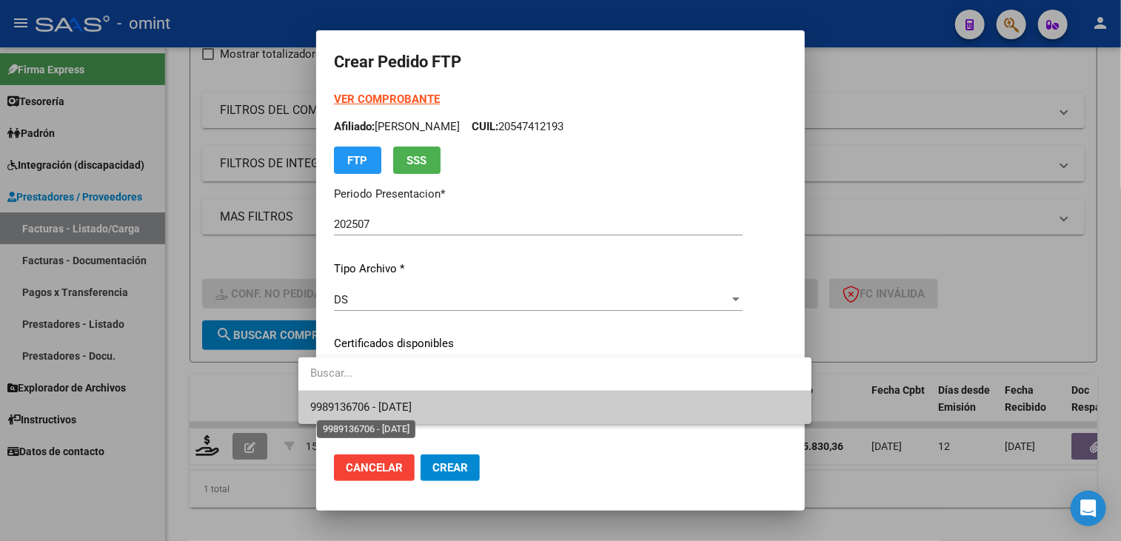
click at [369, 408] on span "9989136706 - 2028-09-01" at bounding box center [360, 407] width 101 height 13
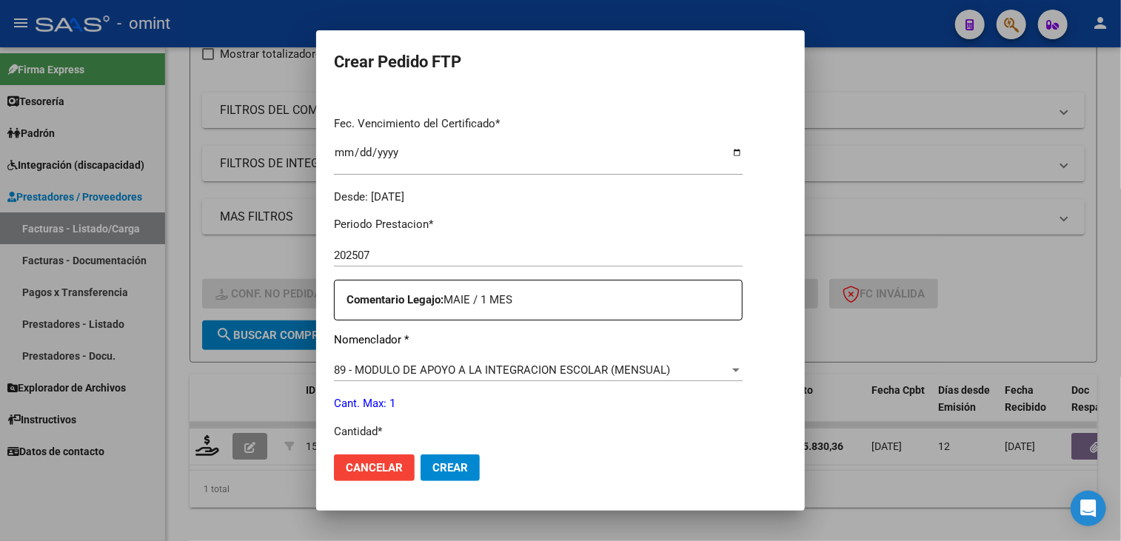
scroll to position [444, 0]
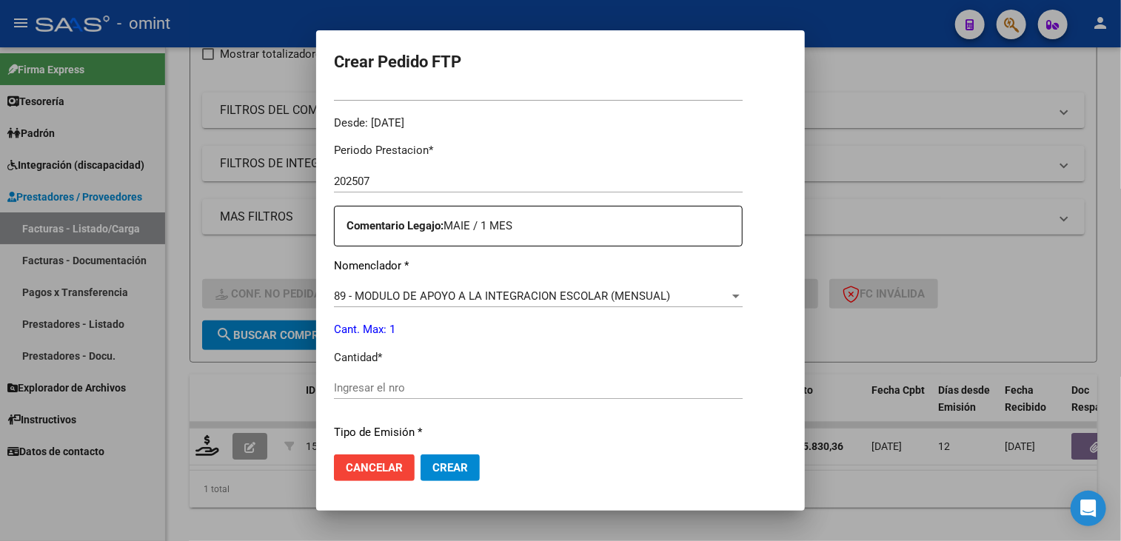
click at [381, 383] on input "Ingresar el nro" at bounding box center [538, 387] width 409 height 13
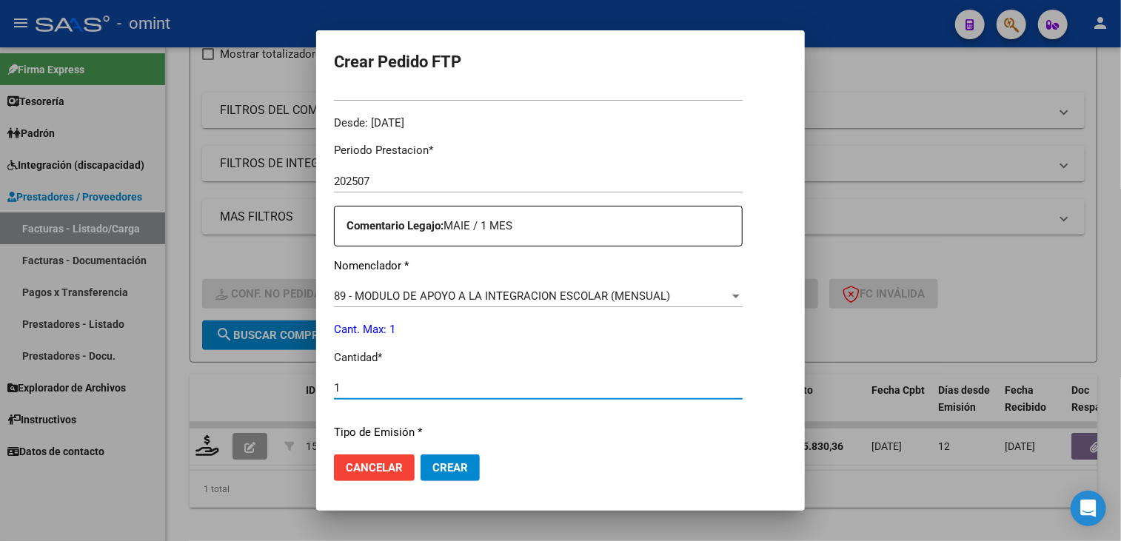
type input "1"
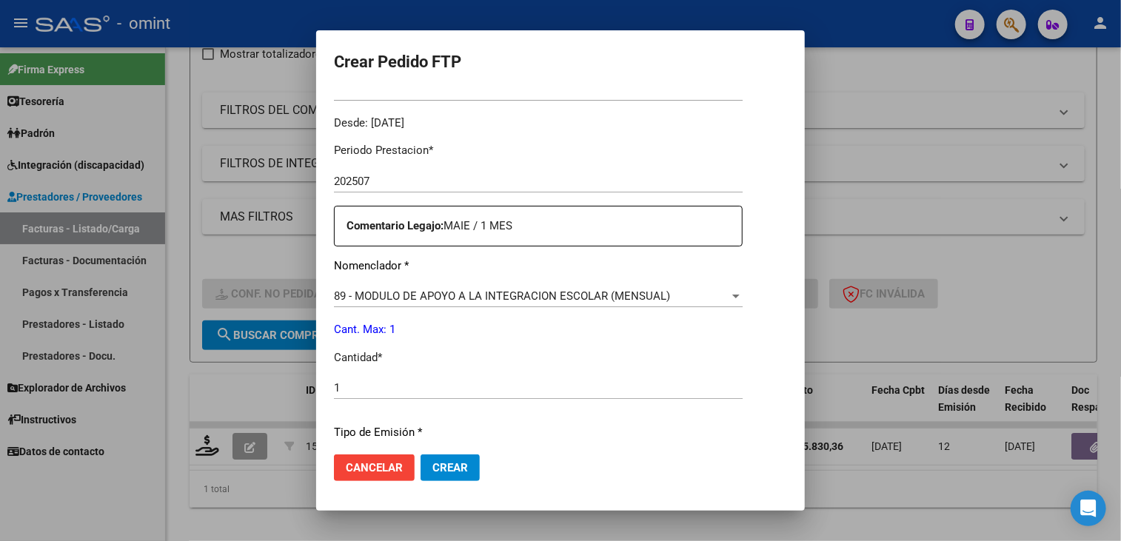
scroll to position [638, 0]
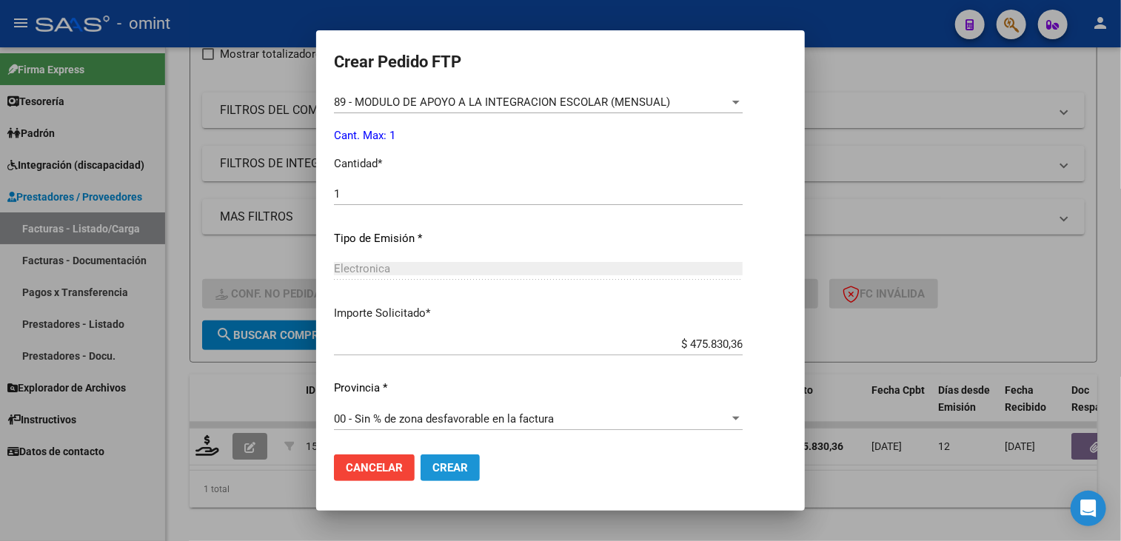
click at [432, 464] on span "Crear" at bounding box center [450, 467] width 36 height 13
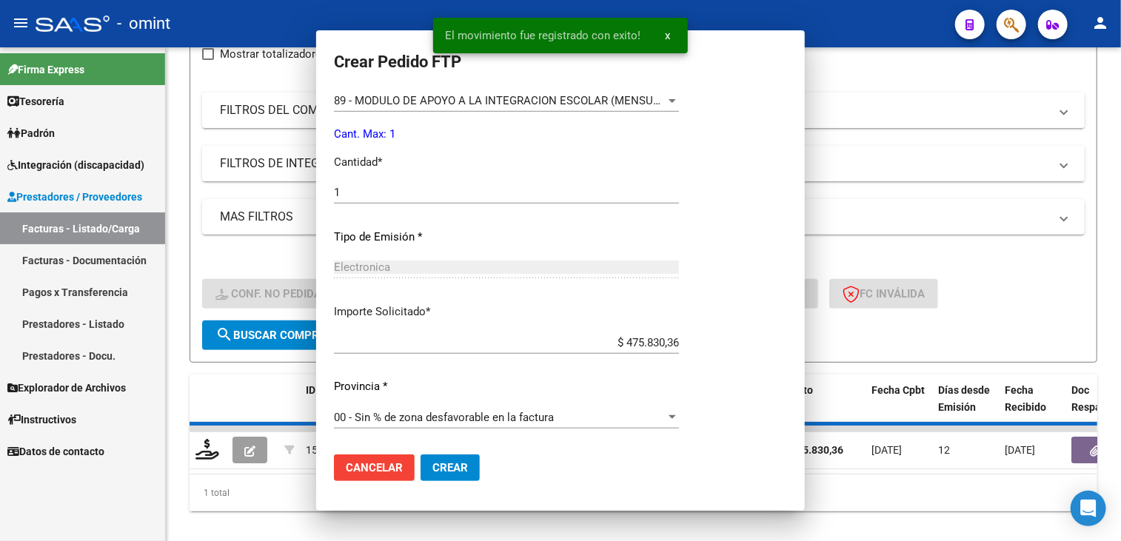
scroll to position [0, 0]
